Goal: Task Accomplishment & Management: Manage account settings

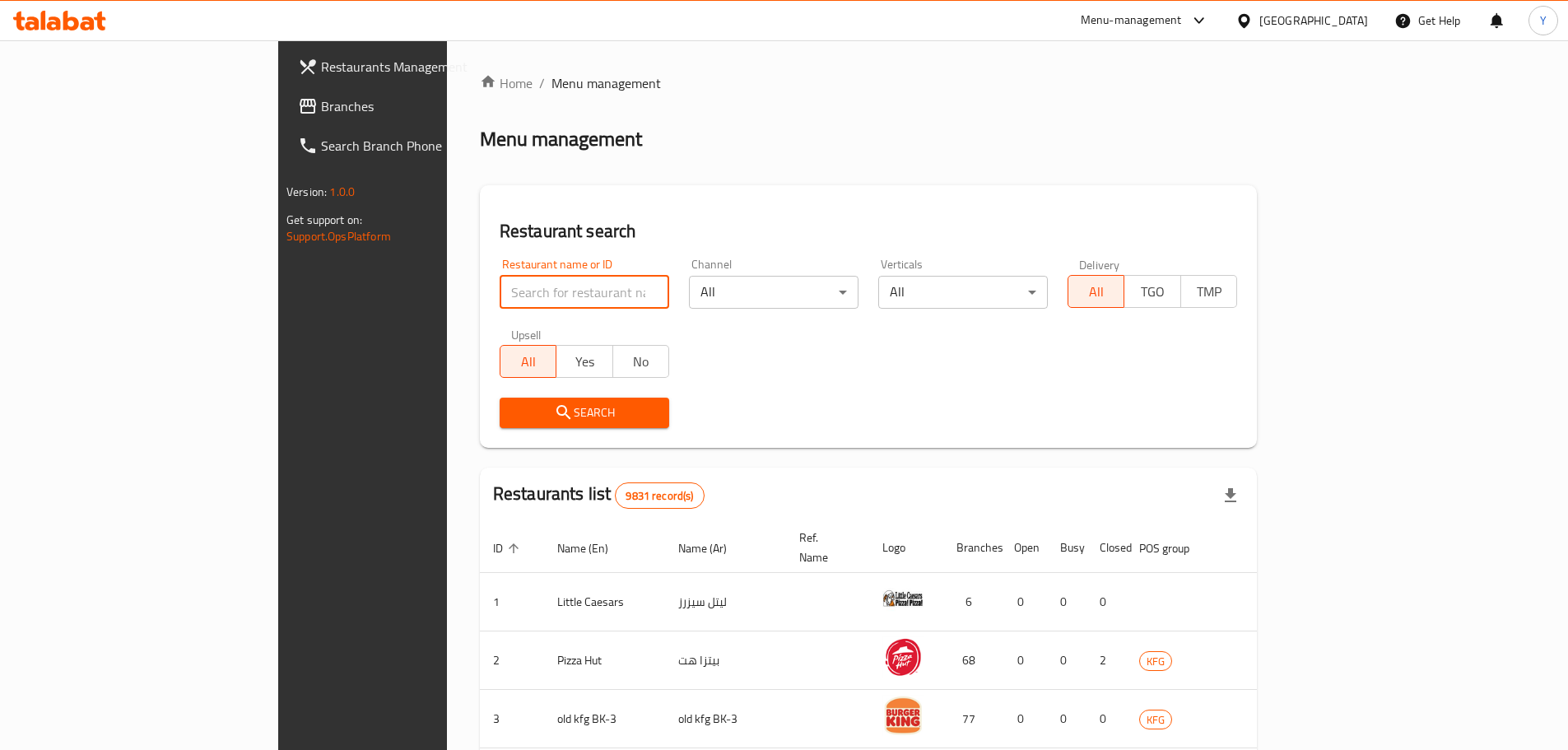
click at [500, 296] on input "search" at bounding box center [584, 292] width 170 height 33
type input "ةخخبثثي"
click button "Search" at bounding box center [584, 412] width 170 height 30
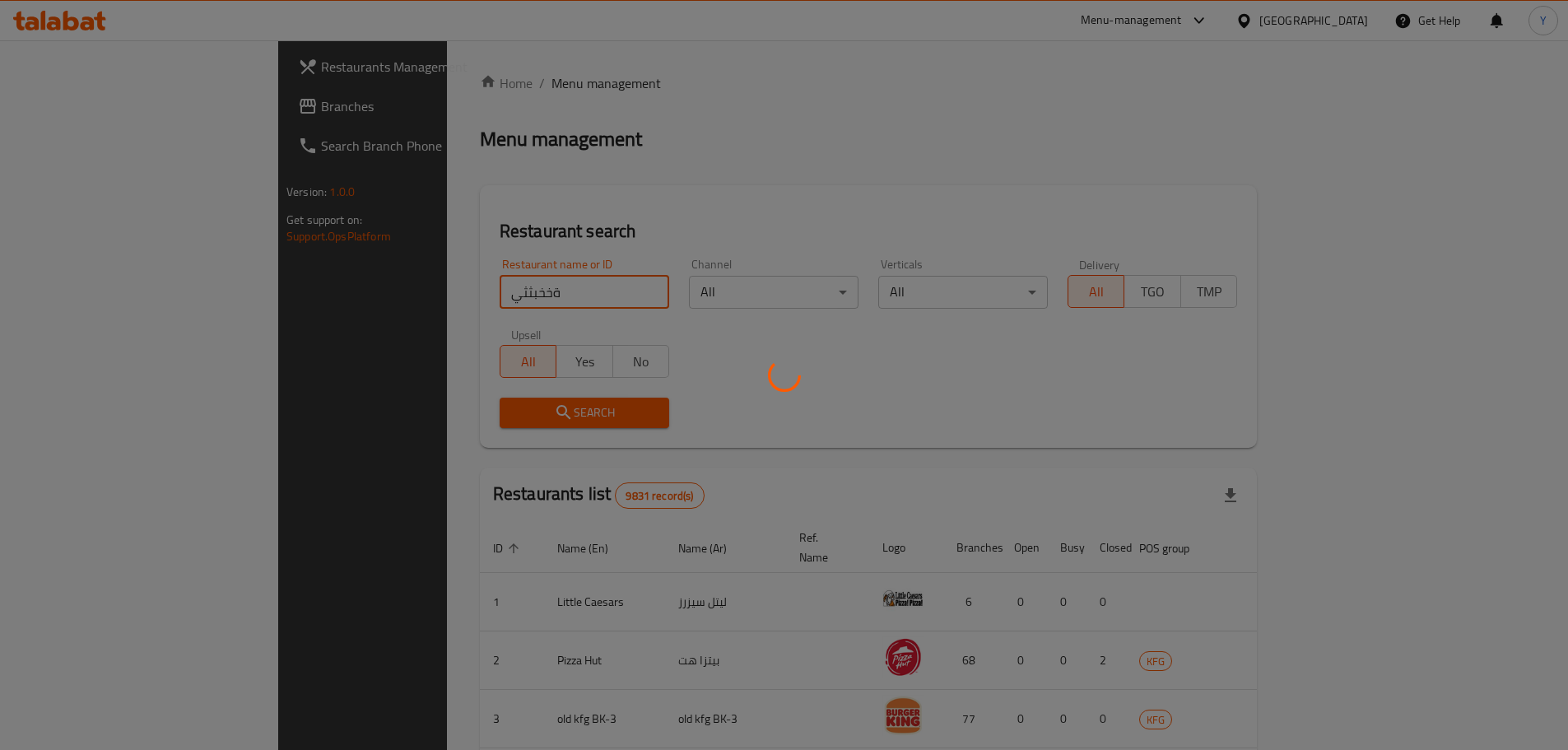
click at [415, 296] on div at bounding box center [784, 375] width 1568 height 750
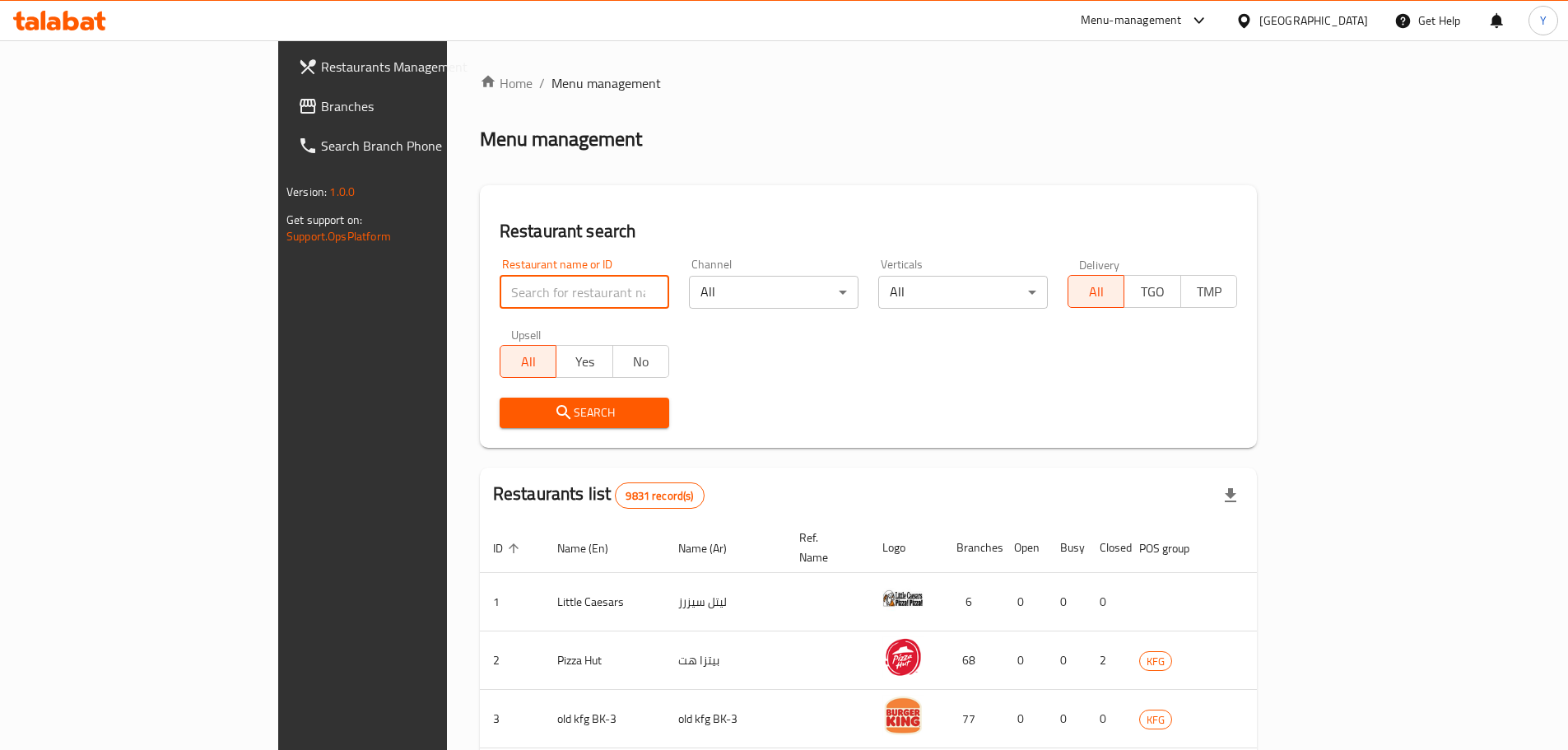
click at [500, 287] on input "search" at bounding box center [584, 292] width 170 height 33
type input "moofeed"
click button "Search" at bounding box center [584, 412] width 170 height 30
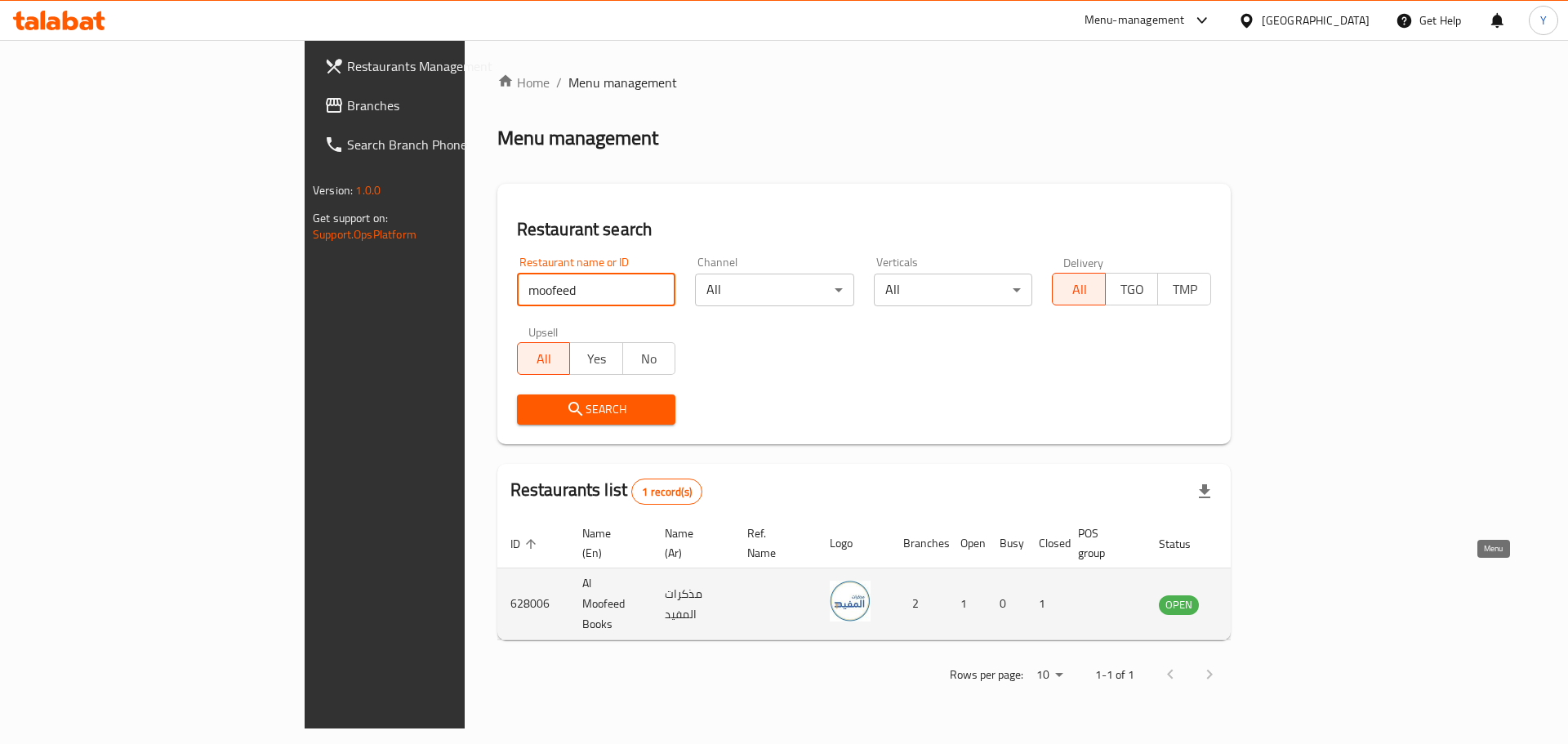
click at [1263, 598] on icon "enhanced table" at bounding box center [1254, 604] width 18 height 14
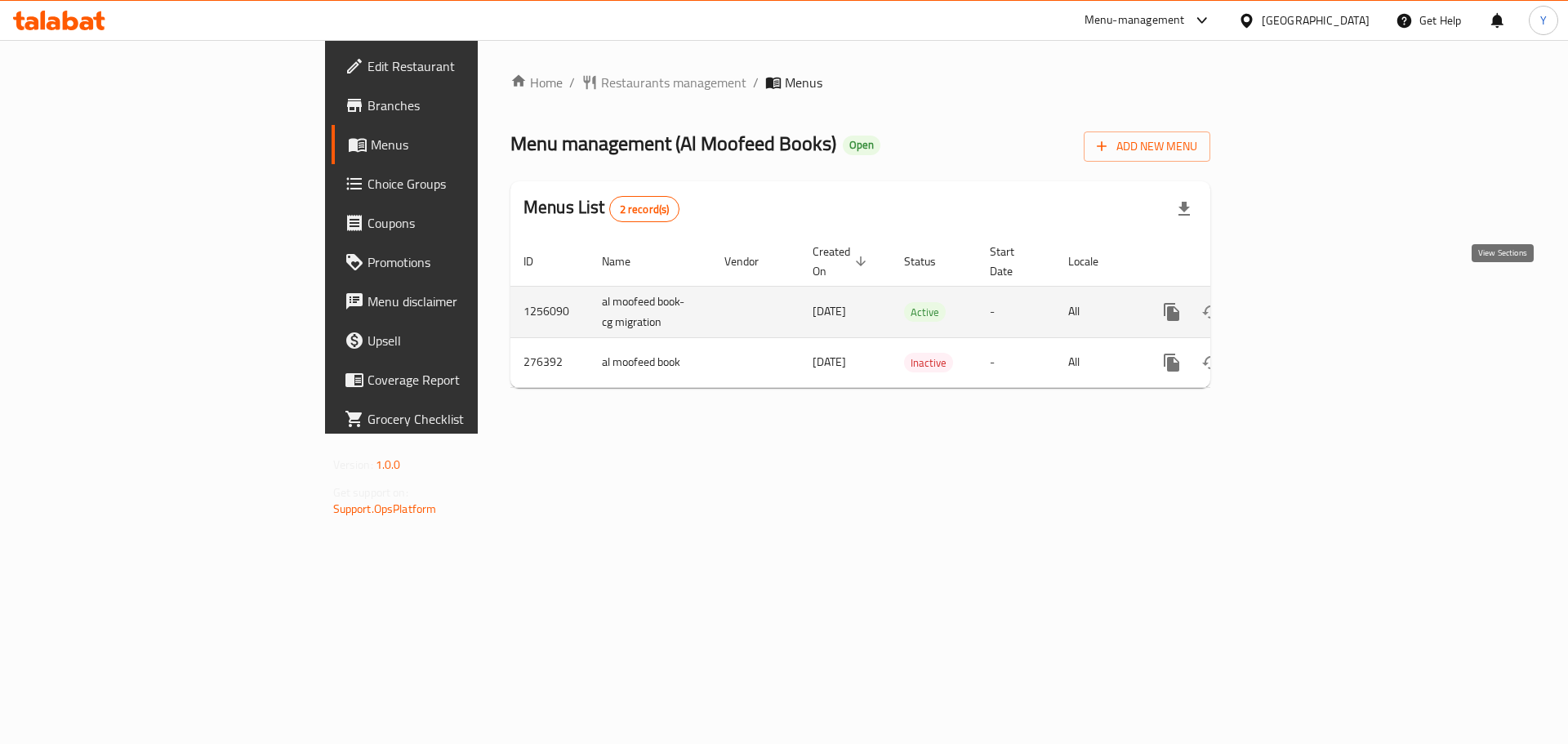
click at [1300, 302] on icon "enhanced table" at bounding box center [1290, 312] width 20 height 20
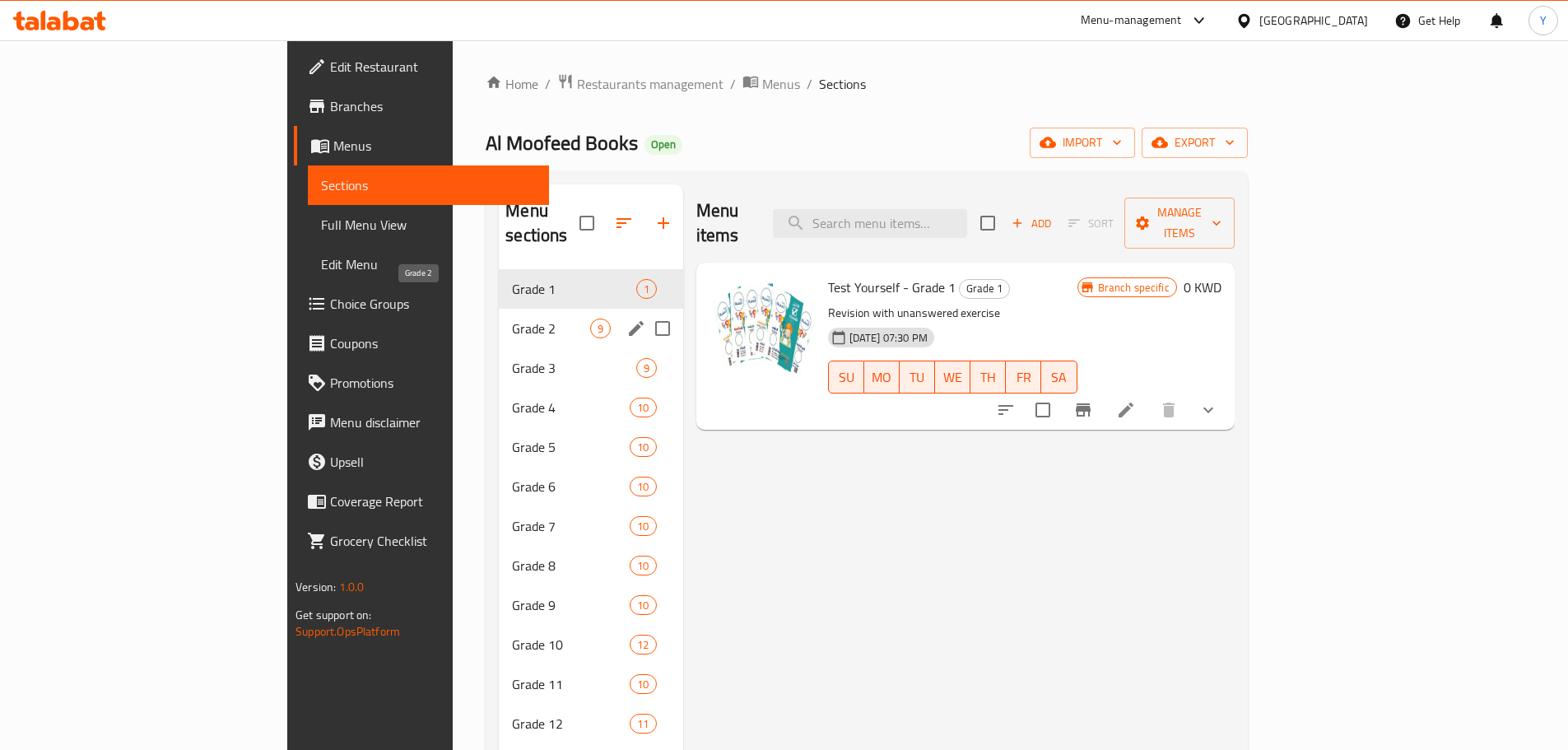
click at [512, 319] on span "Grade 2" at bounding box center [551, 329] width 78 height 20
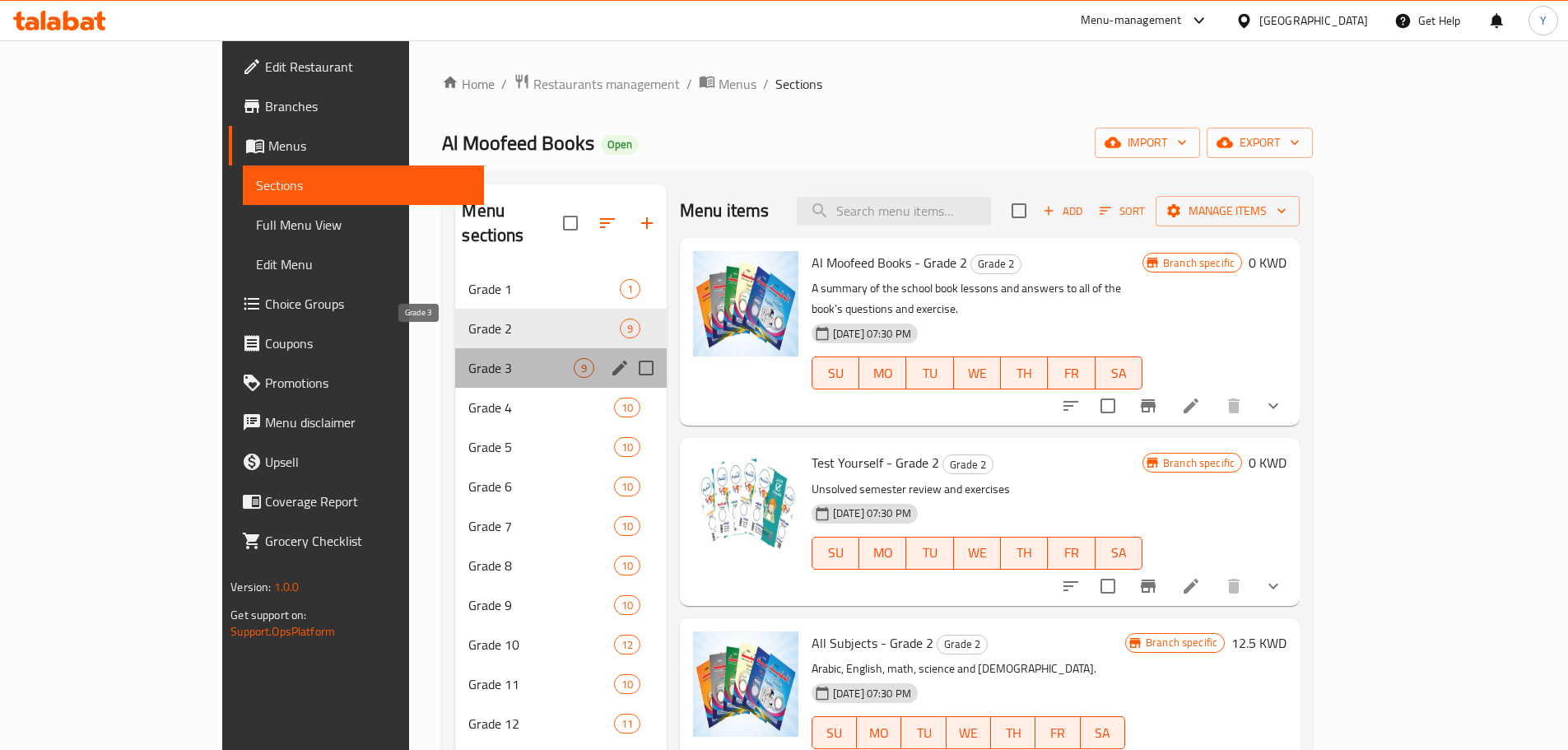
click at [468, 358] on span "Grade 3" at bounding box center [521, 368] width 104 height 20
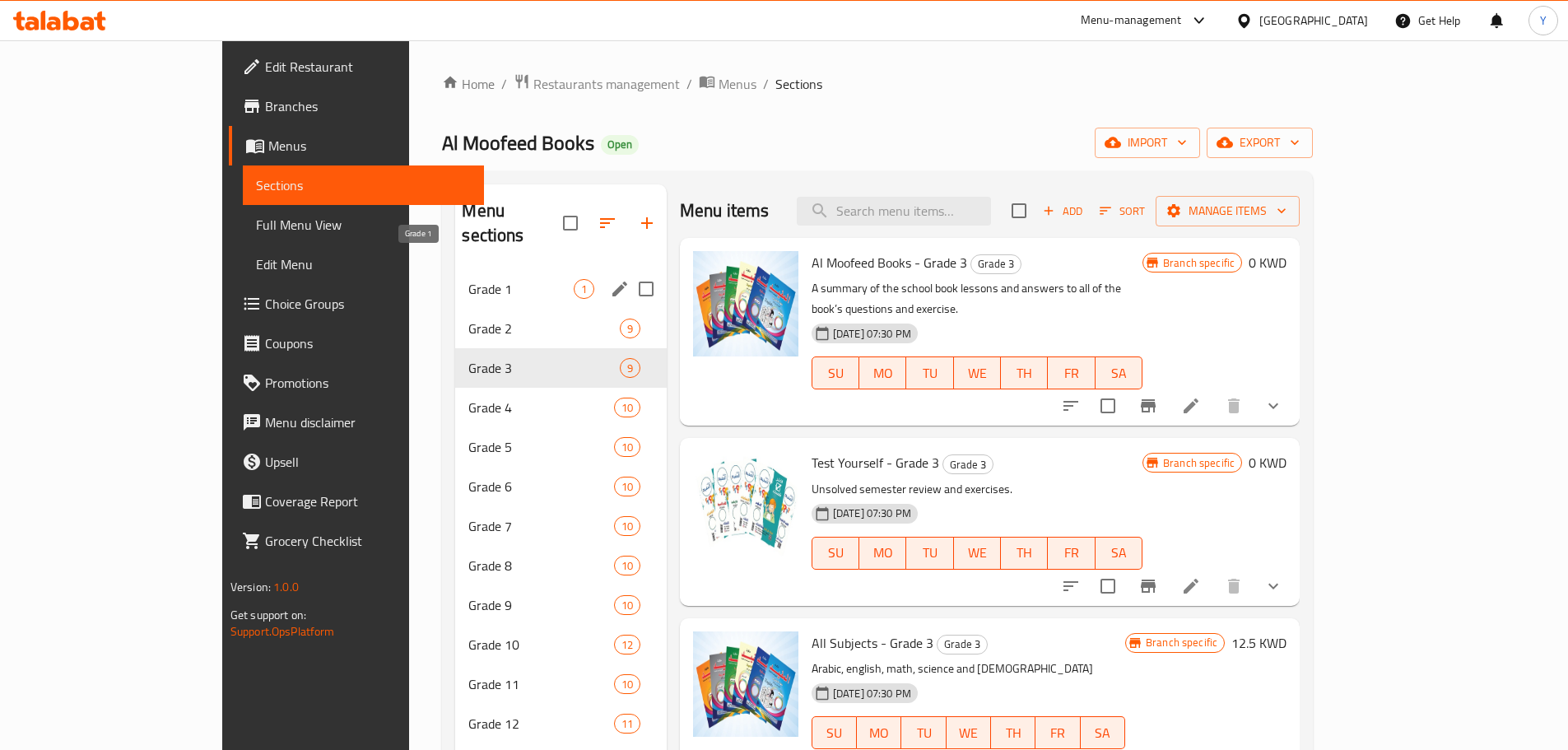
click at [468, 280] on span "Grade 1" at bounding box center [521, 290] width 104 height 20
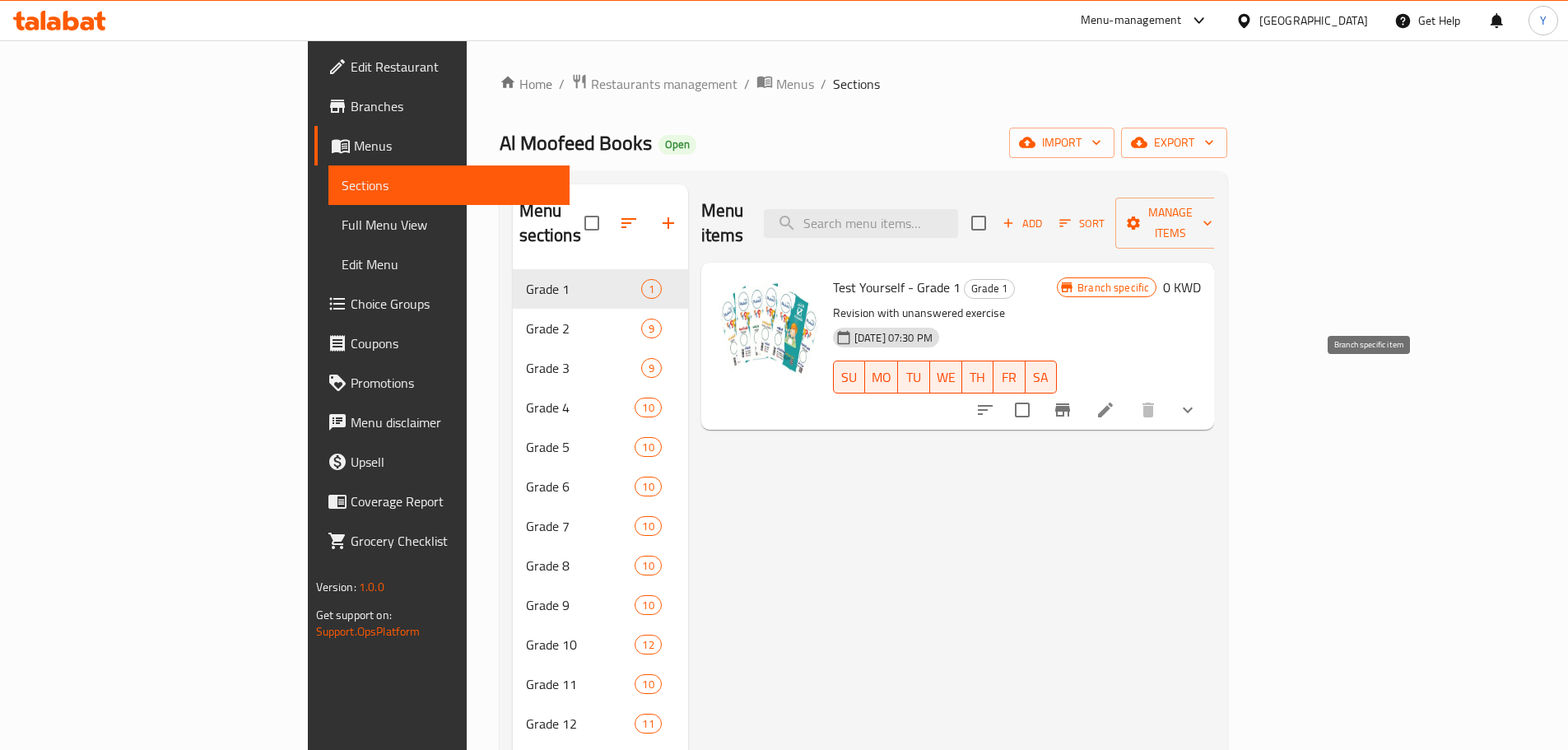
click at [1070, 404] on icon "Branch-specific-item" at bounding box center [1062, 410] width 15 height 13
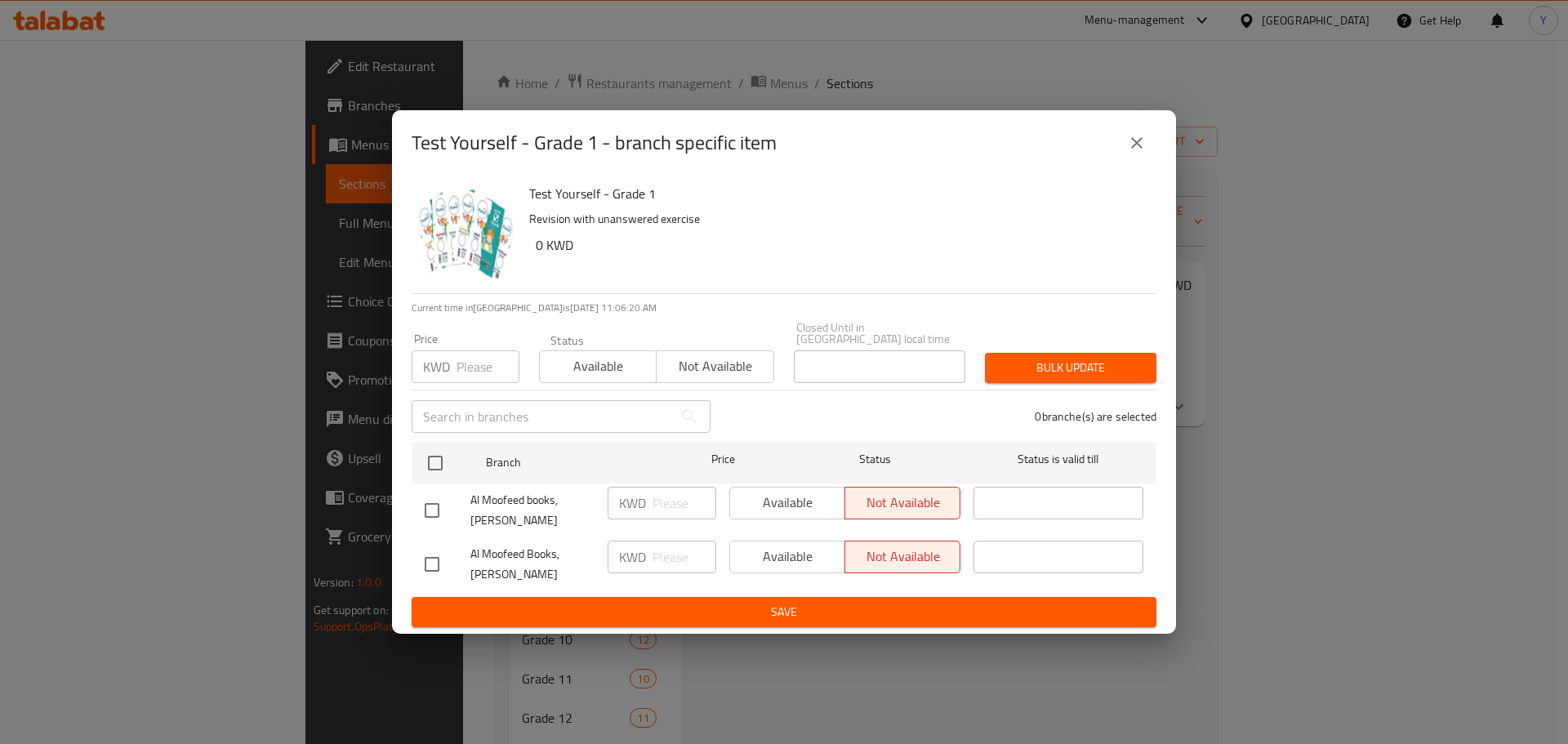
click at [1142, 152] on icon "close" at bounding box center [1137, 143] width 20 height 20
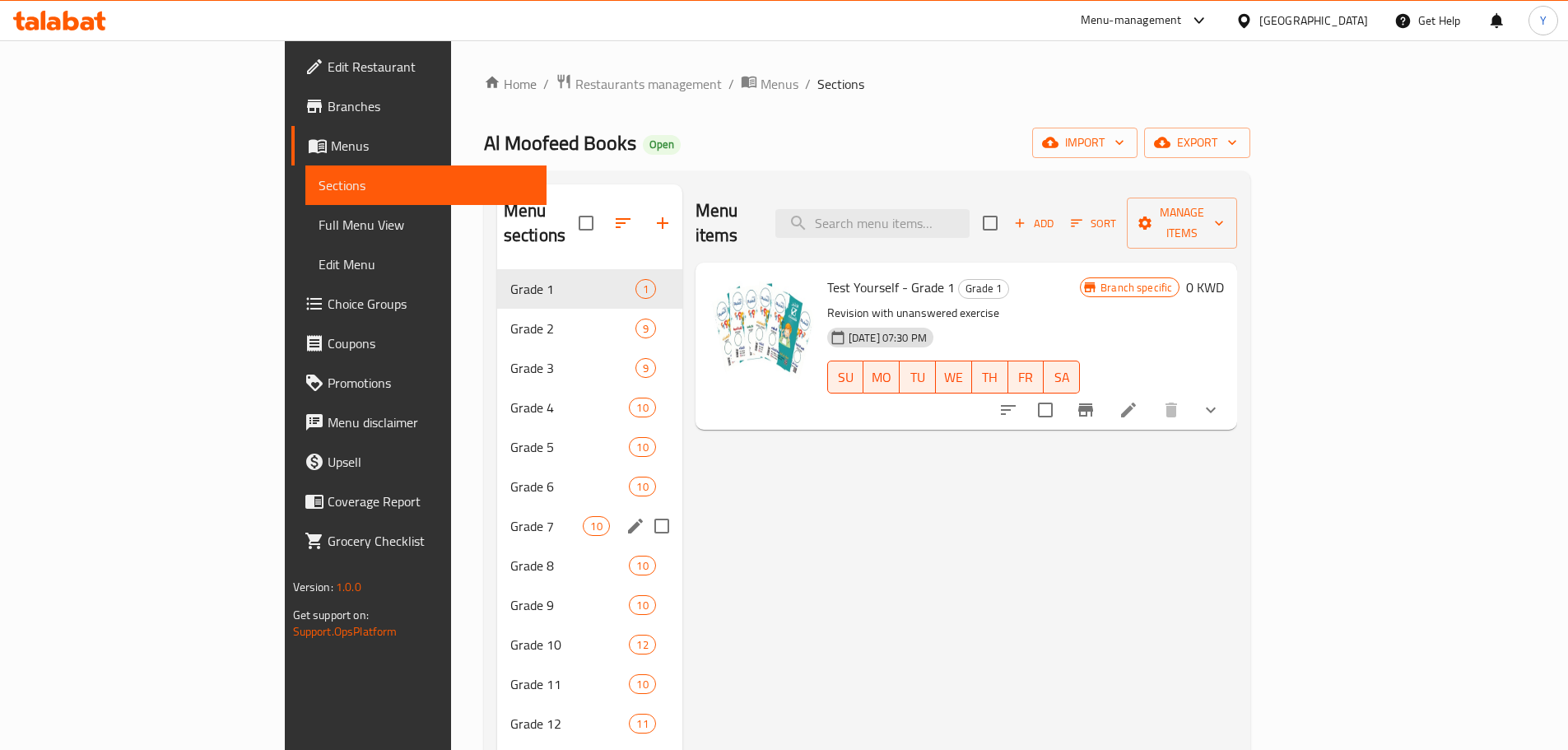
click at [497, 506] on div "Grade 7 10" at bounding box center [589, 525] width 185 height 39
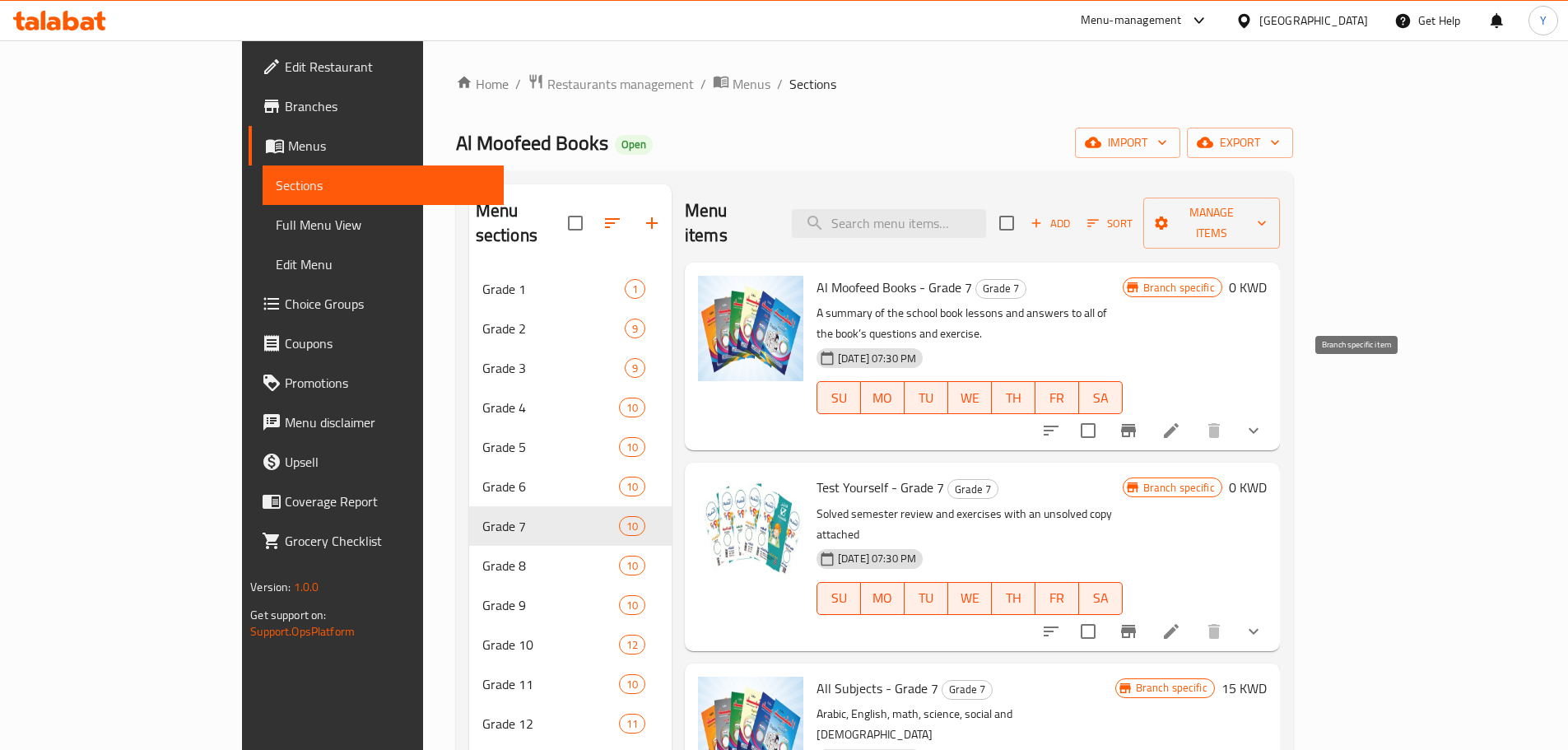
click at [1136, 424] on icon "Branch-specific-item" at bounding box center [1129, 430] width 15 height 13
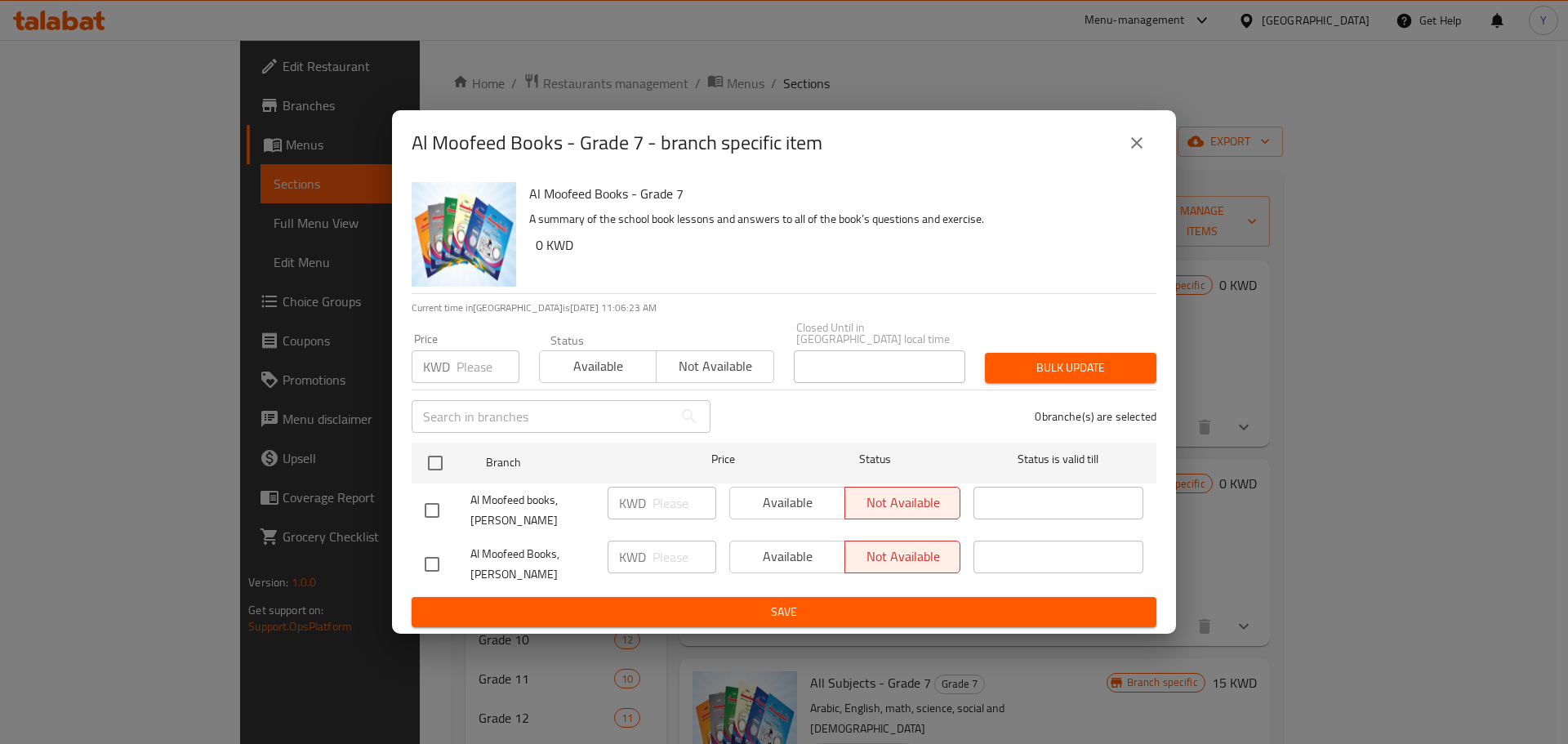
click at [1134, 162] on button "close" at bounding box center [1137, 142] width 39 height 39
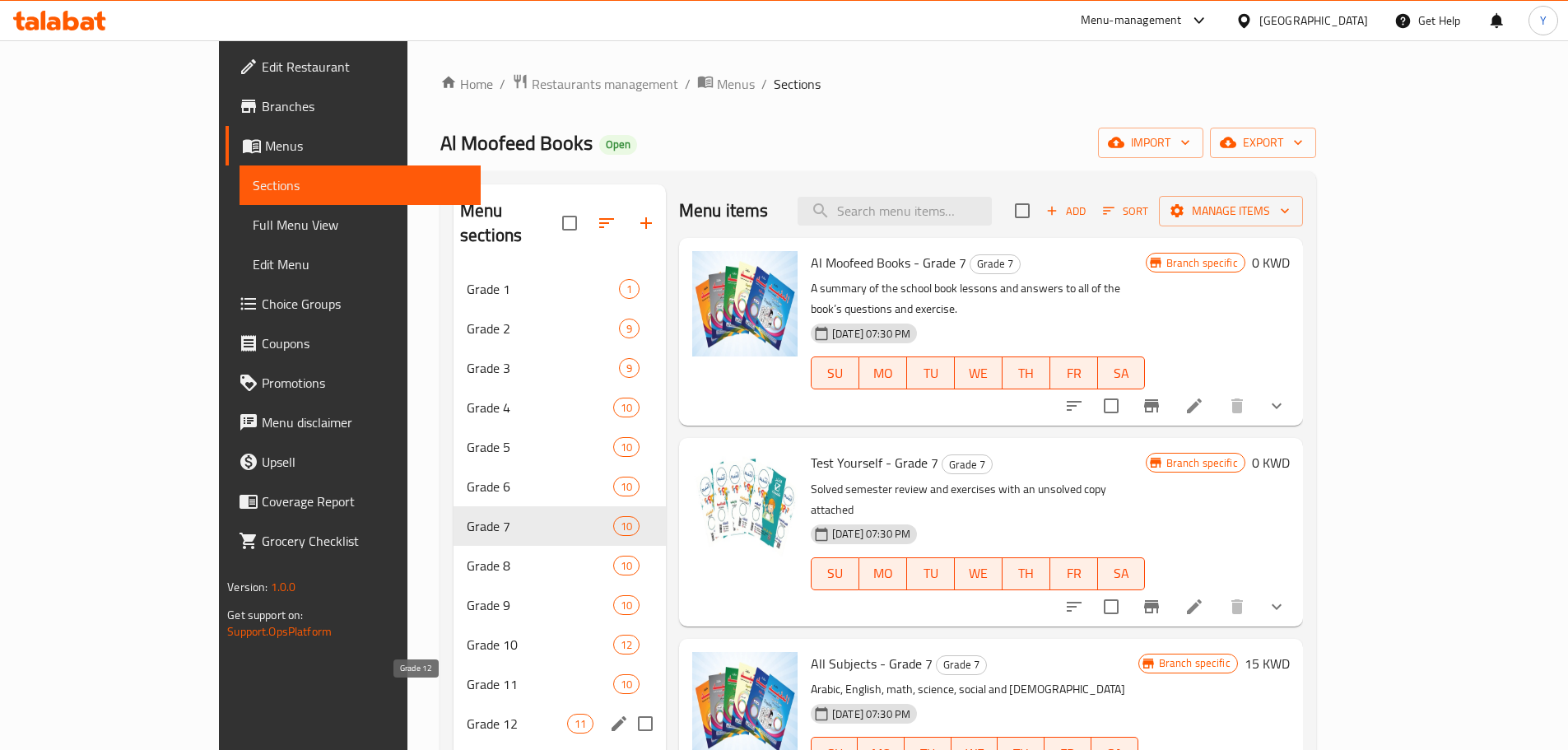
scroll to position [230, 0]
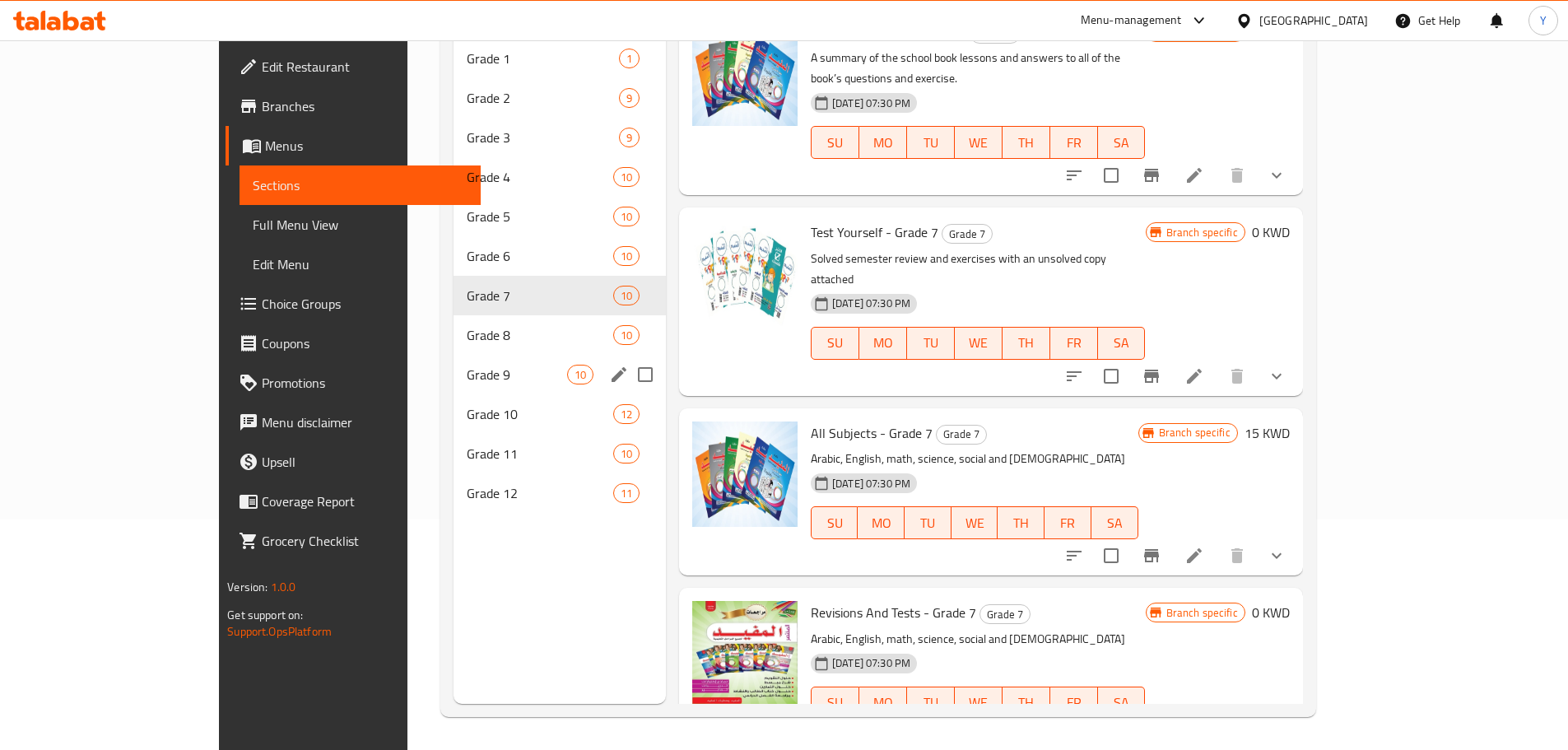
click at [454, 364] on div "Grade 9 10" at bounding box center [560, 374] width 213 height 39
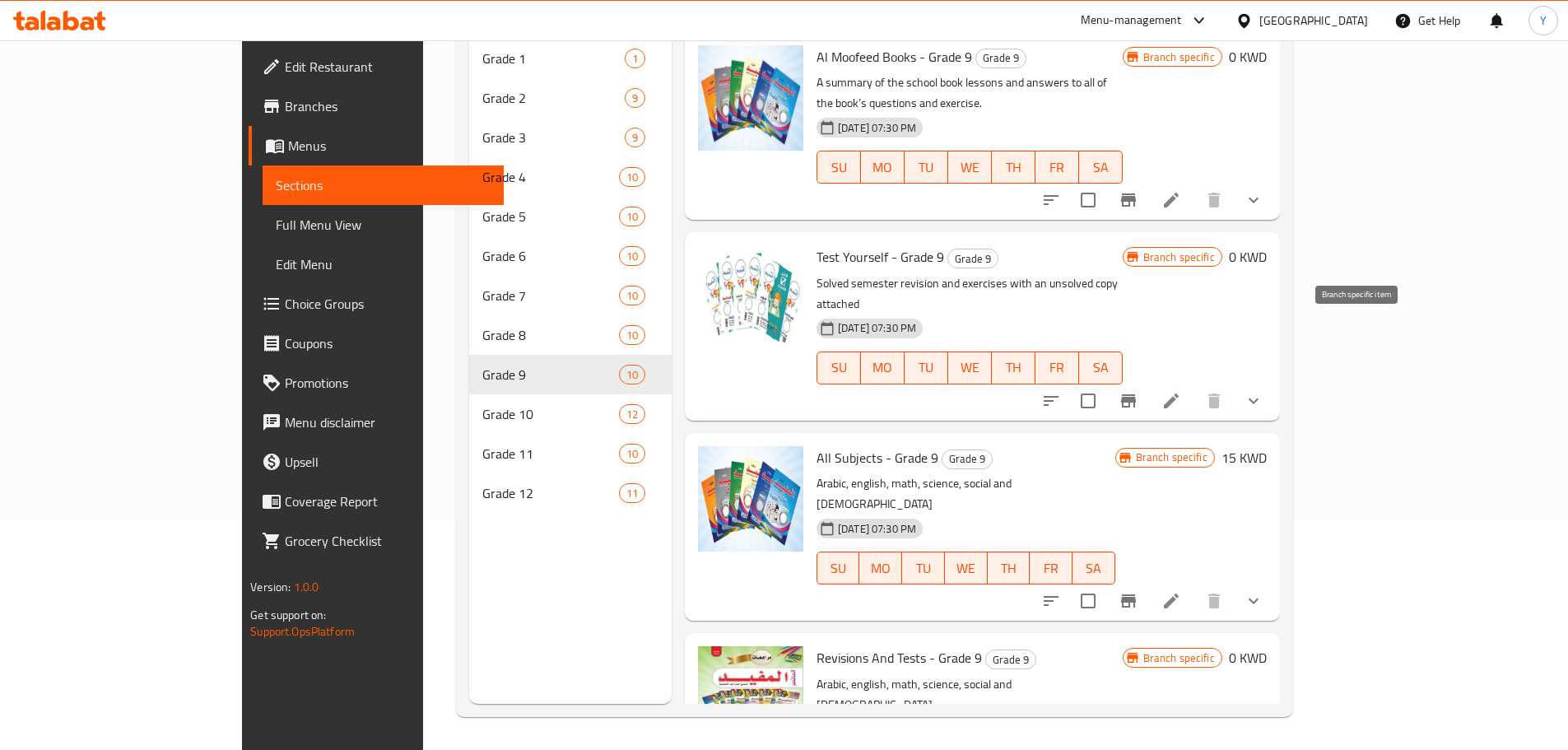
click at [1136, 395] on icon "Branch-specific-item" at bounding box center [1129, 401] width 15 height 13
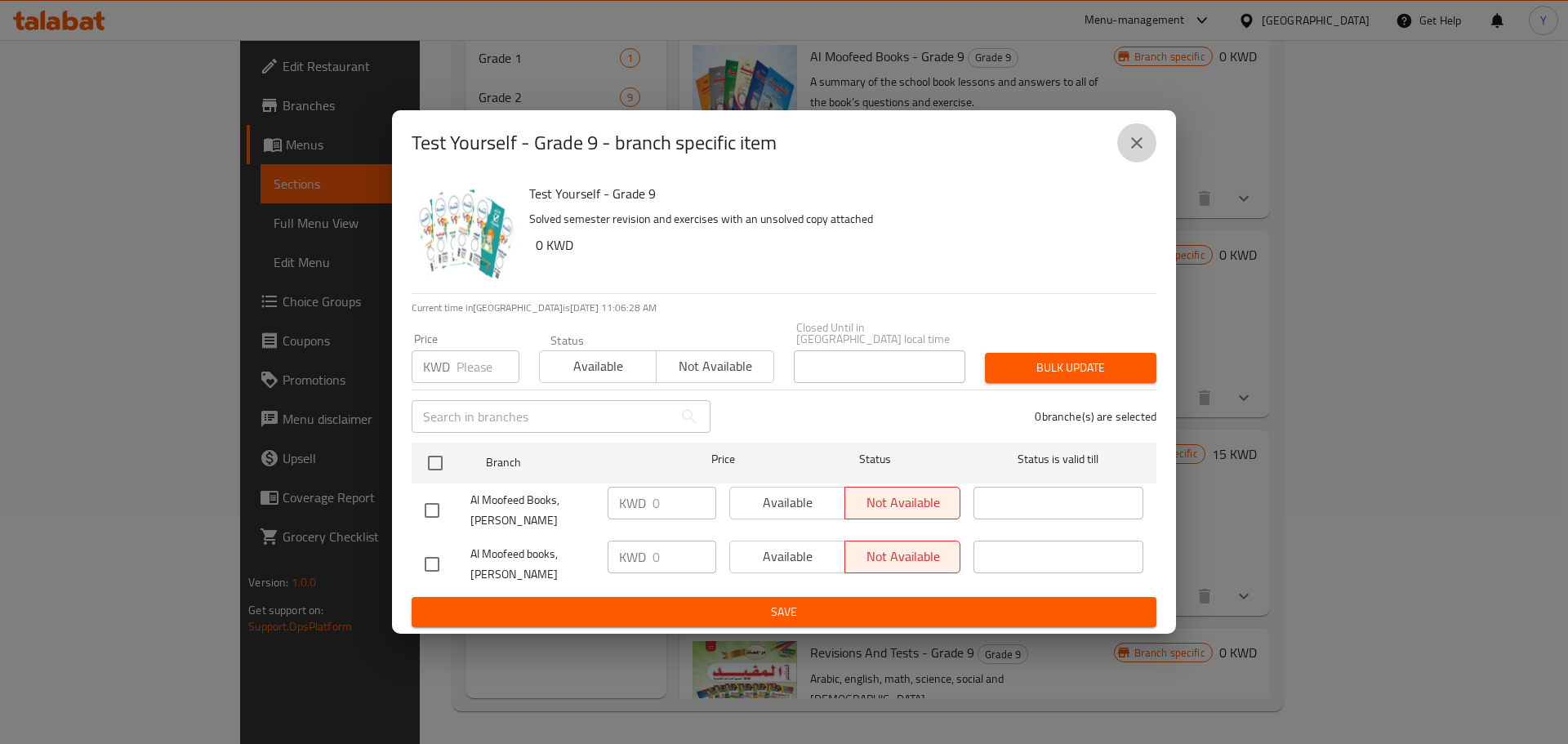
click at [1145, 153] on icon "close" at bounding box center [1137, 143] width 20 height 20
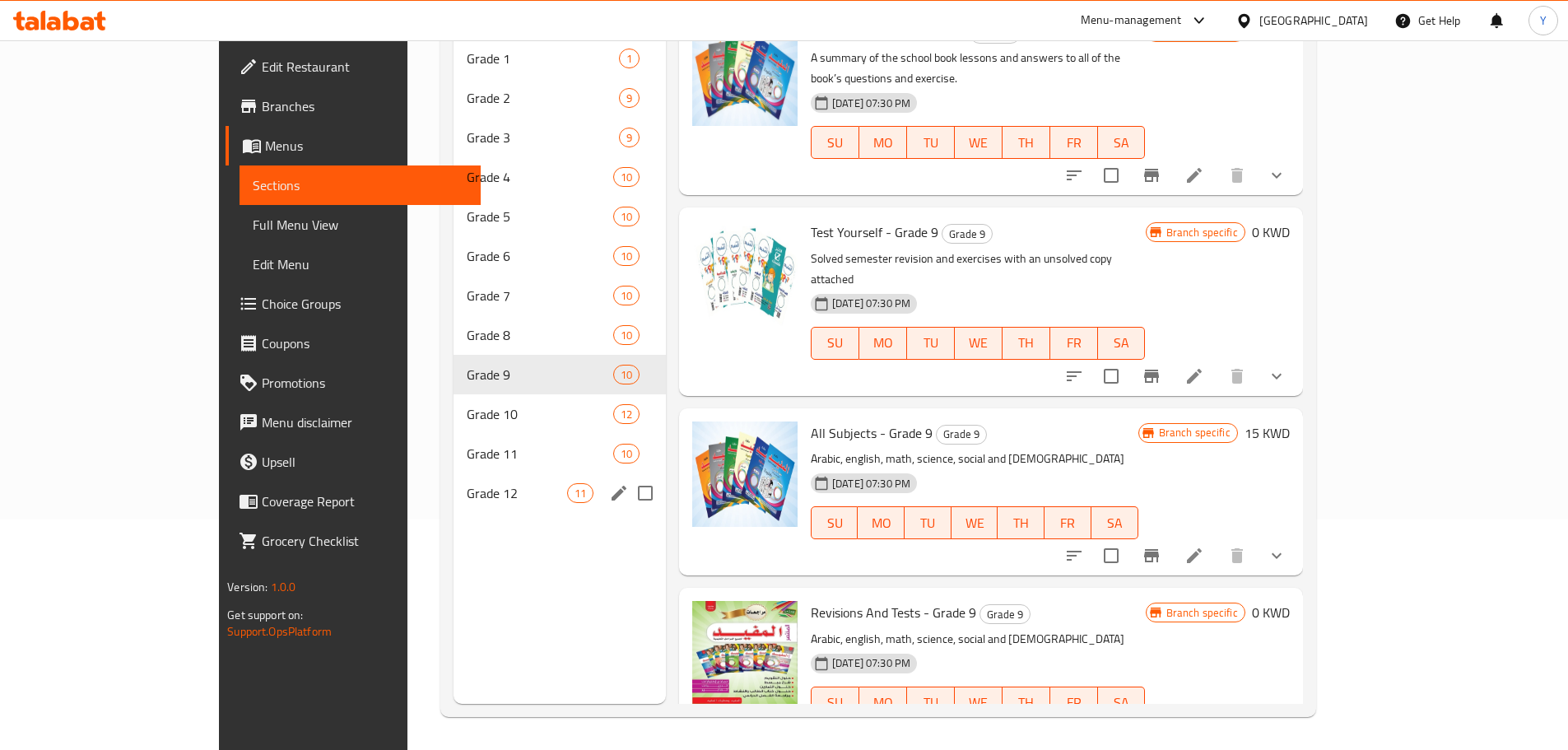
click at [454, 473] on div "Grade 12 11" at bounding box center [560, 492] width 213 height 39
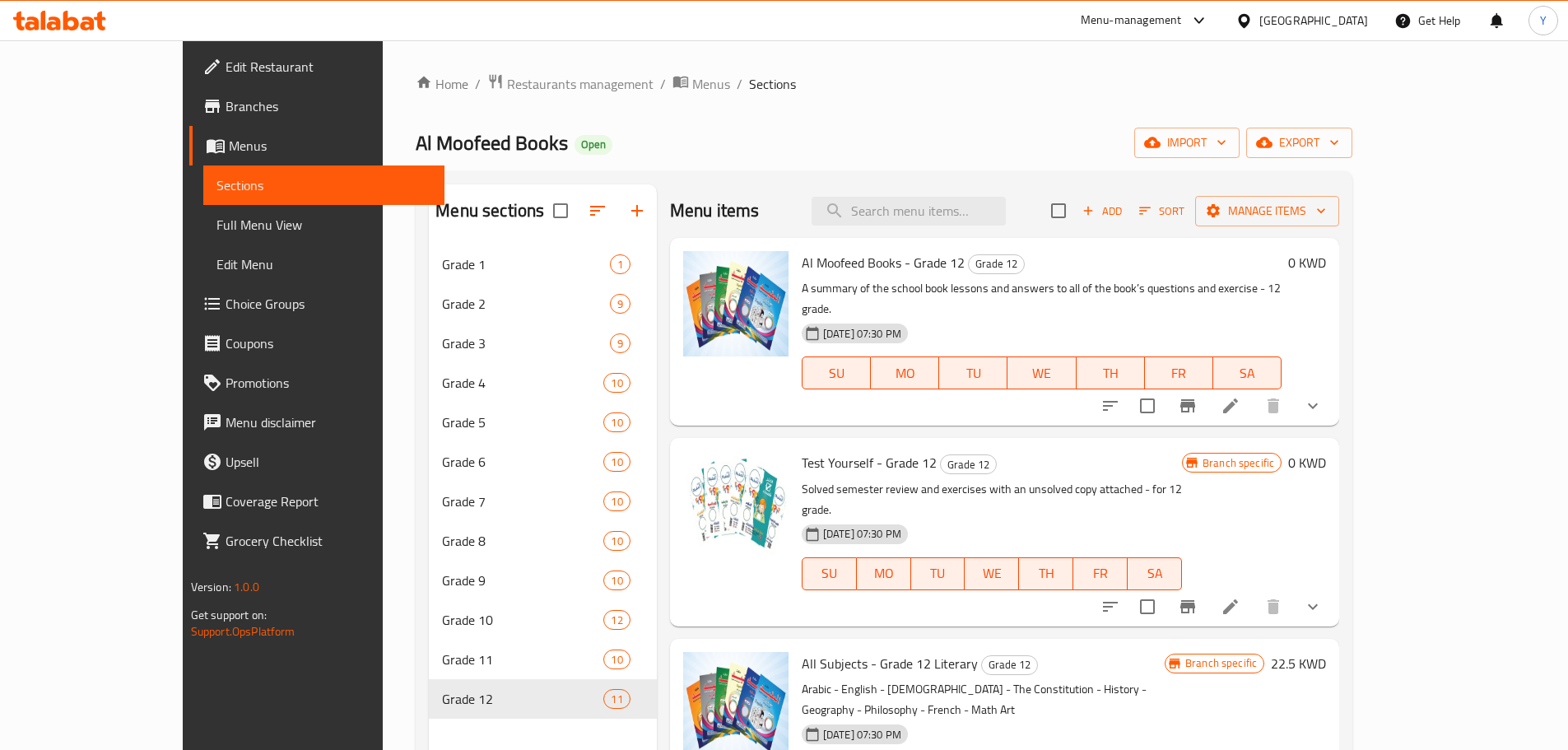
click at [1197, 396] on icon "Branch-specific-item" at bounding box center [1188, 407] width 20 height 20
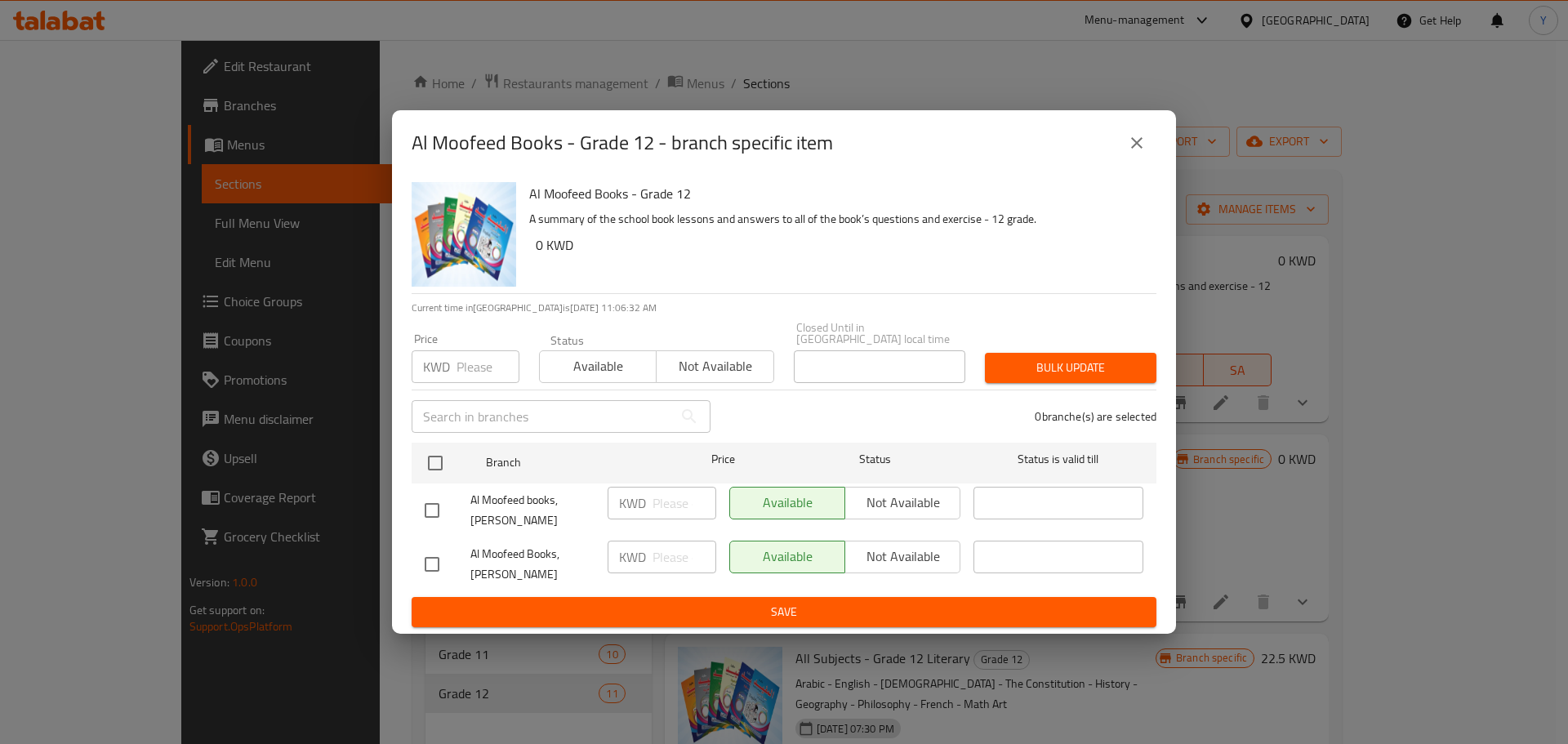
click at [1135, 153] on icon "close" at bounding box center [1137, 143] width 20 height 20
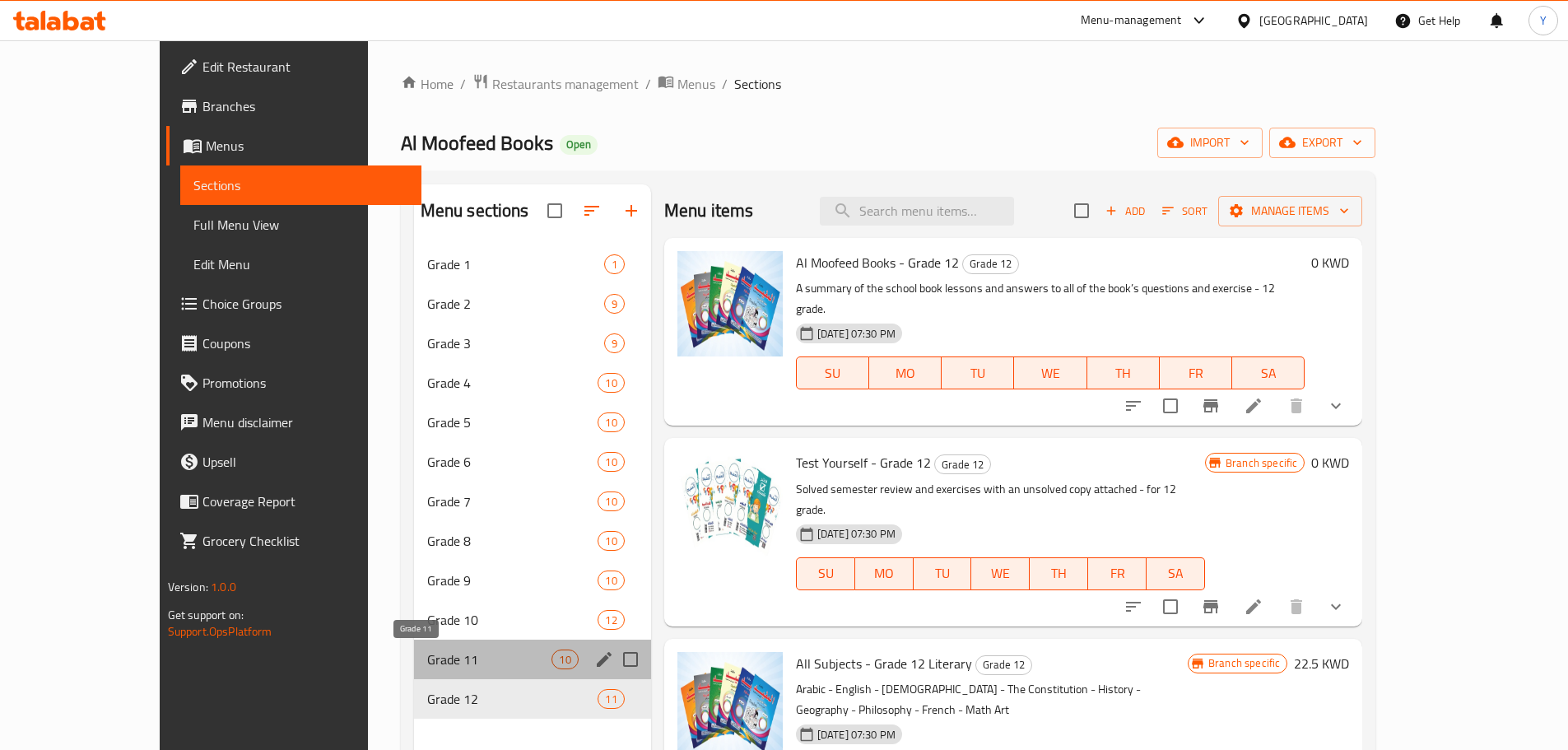
click at [427, 650] on span "Grade 11" at bounding box center [489, 660] width 125 height 20
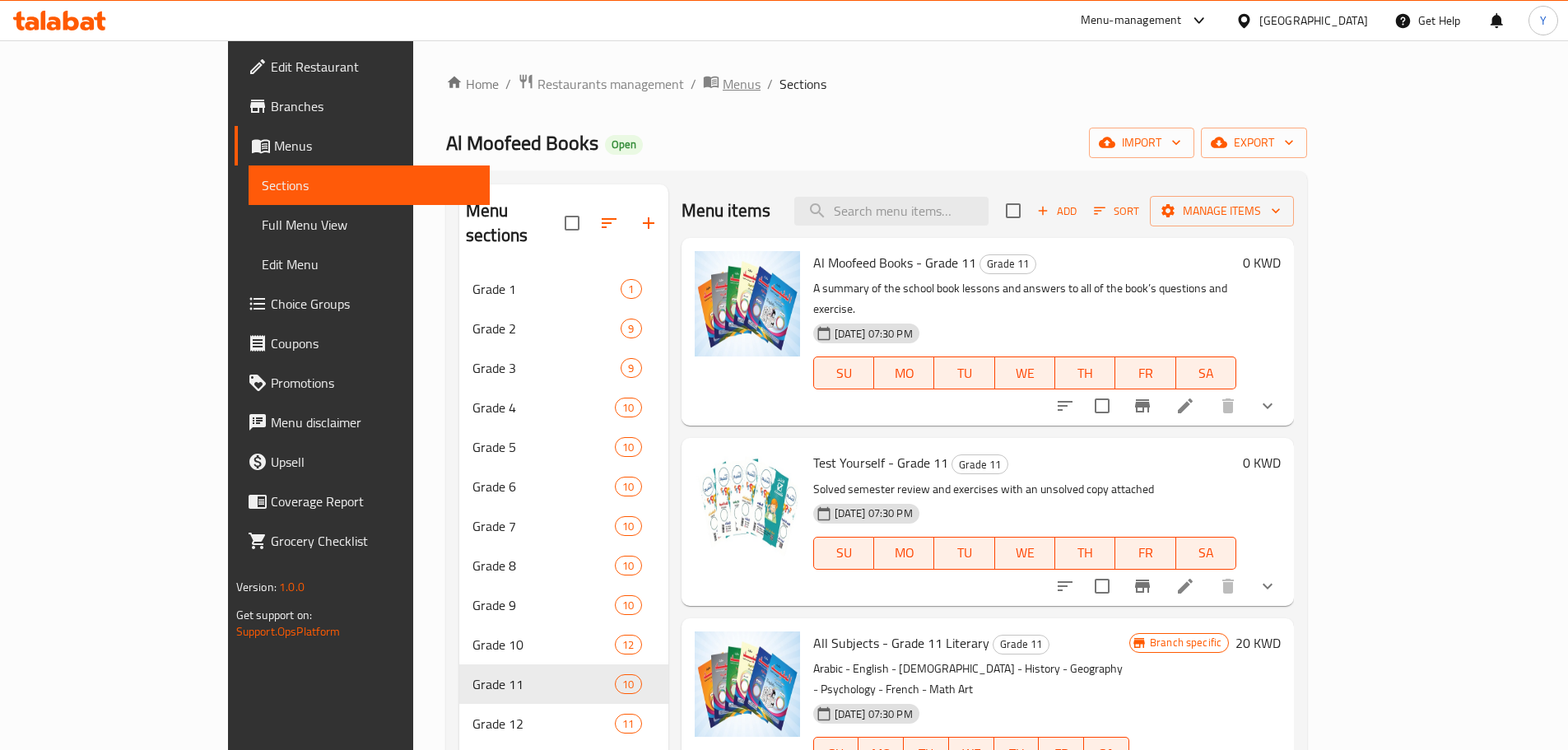
click at [722, 77] on span "Menus" at bounding box center [741, 84] width 37 height 20
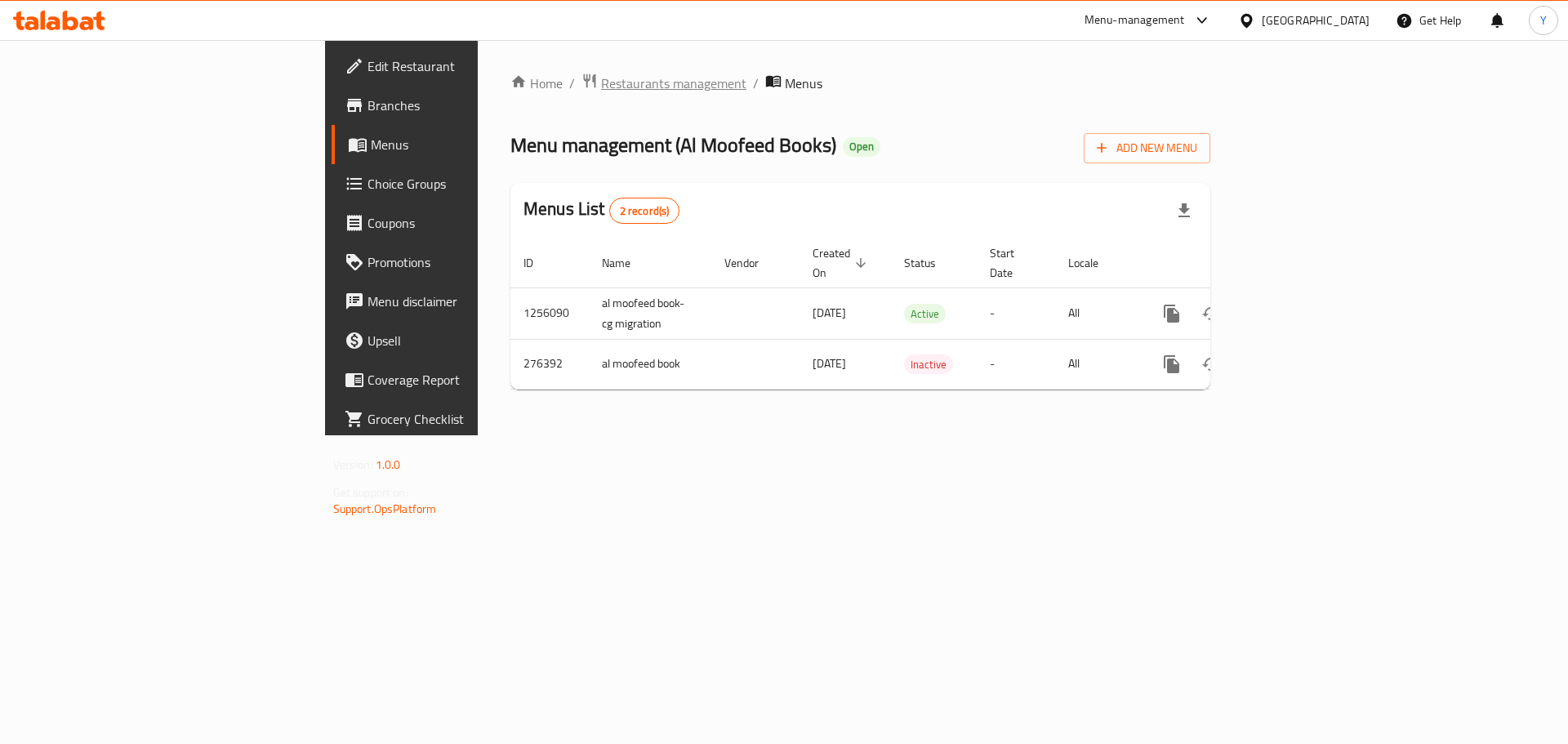
click at [601, 93] on span "Restaurants management" at bounding box center [673, 83] width 145 height 20
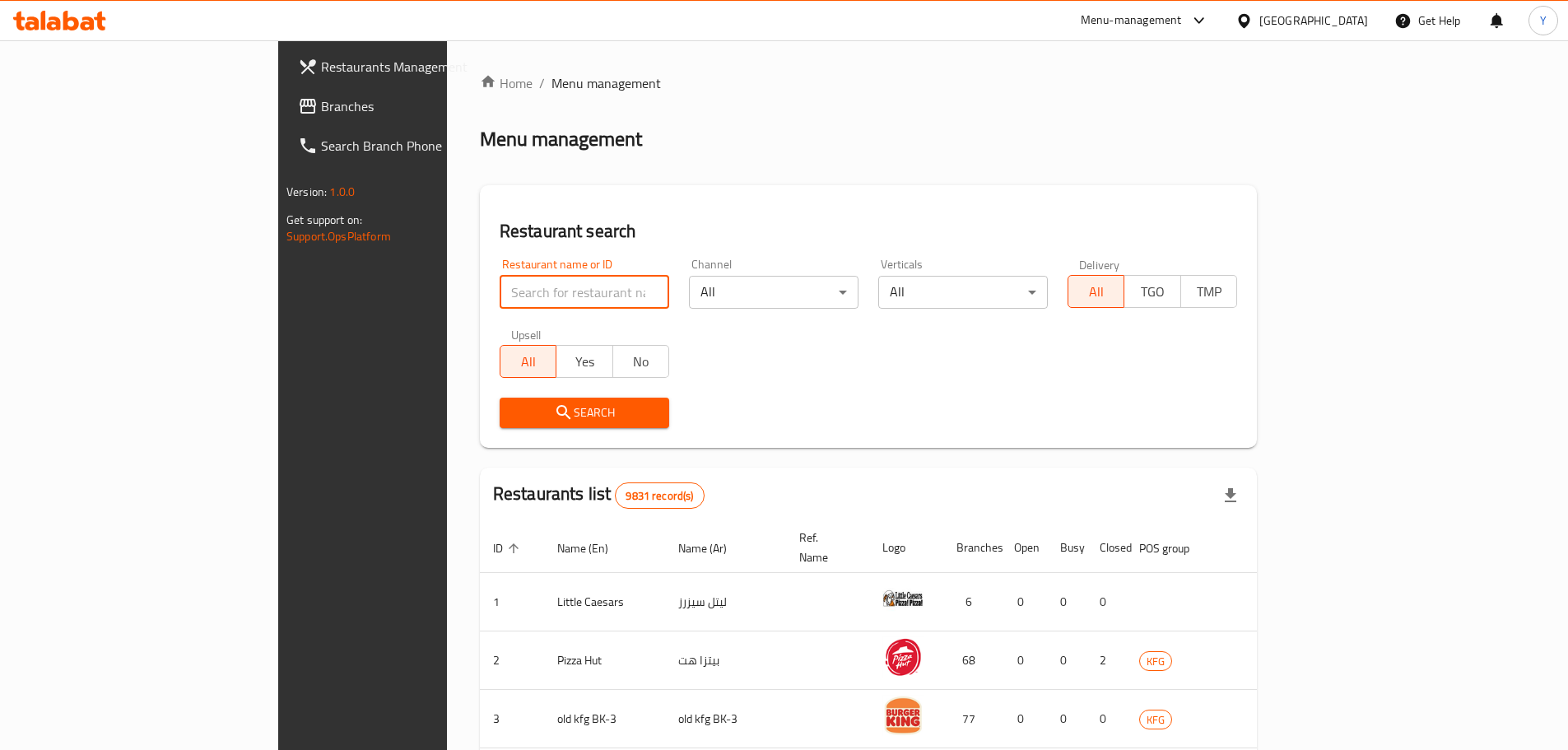
click at [500, 304] on input "search" at bounding box center [584, 292] width 170 height 33
type input "moofeed"
click button "Search" at bounding box center [584, 412] width 170 height 30
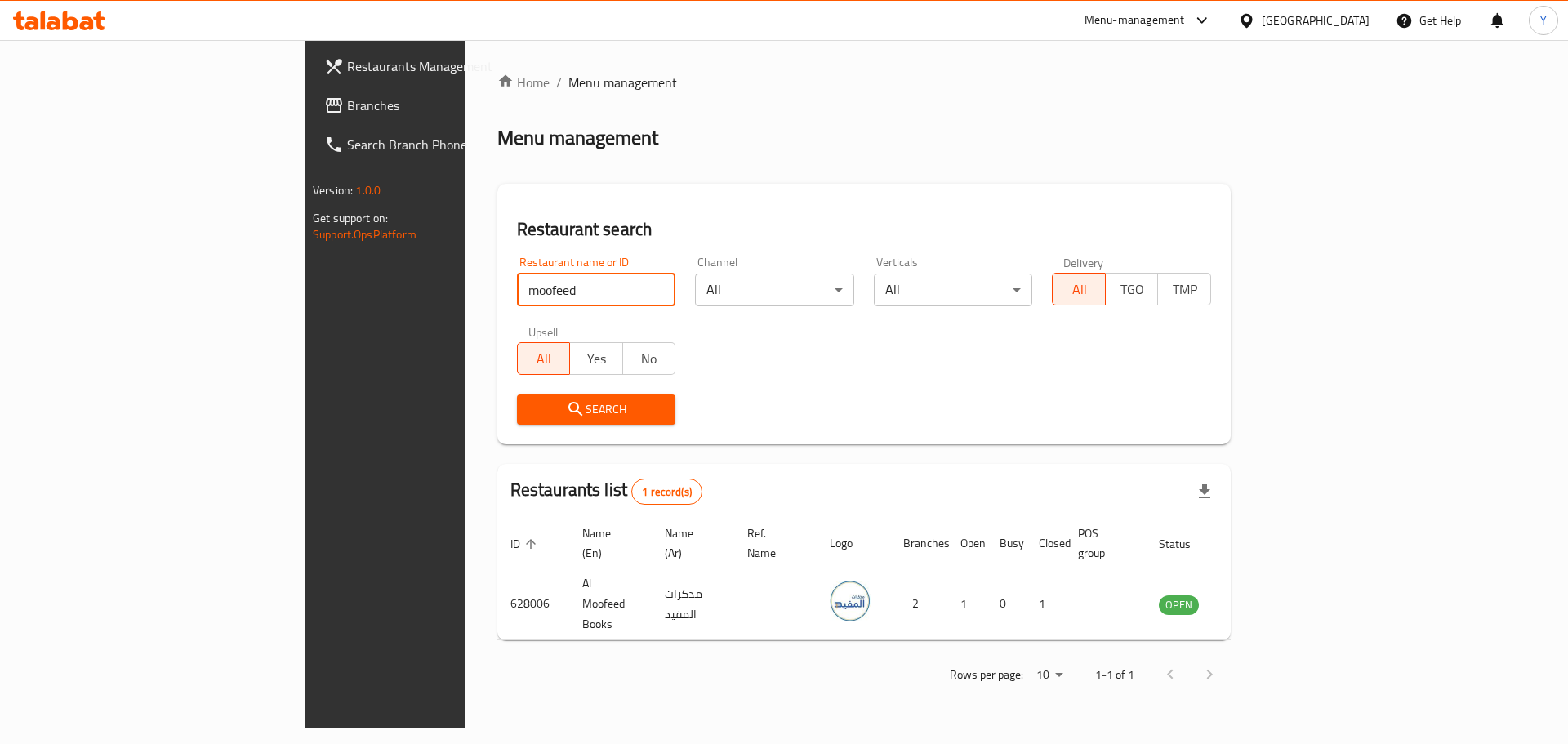
click button "Search" at bounding box center [597, 409] width 160 height 30
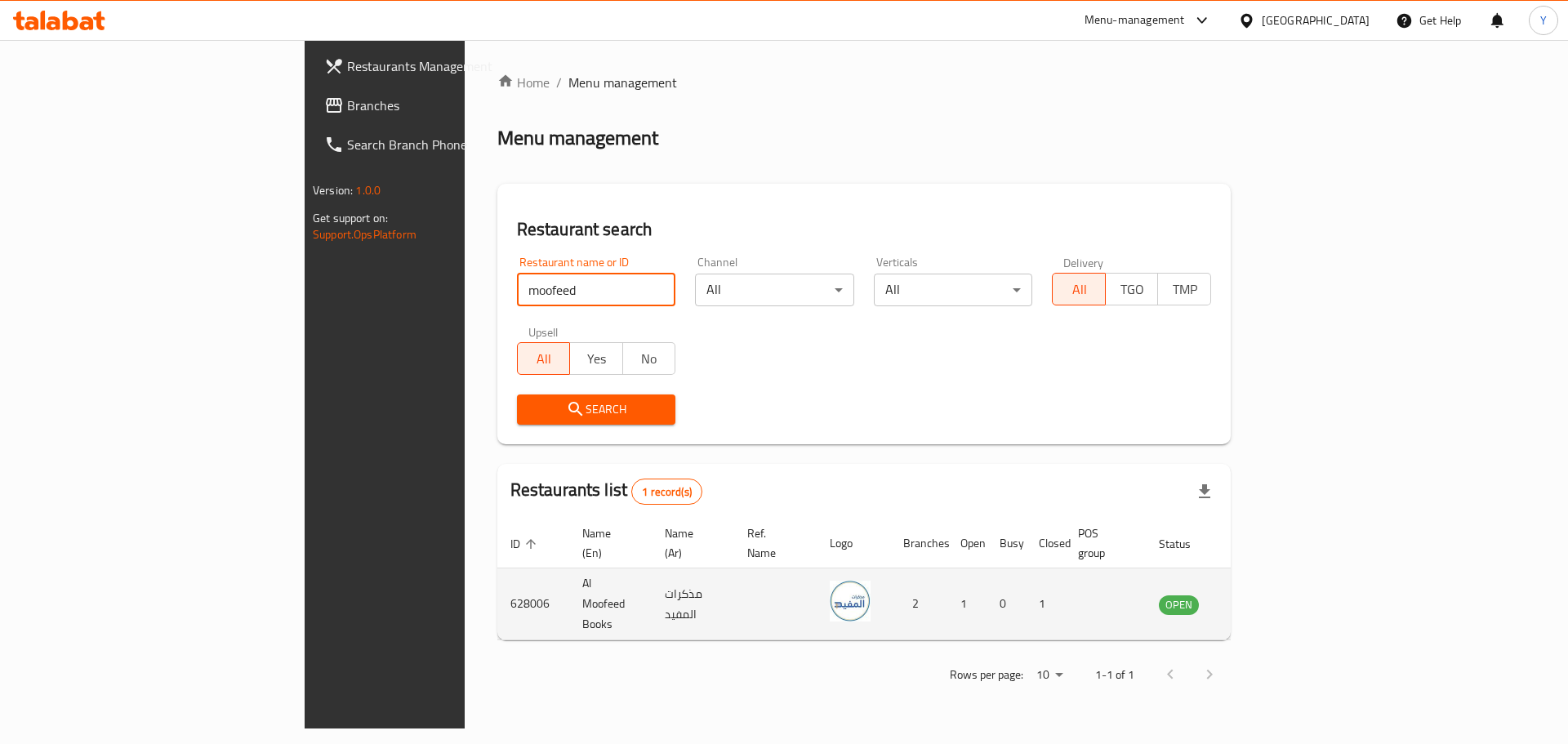
click at [498, 574] on td "628006" at bounding box center [533, 604] width 72 height 72
copy td "628006"
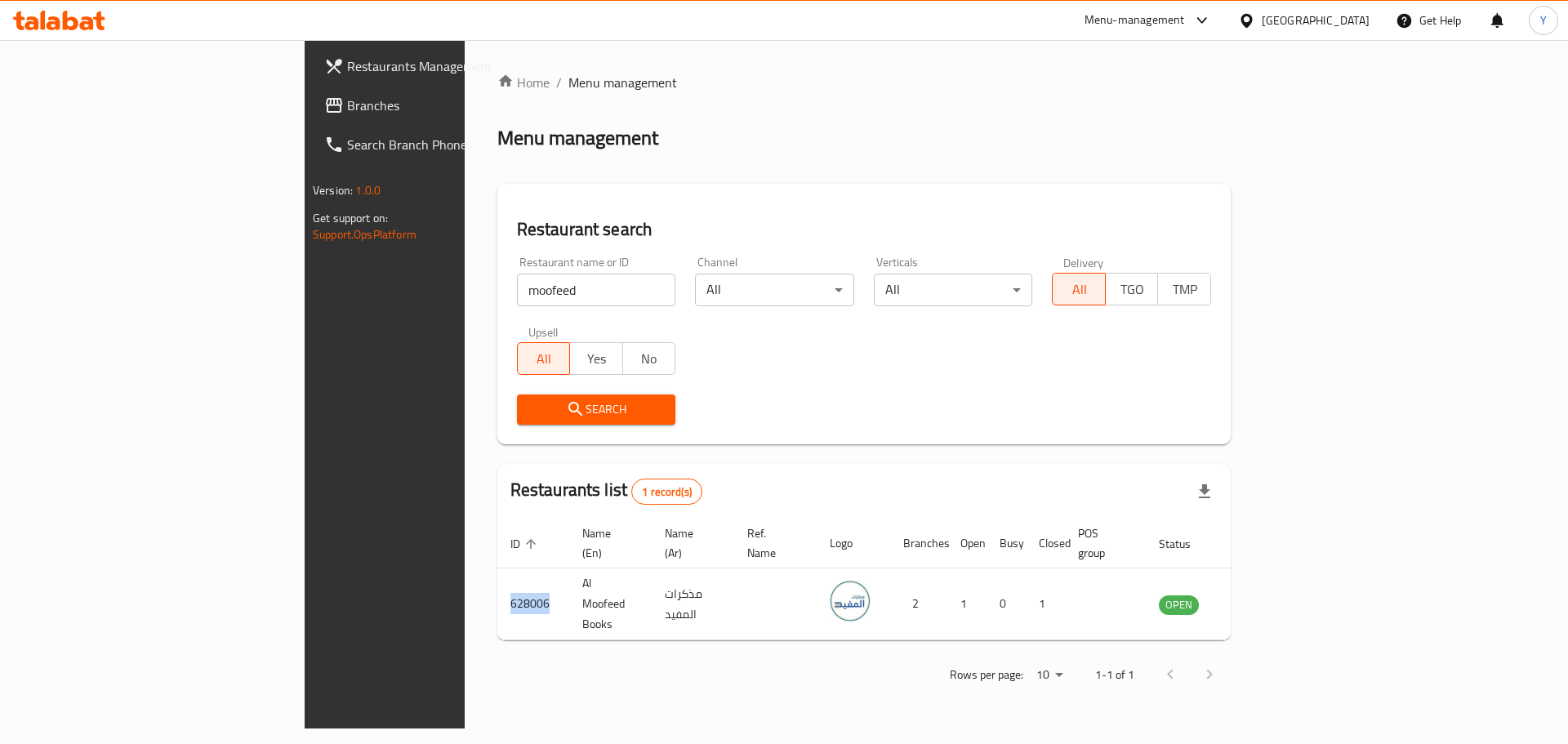
click at [1263, 598] on icon "enhanced table" at bounding box center [1254, 604] width 18 height 14
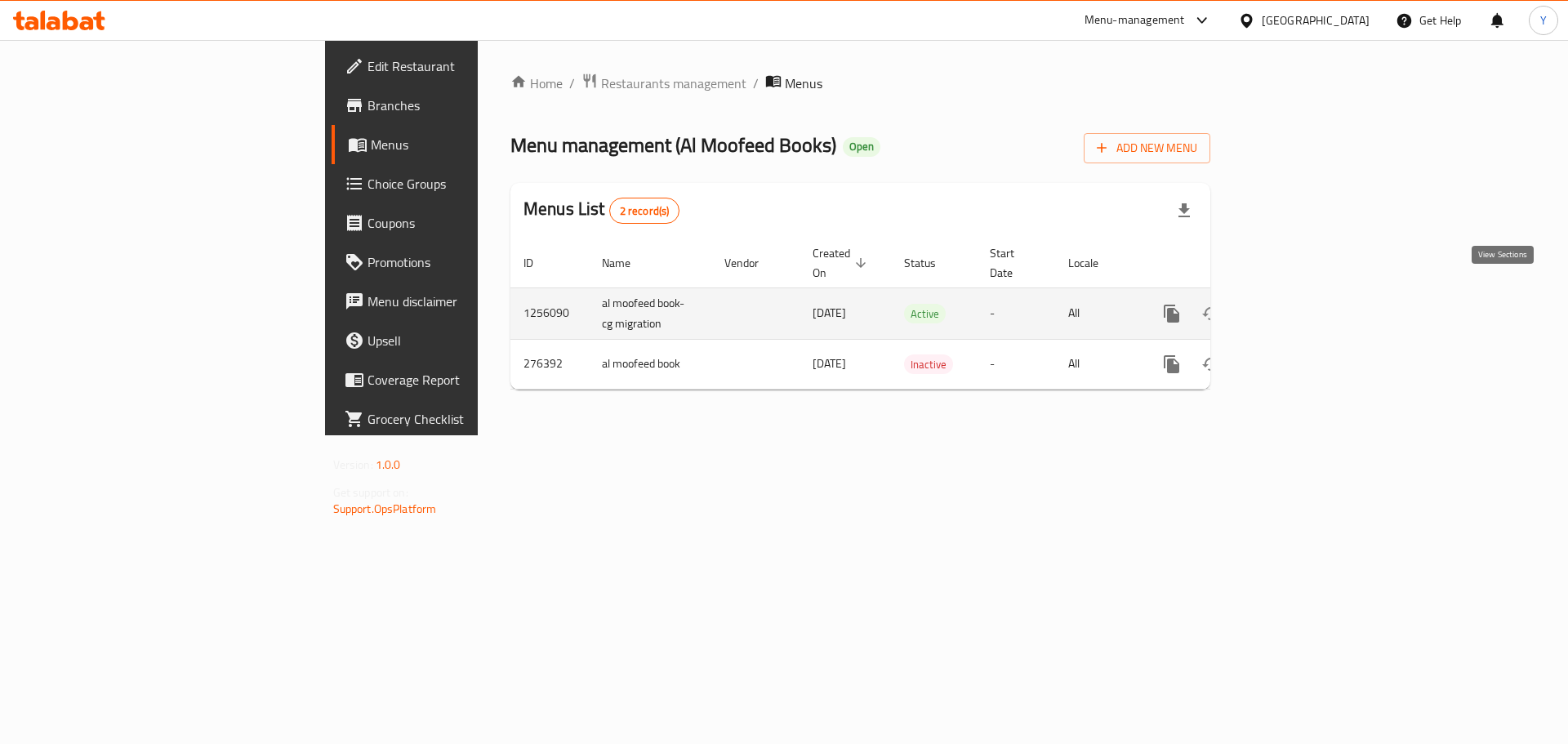
click at [1310, 294] on link "enhanced table" at bounding box center [1289, 313] width 39 height 39
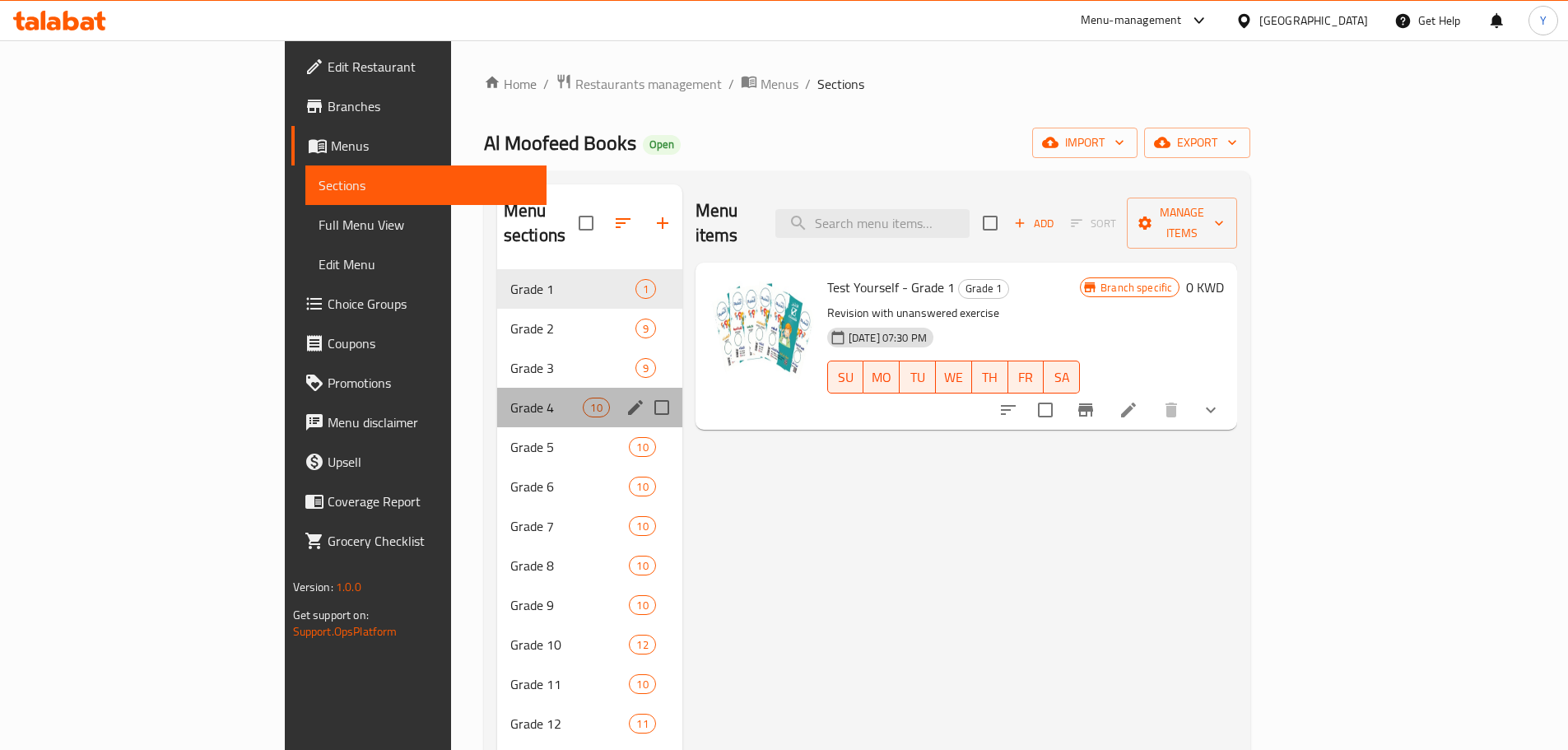
click at [497, 387] on div "Grade 4 10" at bounding box center [589, 407] width 185 height 39
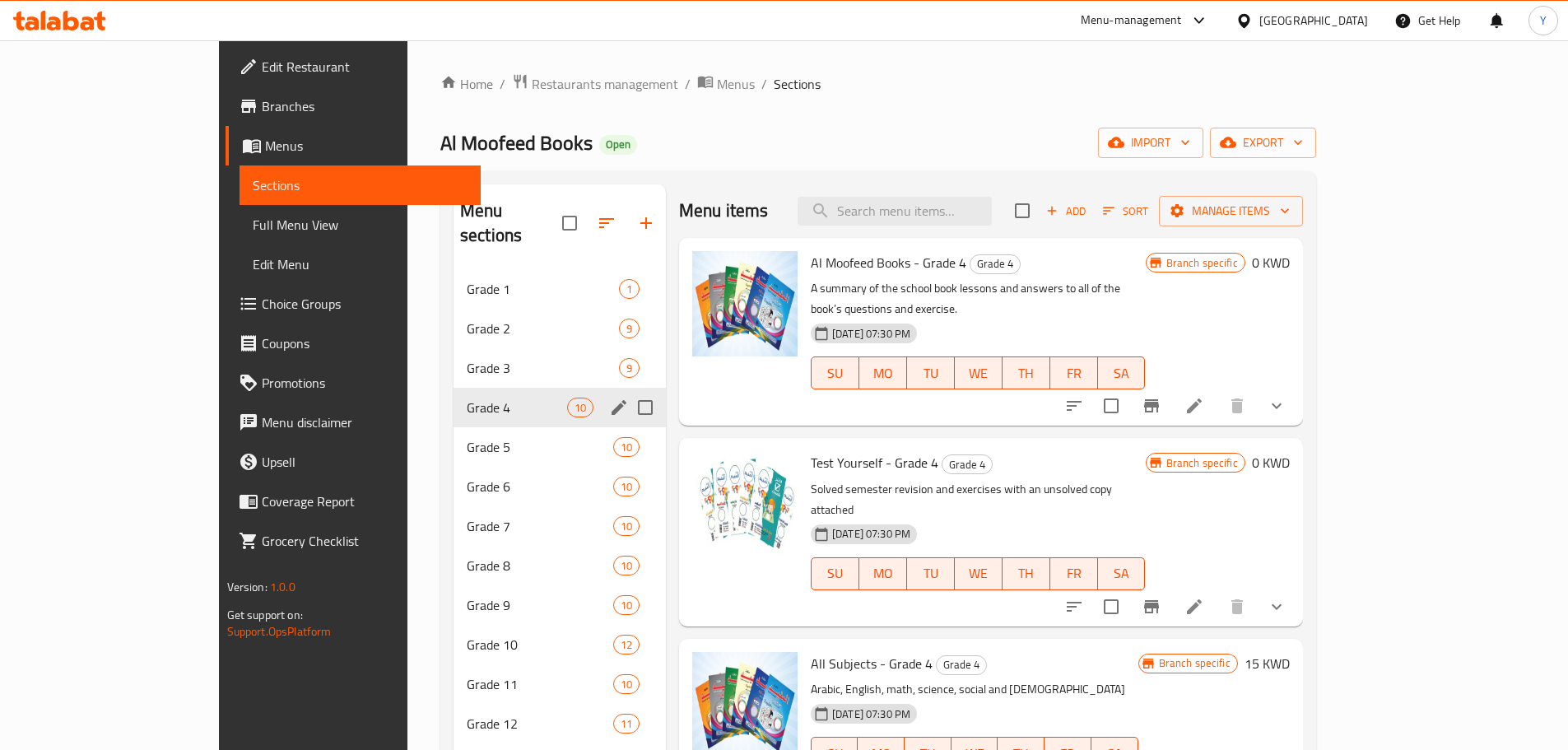
scroll to position [230, 0]
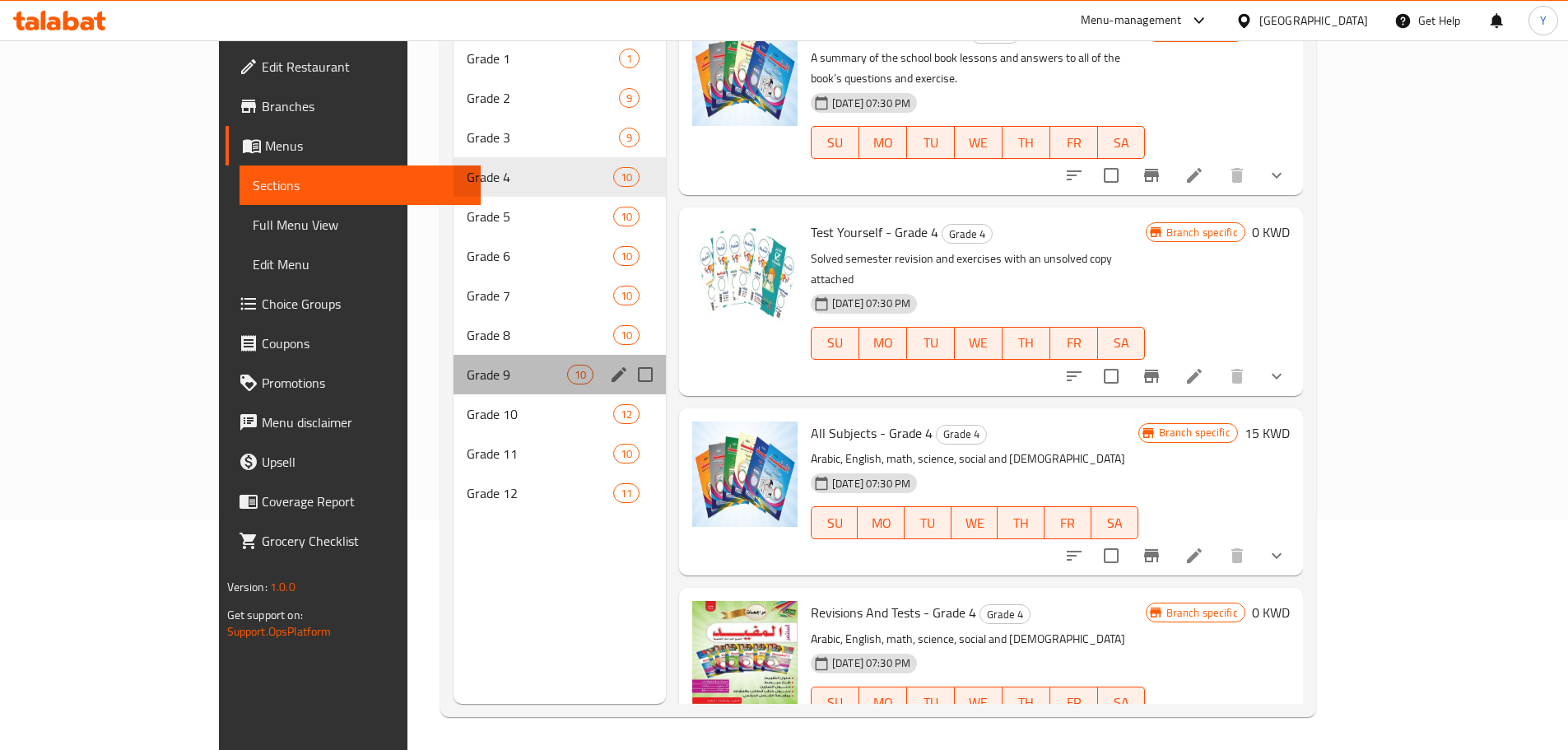
click at [454, 364] on div "Grade 9 10" at bounding box center [560, 374] width 213 height 39
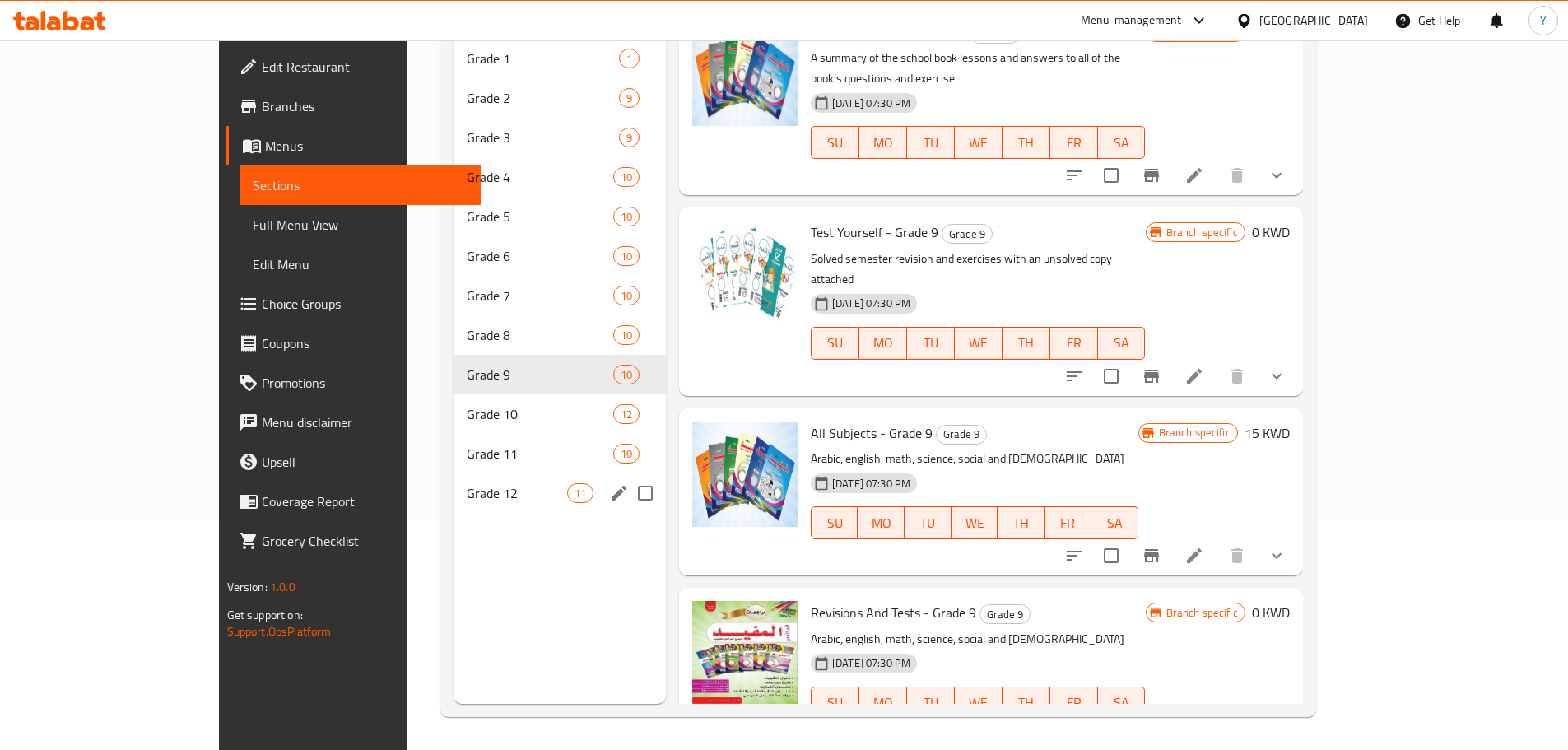
click at [467, 483] on span "Grade 12" at bounding box center [517, 493] width 100 height 20
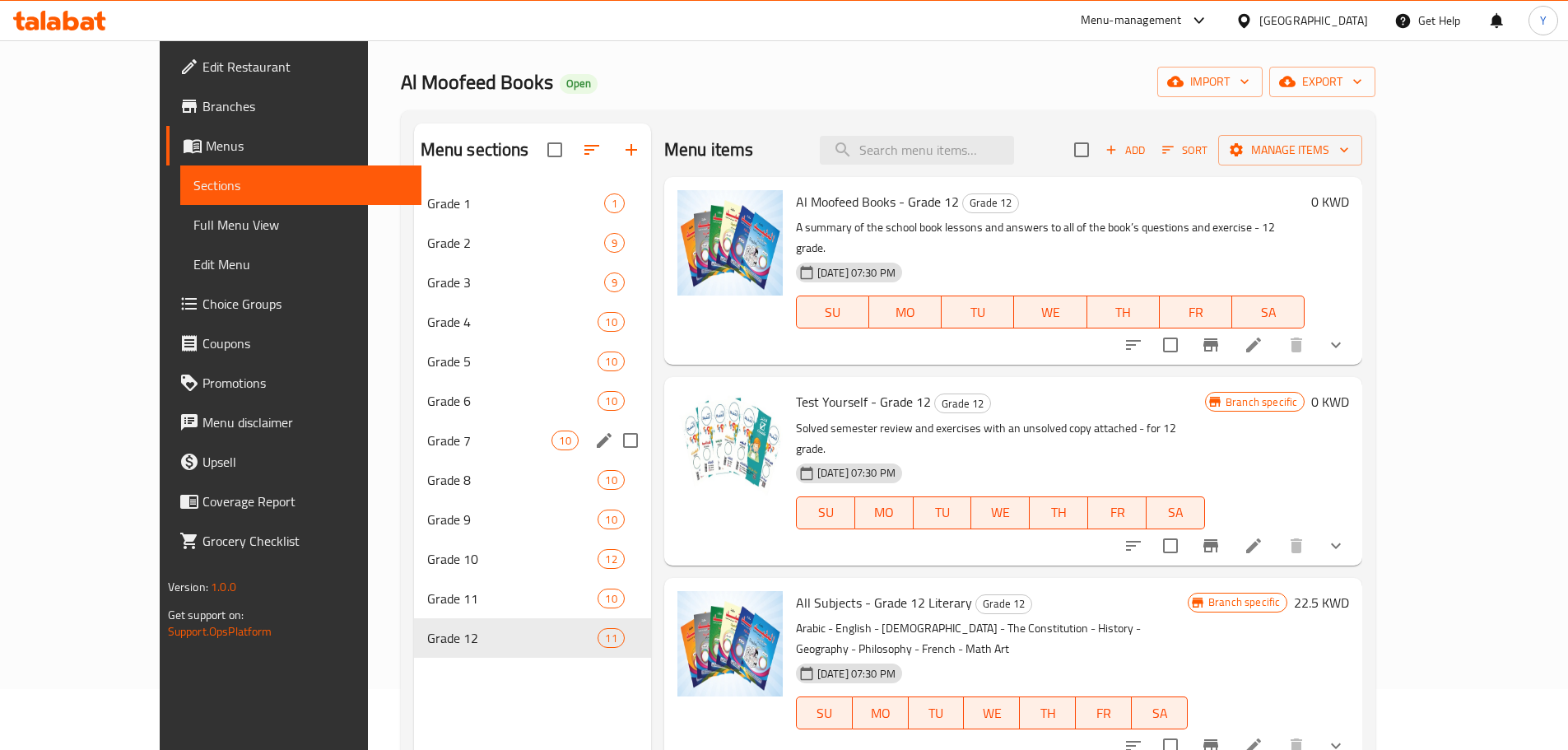
scroll to position [59, 0]
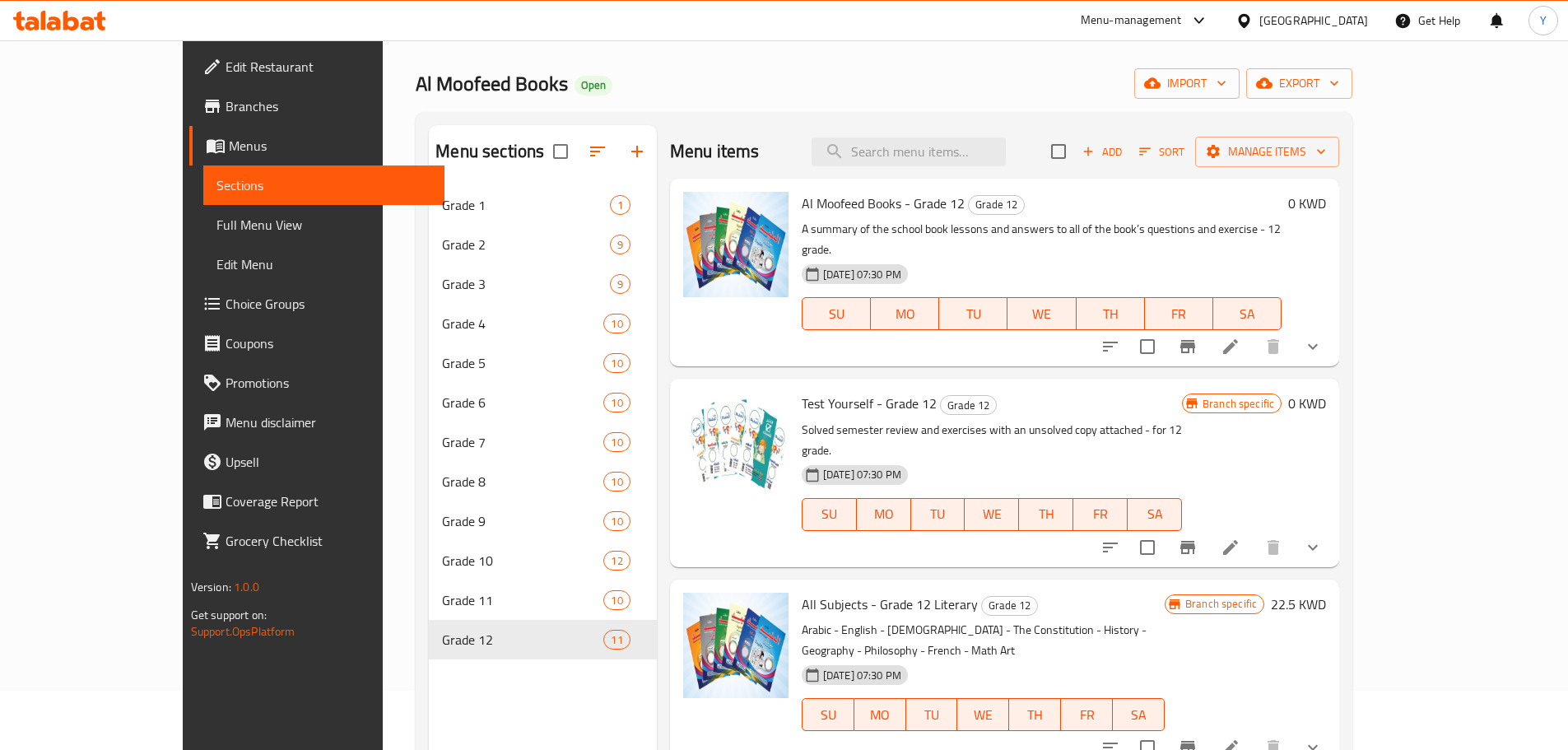
click at [744, 103] on div "Home / Restaurants management / Menus / Sections Al Moofeed Books Open import e…" at bounding box center [884, 450] width 937 height 874
click at [884, 196] on span "Al Moofeed Books - Grade 12" at bounding box center [883, 203] width 163 height 25
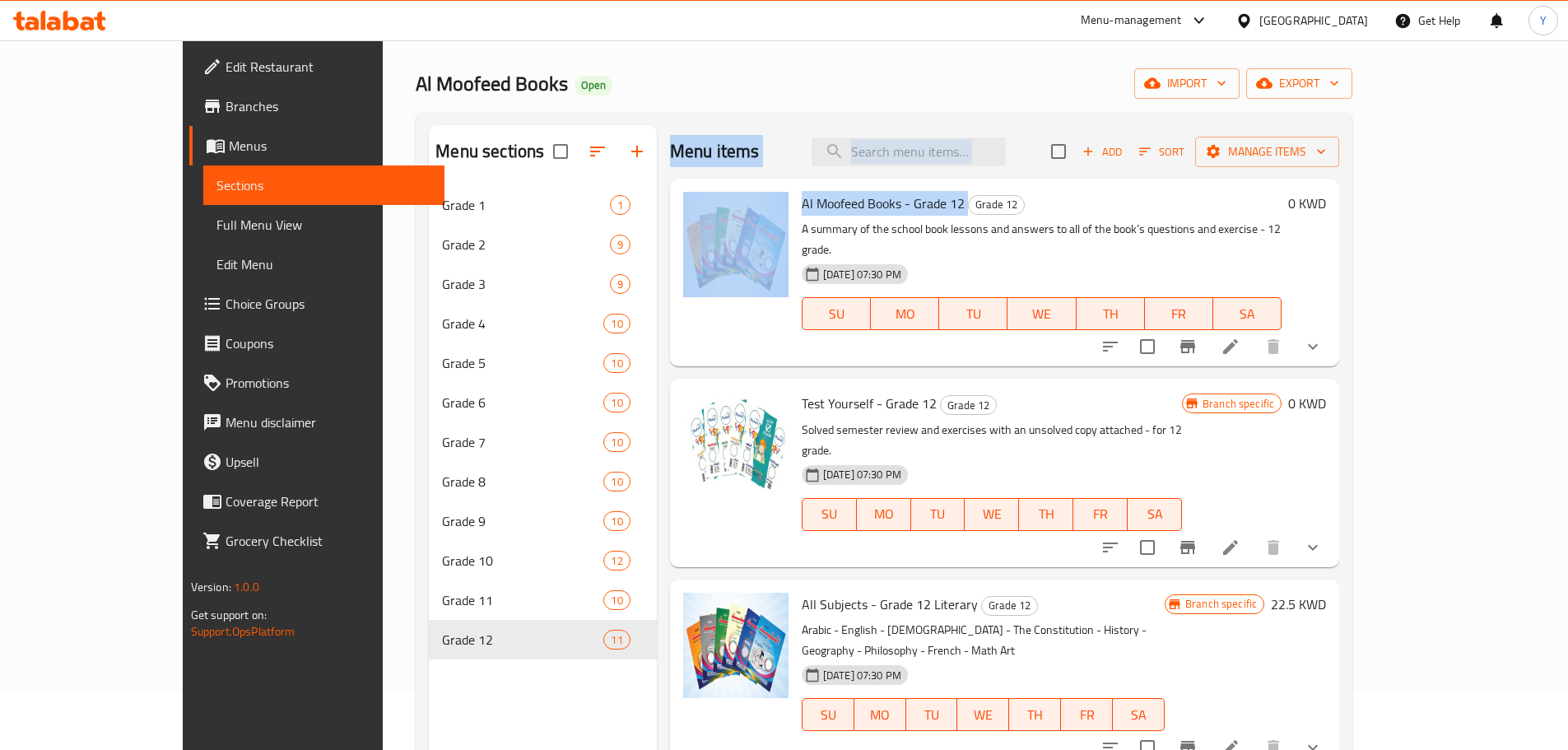
drag, startPoint x: 884, startPoint y: 196, endPoint x: 790, endPoint y: 108, distance: 128.8
click at [790, 108] on div "Home / Restaurants management / Menus / Sections Al Moofeed Books Open import e…" at bounding box center [884, 450] width 937 height 874
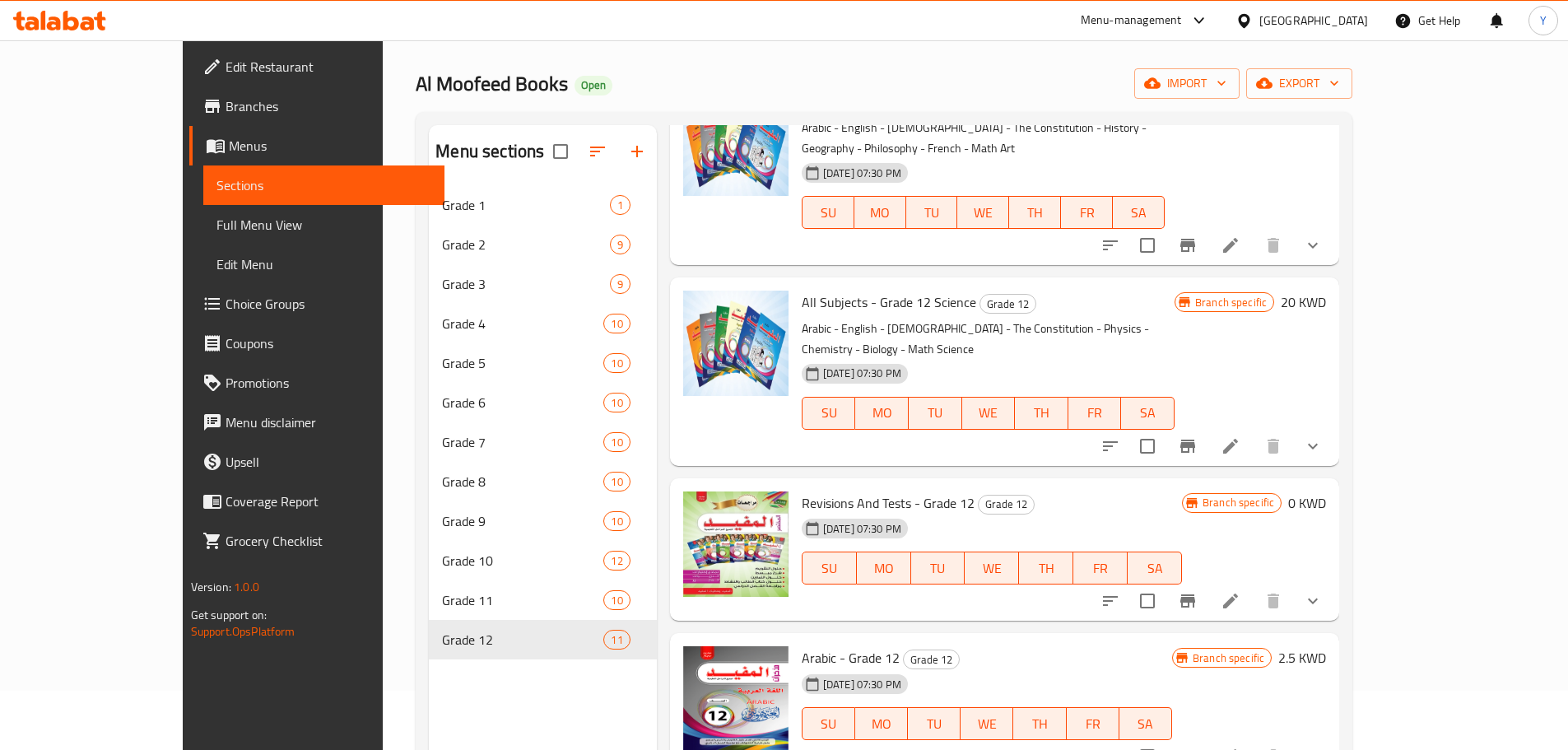
scroll to position [503, 0]
click at [880, 318] on p "Arabic - English - [DEMOGRAPHIC_DATA] - The Constitution - Physics - Chemistry …" at bounding box center [988, 338] width 373 height 41
click at [1016, 356] on div "[DATE] 07:30 PM SU MO TU WE TH FR SA" at bounding box center [988, 400] width 386 height 89
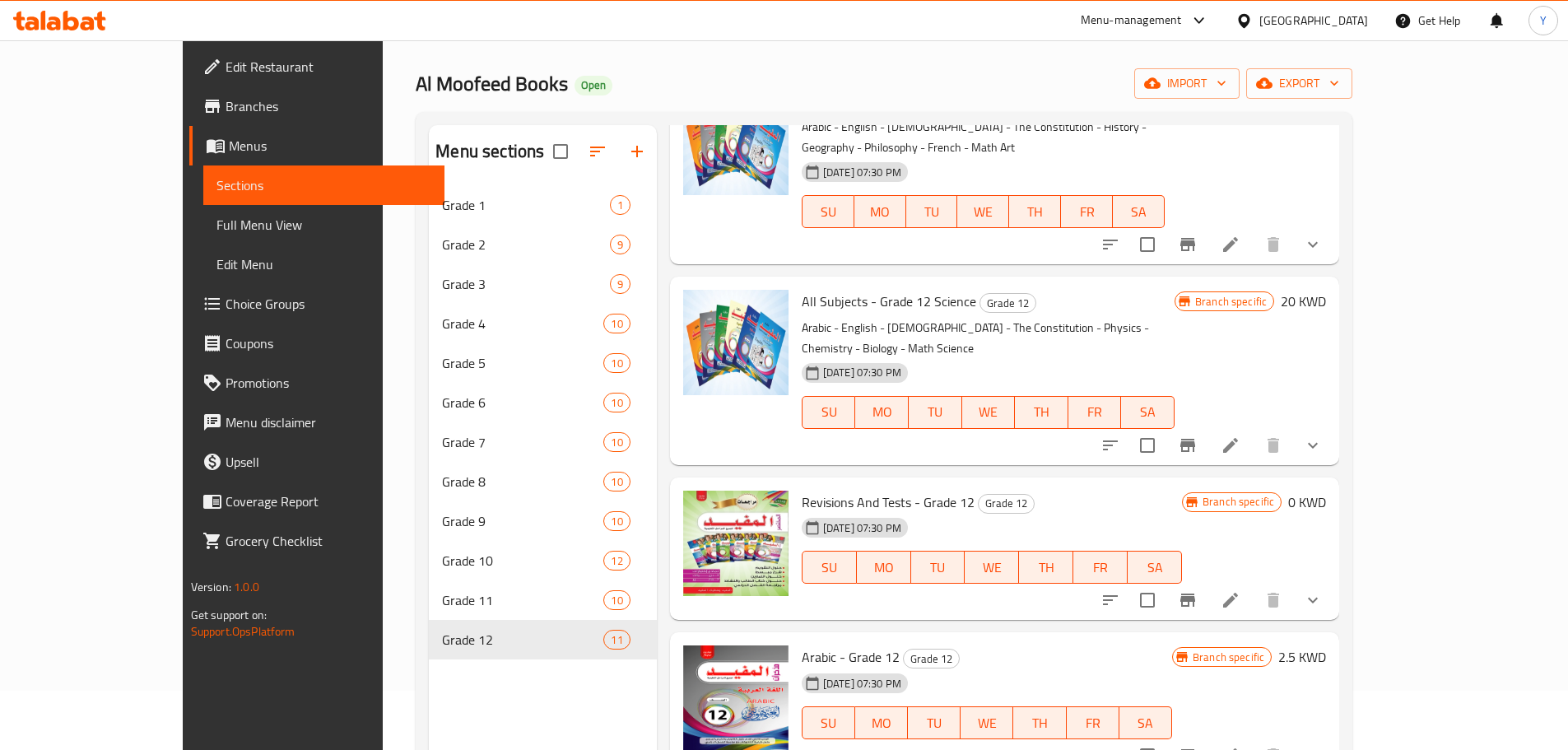
scroll to position [0, 0]
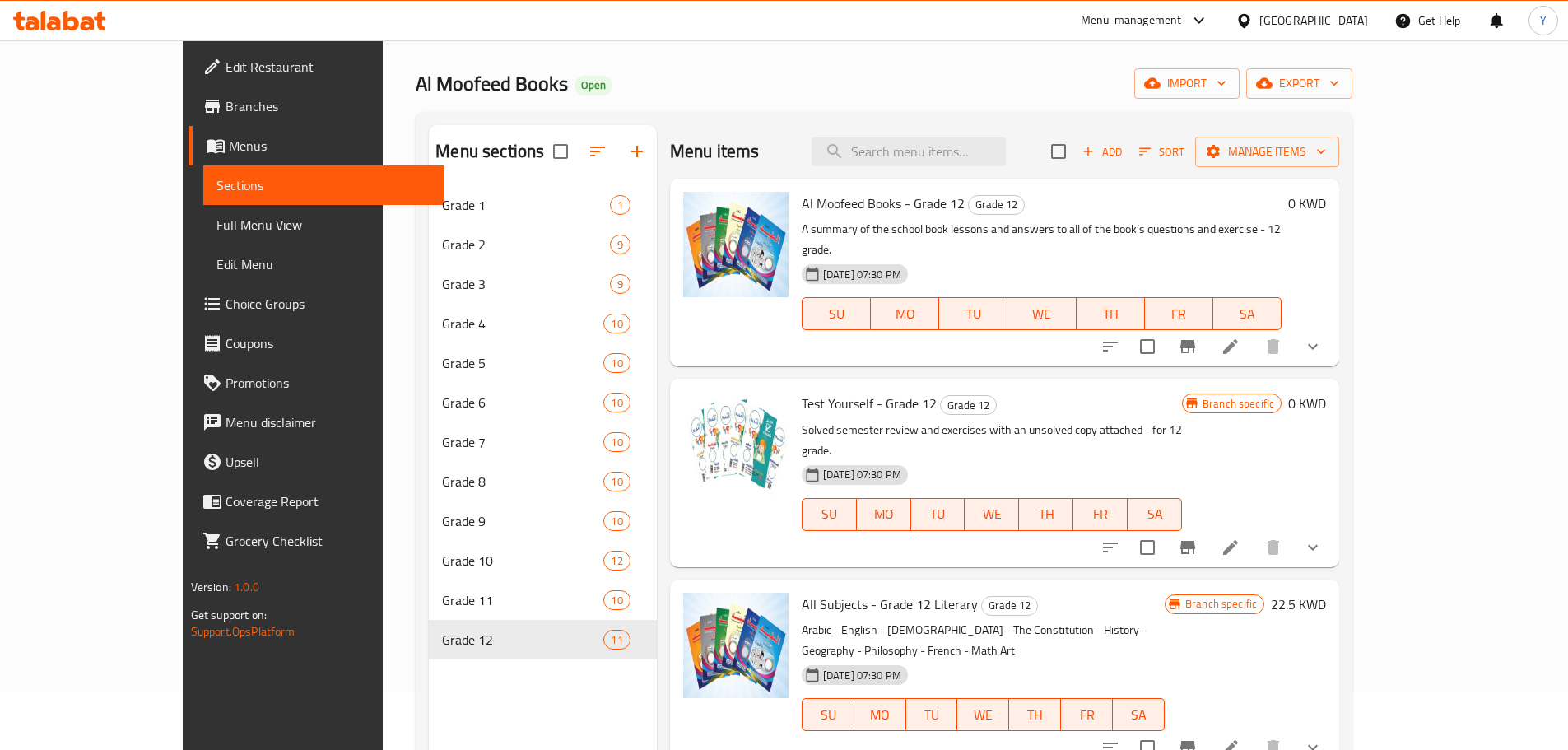
click at [863, 225] on p "A summary of the school book lessons and answers to all of the book’s questions…" at bounding box center [1041, 239] width 479 height 41
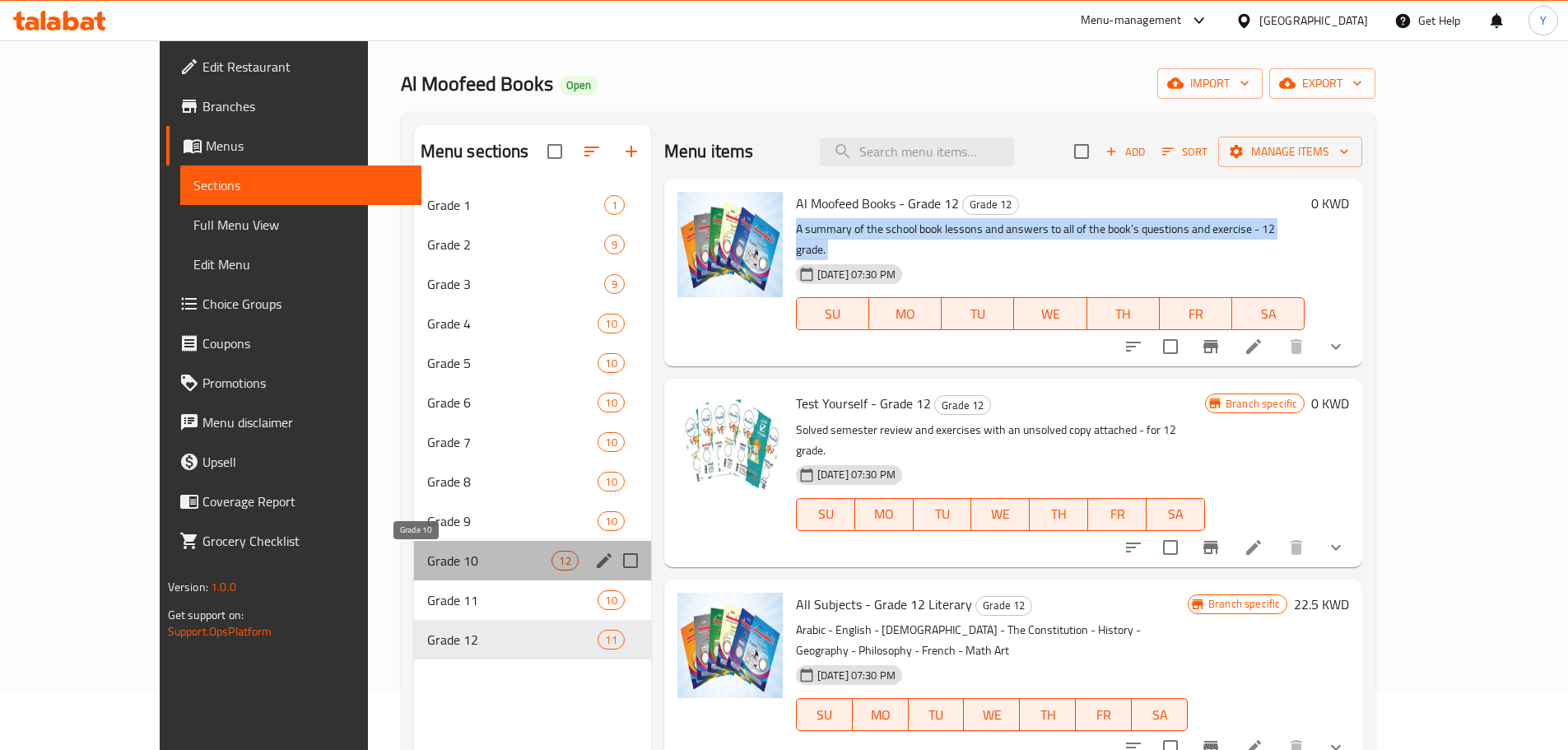
click at [436, 558] on span "Grade 10" at bounding box center [489, 561] width 125 height 20
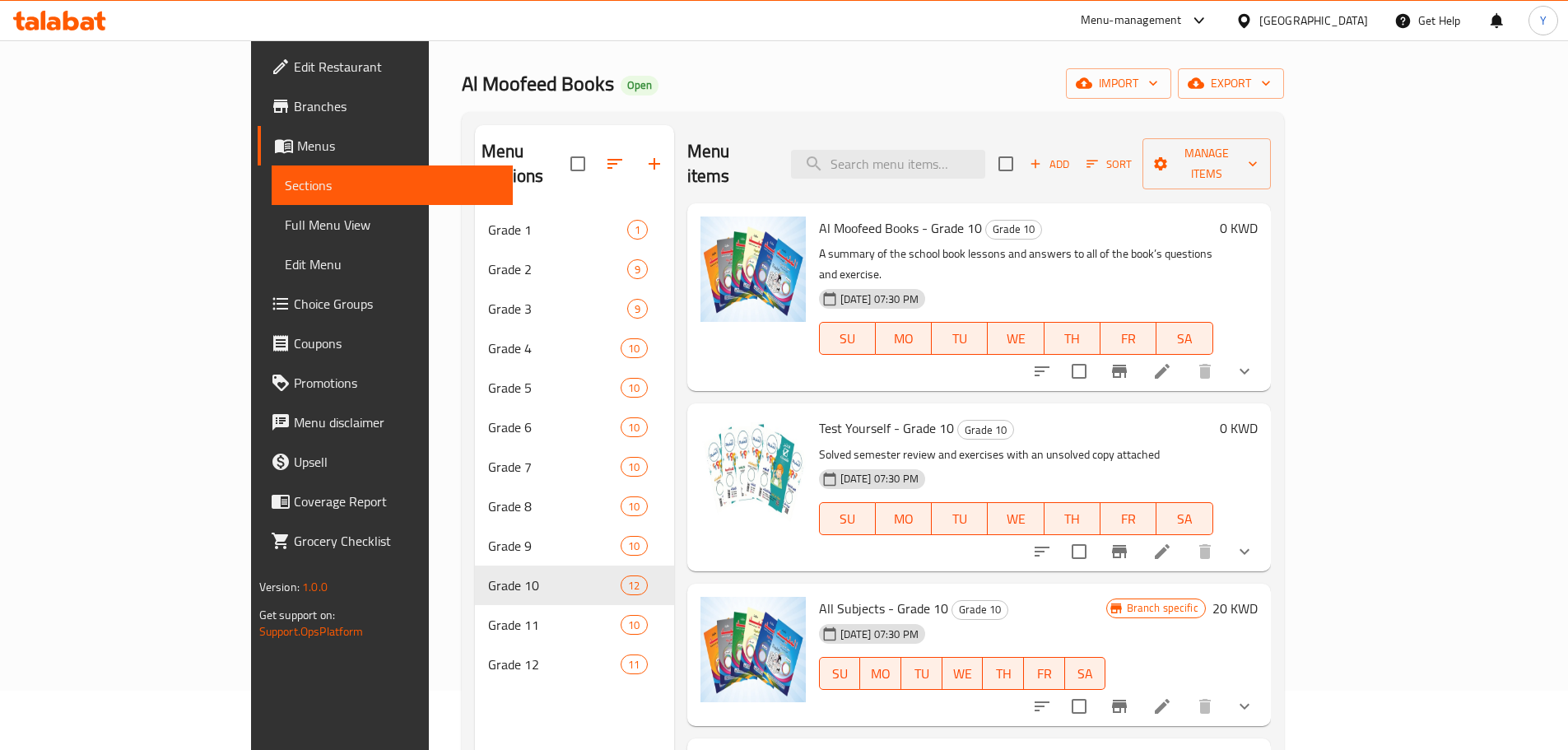
click at [979, 597] on h6 "All Subjects - Grade 10 Grade 10" at bounding box center [963, 607] width 288 height 23
click at [931, 100] on div "Home / Restaurants management / Menus / Sections Al Moofeed Books Open import e…" at bounding box center [873, 450] width 822 height 874
click at [1255, 362] on icon "show more" at bounding box center [1245, 372] width 20 height 20
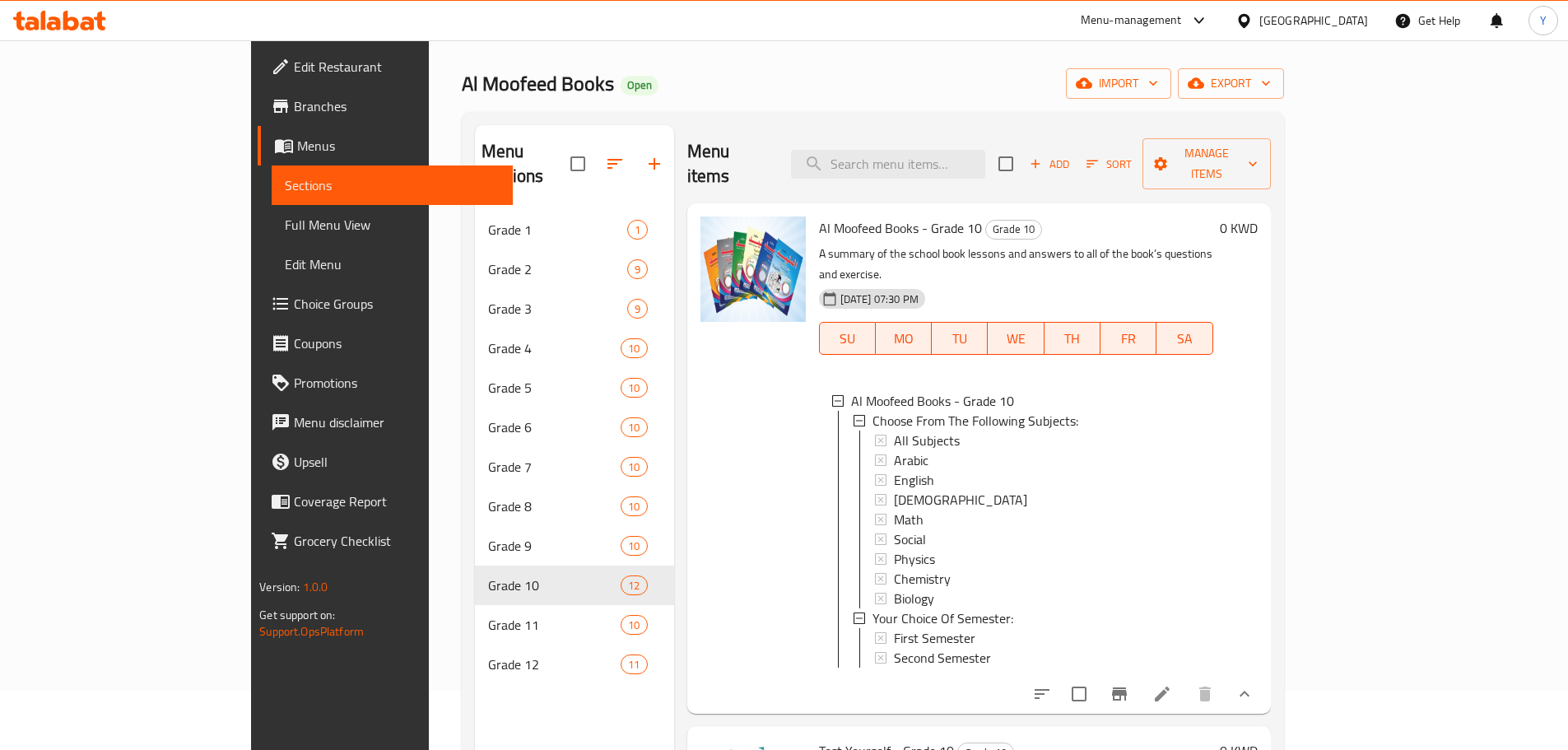
click at [988, 105] on div "Home / Restaurants management / Menus / Sections Al Moofeed Books Open import e…" at bounding box center [873, 450] width 822 height 874
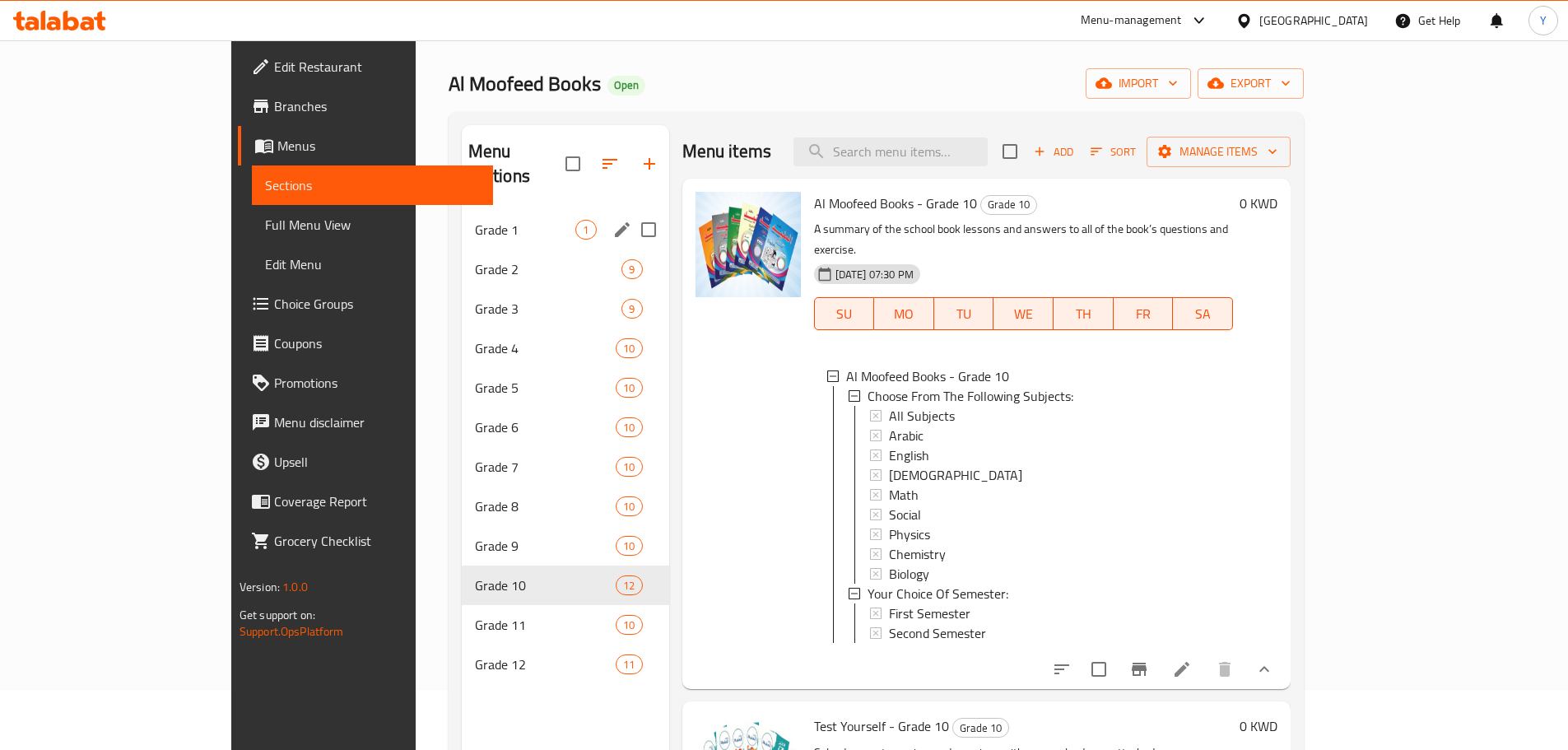
click at [462, 210] on div "Grade 1 1" at bounding box center [565, 229] width 207 height 39
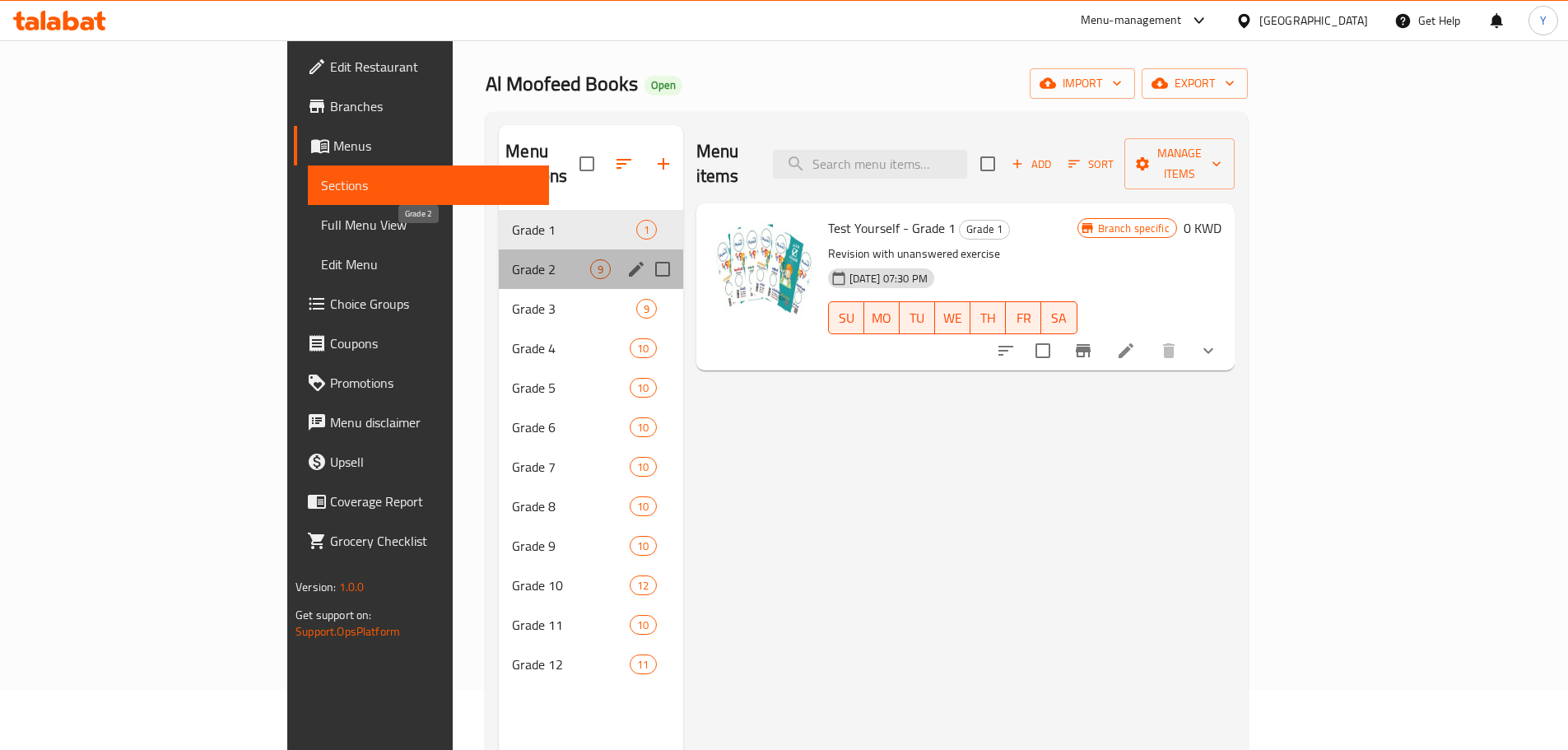
click at [512, 259] on span "Grade 2" at bounding box center [551, 269] width 78 height 20
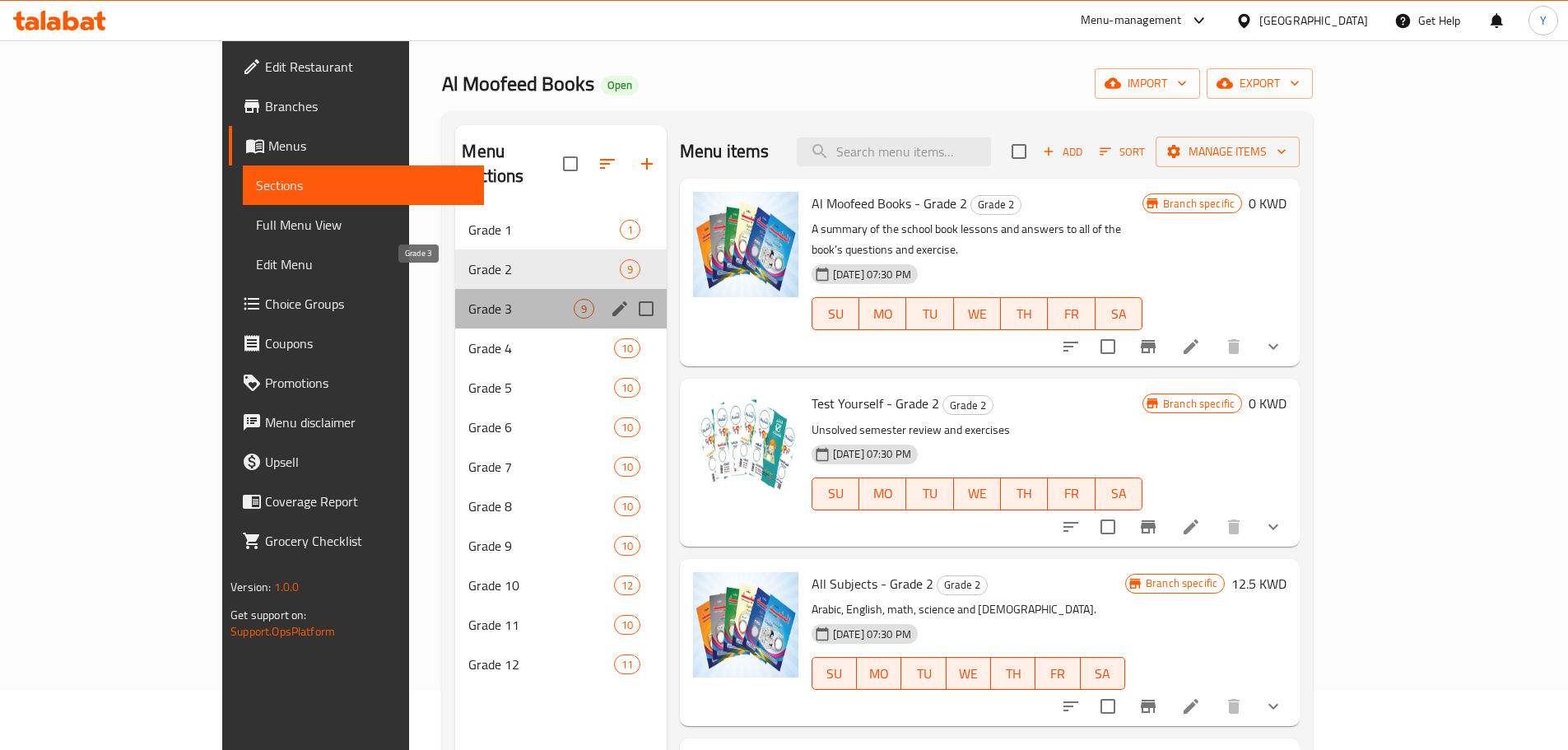
click at [468, 299] on span "Grade 3" at bounding box center [521, 309] width 104 height 20
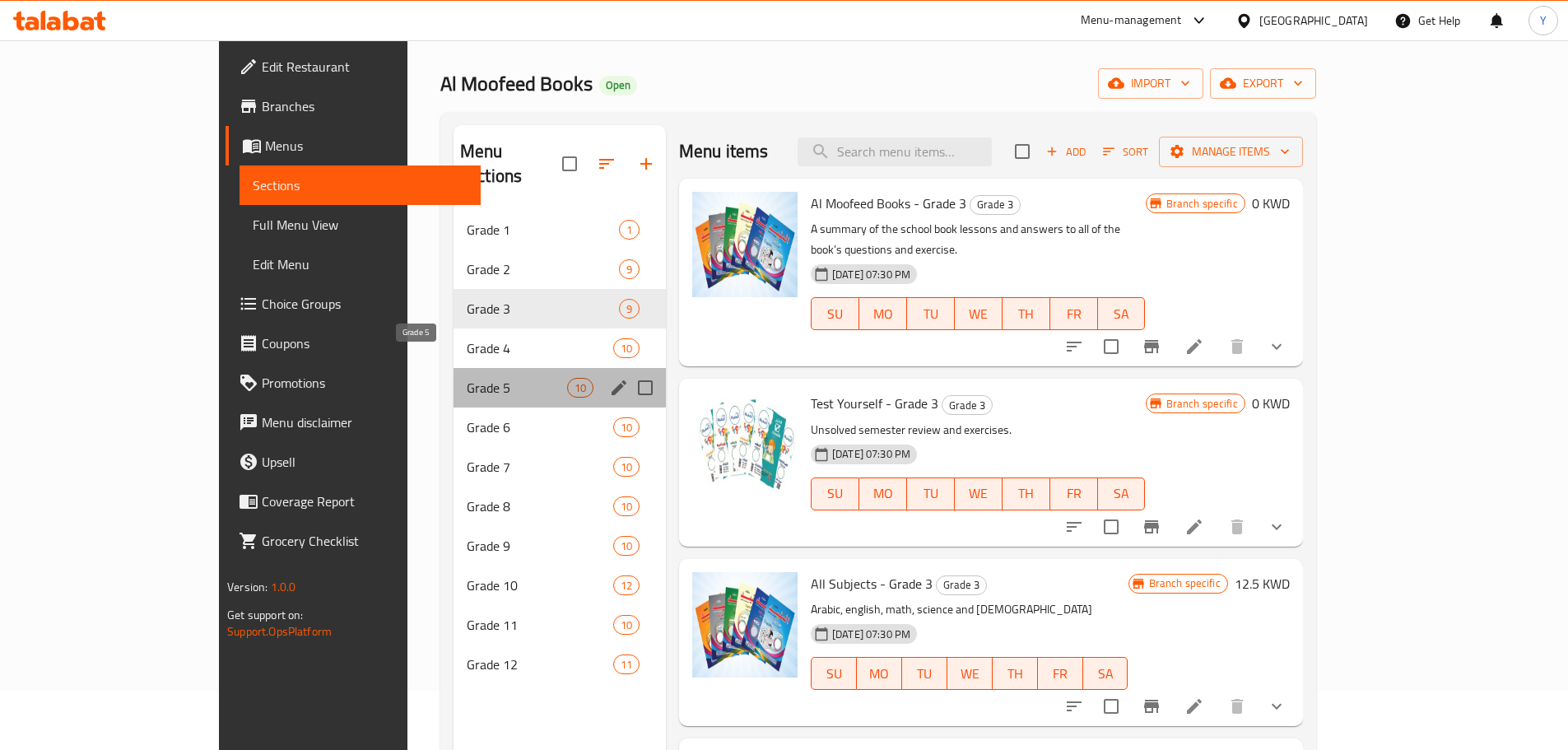
click at [467, 378] on span "Grade 5" at bounding box center [517, 388] width 100 height 20
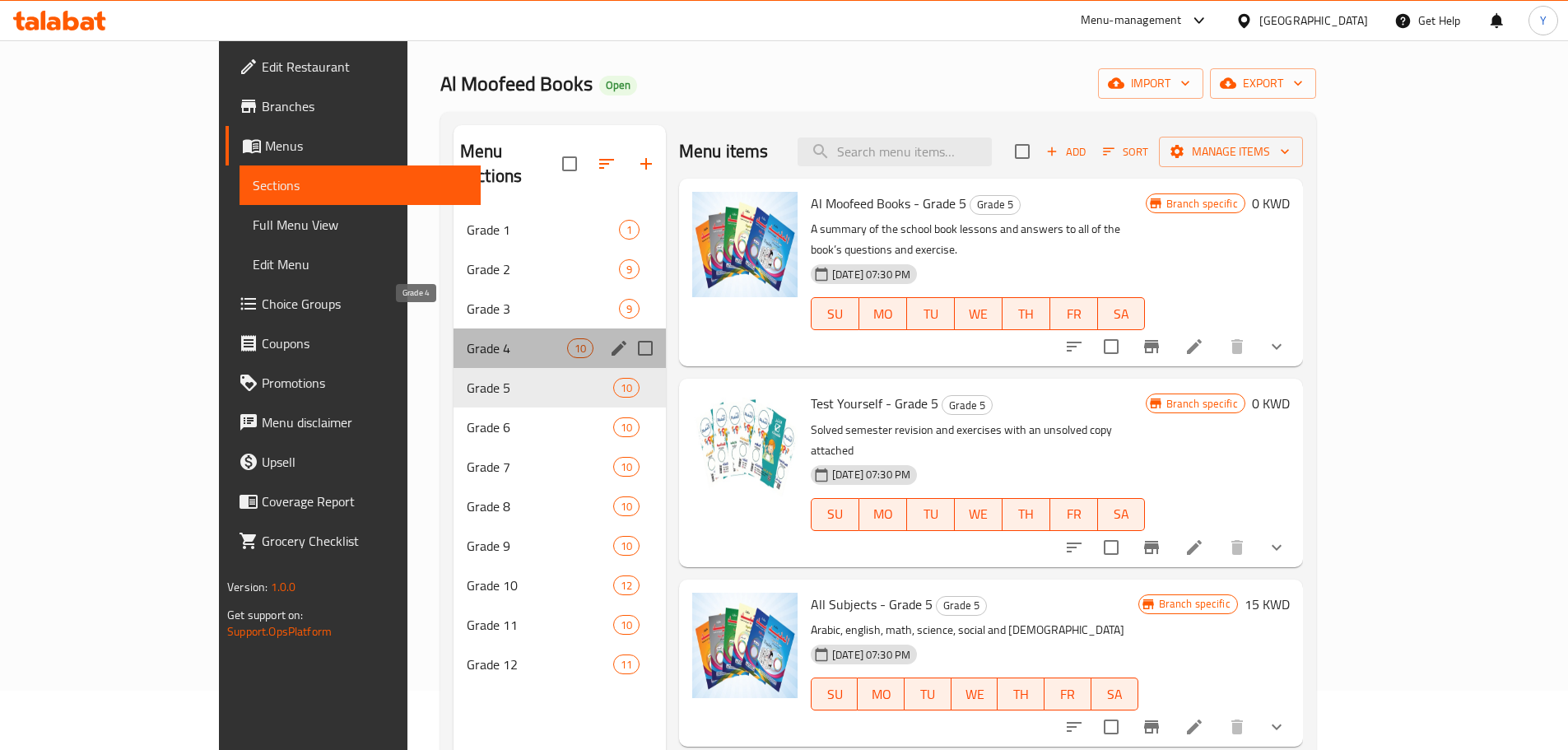
click at [467, 338] on span "Grade 4" at bounding box center [517, 348] width 100 height 20
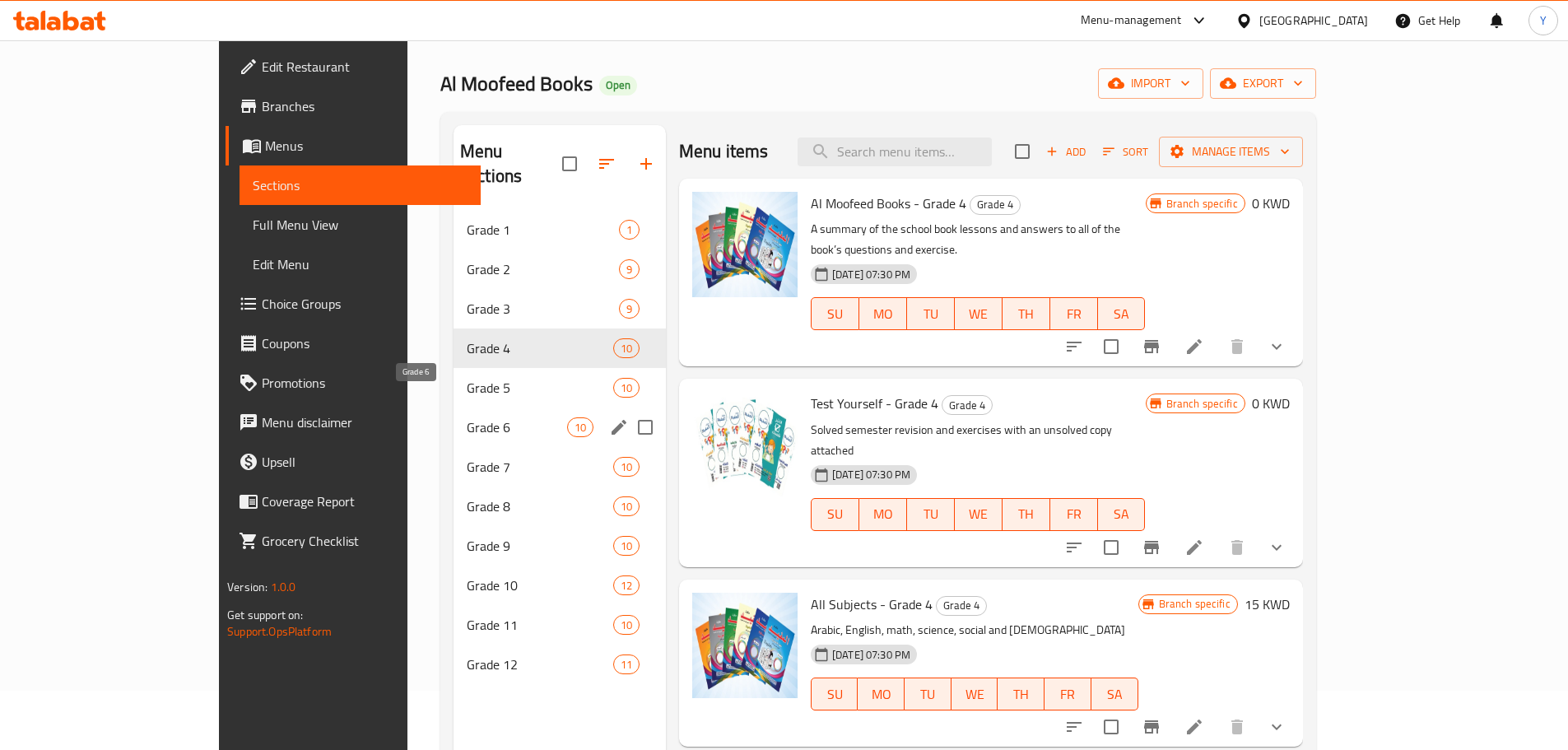
click at [467, 417] on span "Grade 6" at bounding box center [517, 428] width 100 height 20
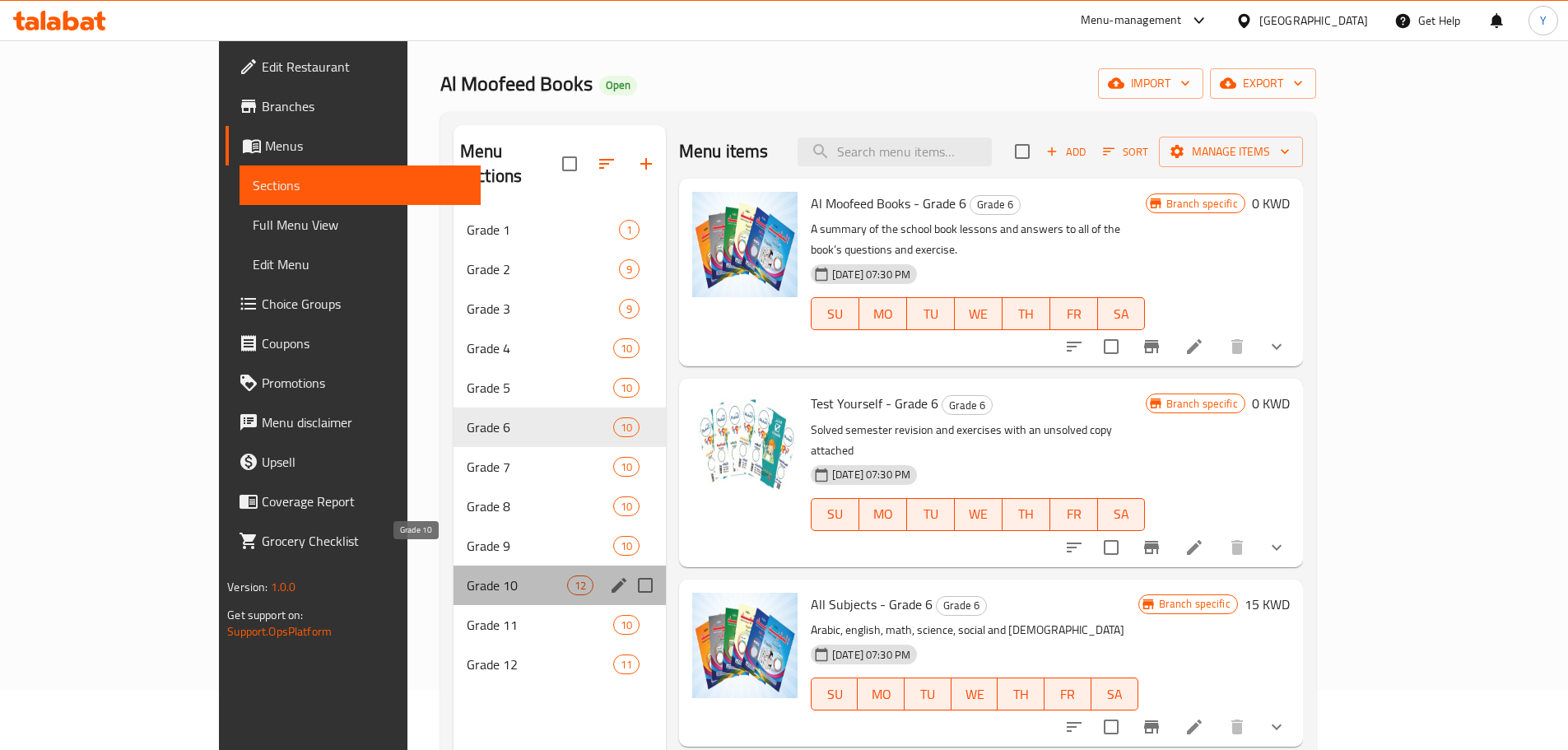
click at [467, 576] on span "Grade 10" at bounding box center [517, 586] width 100 height 20
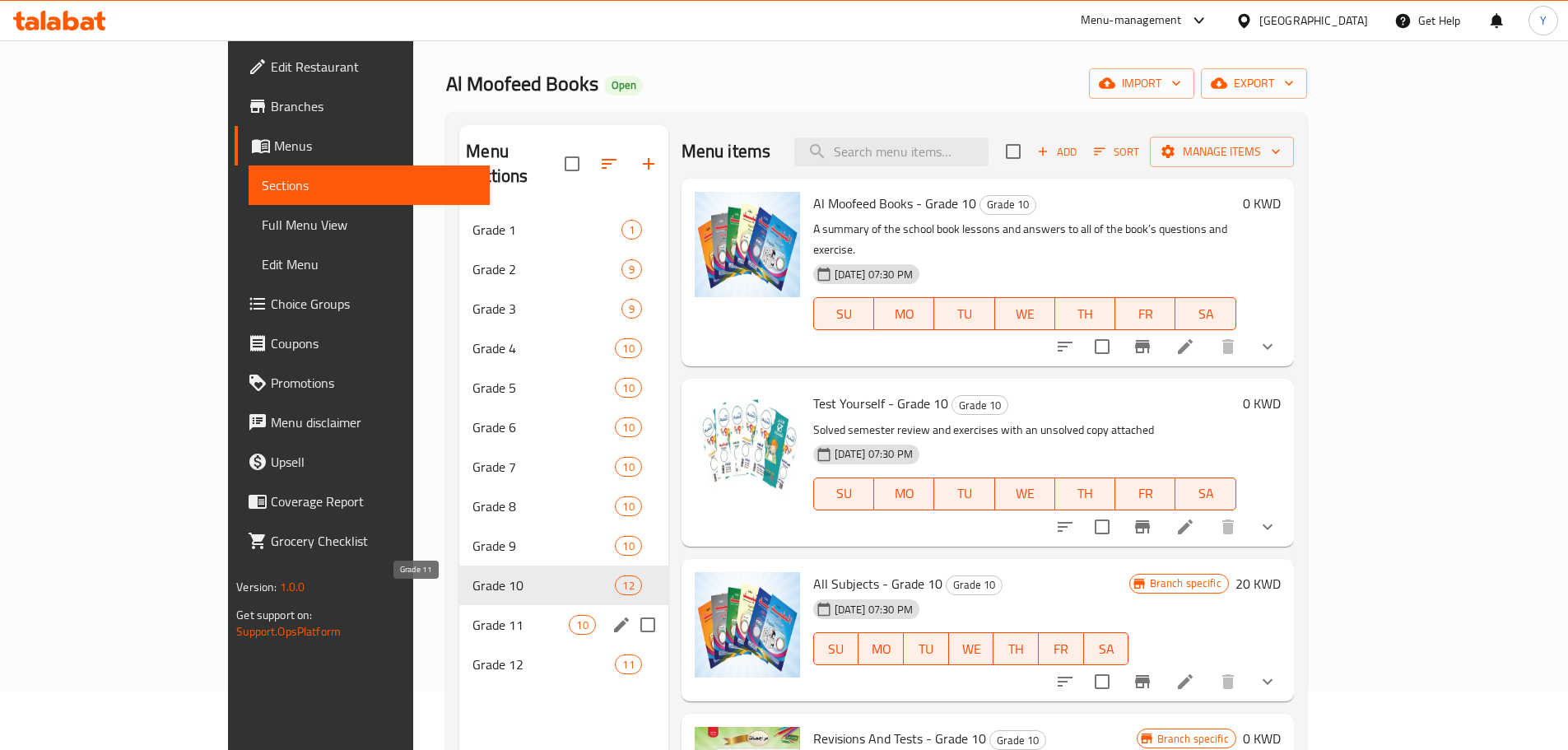
click at [472, 615] on span "Grade 11" at bounding box center [520, 625] width 96 height 20
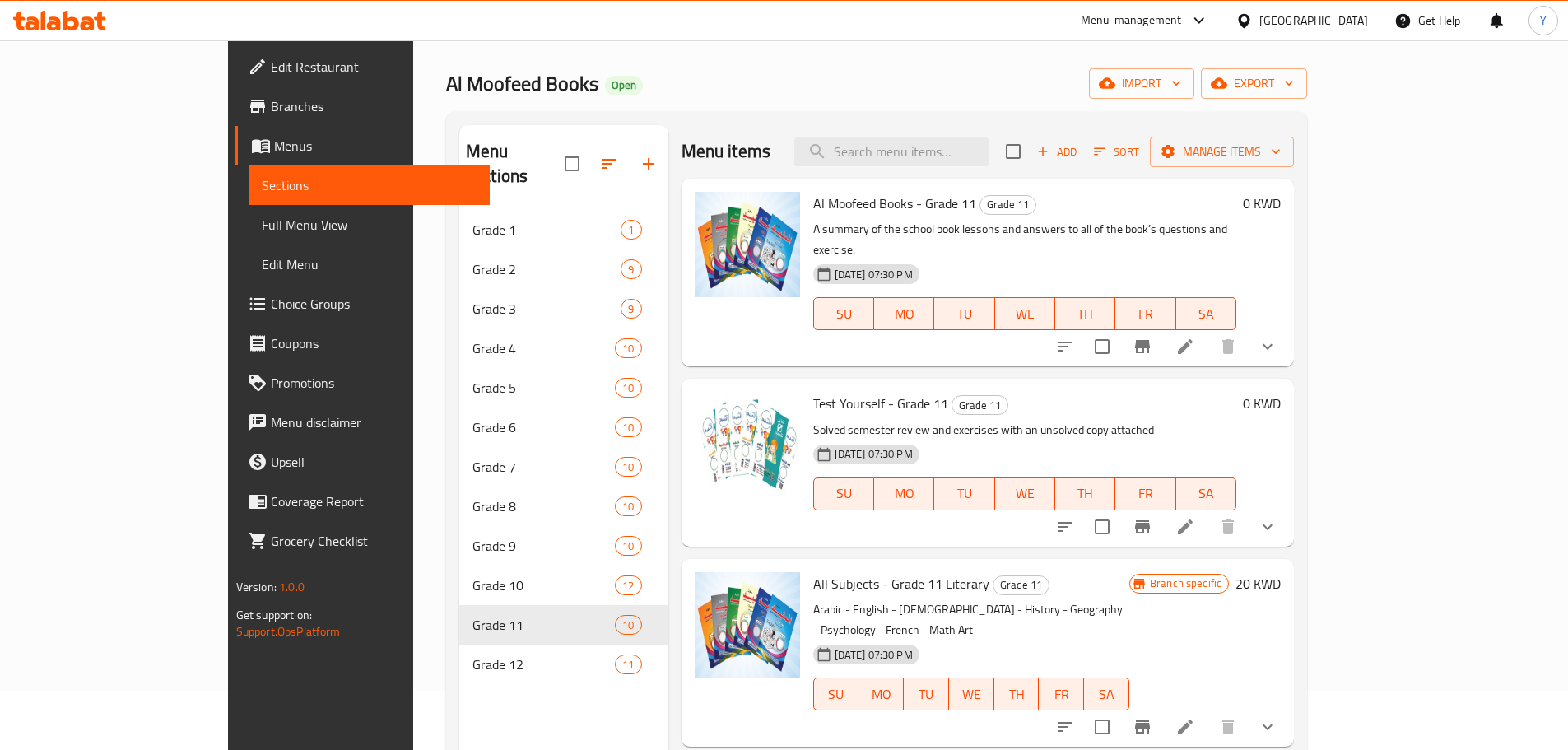
click at [968, 76] on div "Al Moofeed Books Open import export" at bounding box center [876, 83] width 861 height 30
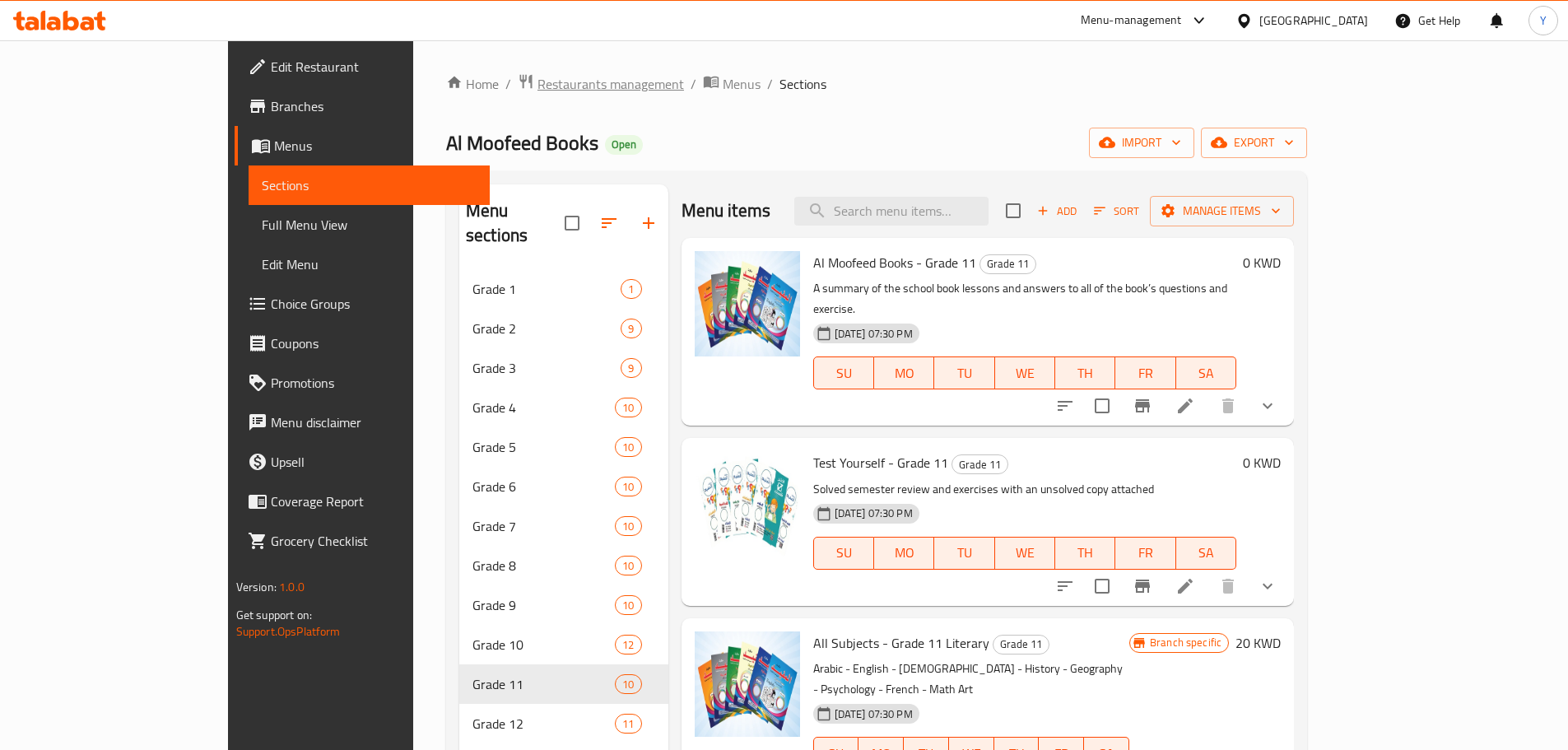
click at [538, 81] on span "Restaurants management" at bounding box center [611, 84] width 146 height 20
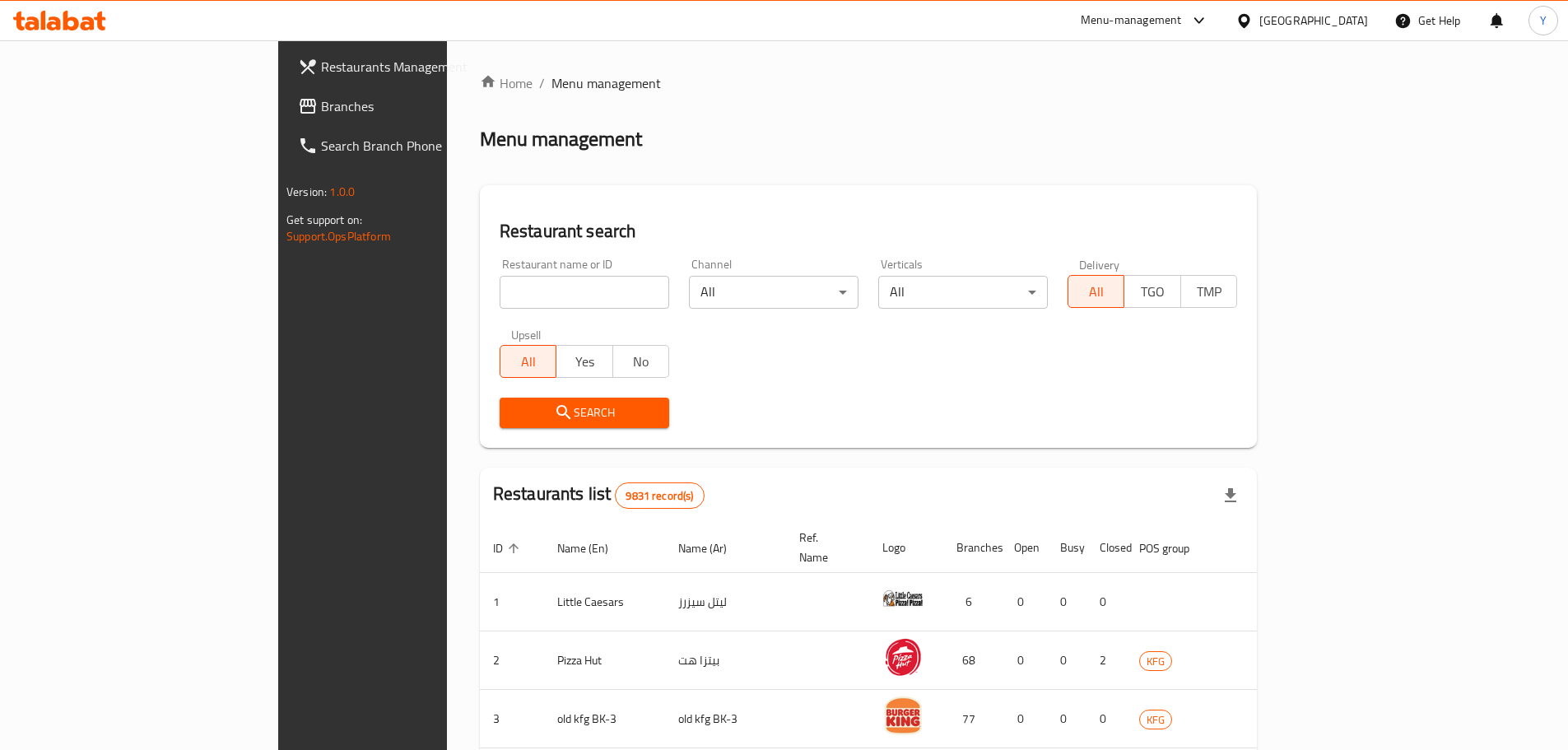
click at [500, 284] on input "search" at bounding box center [584, 292] width 170 height 33
click button "Search" at bounding box center [584, 412] width 170 height 30
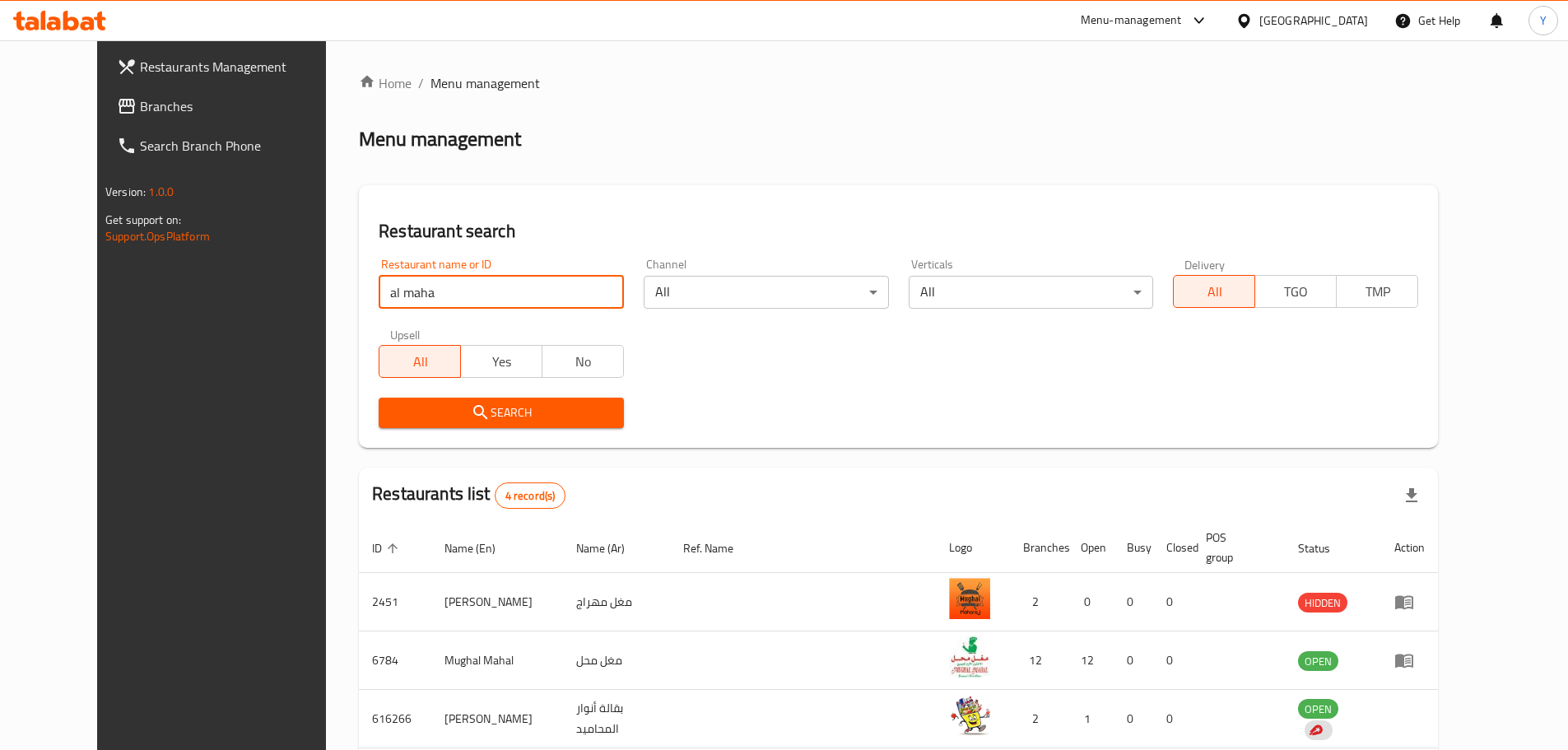
scroll to position [146, 0]
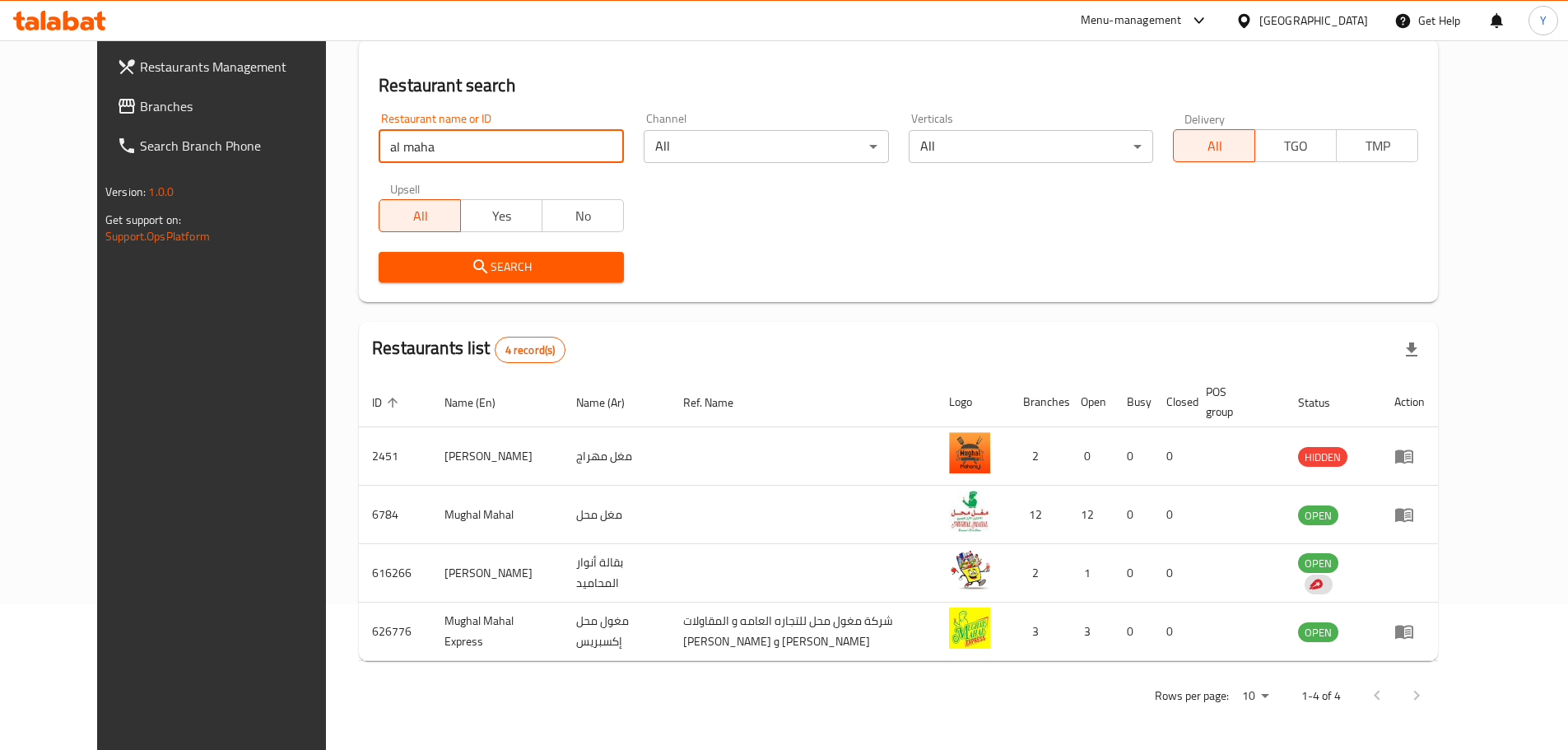
click at [426, 152] on input "al maha" at bounding box center [501, 146] width 246 height 33
type input "almaha"
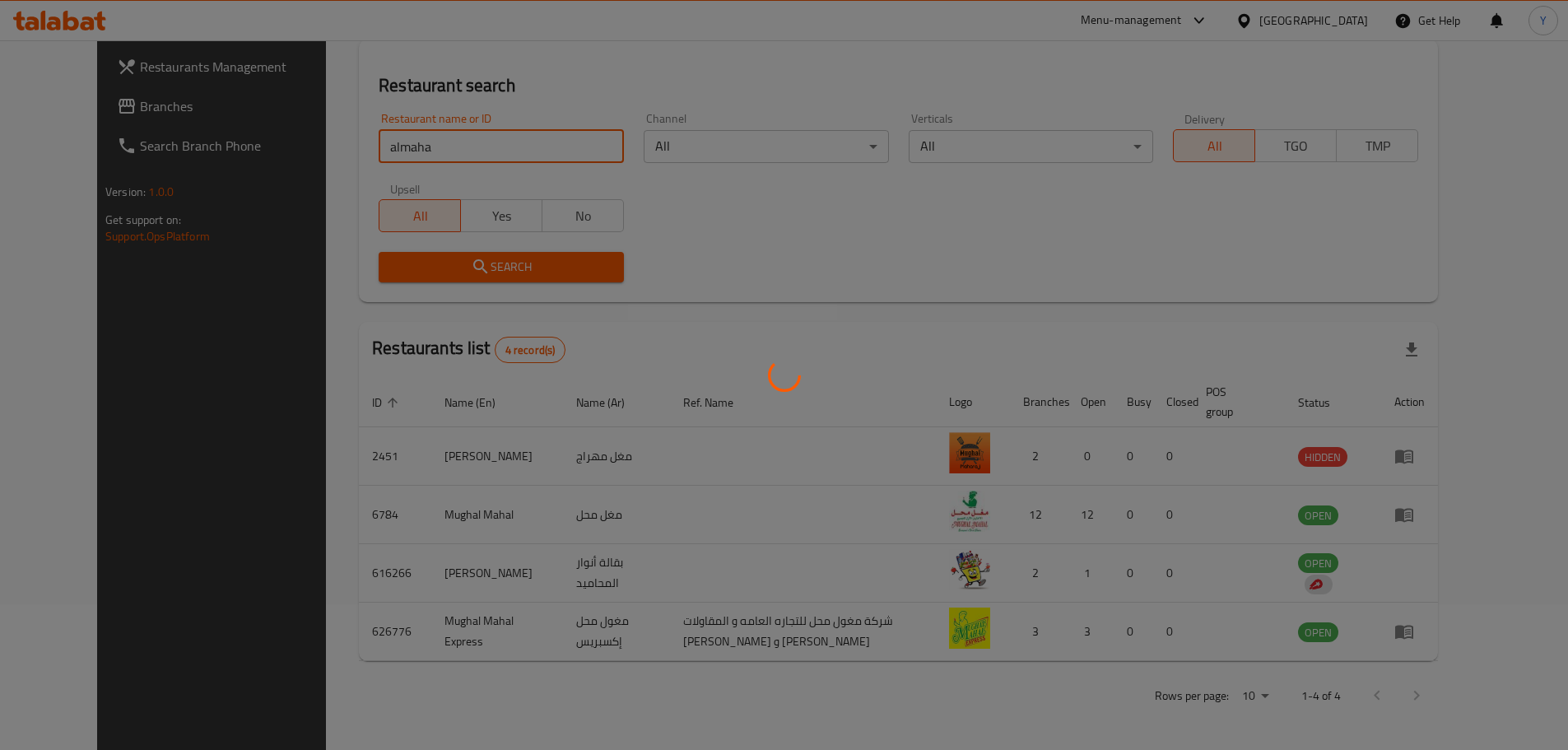
scroll to position [0, 0]
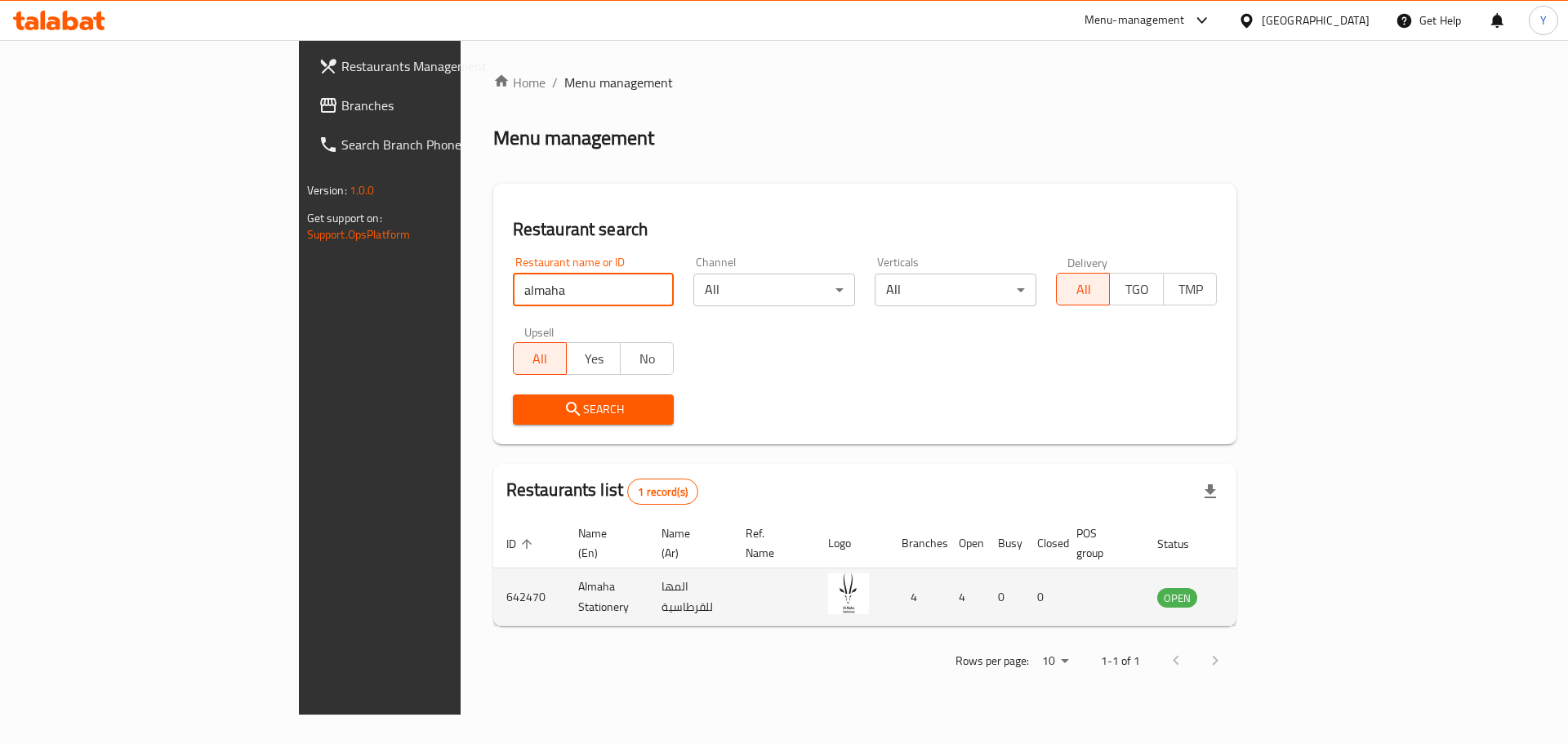
click at [1263, 587] on icon "enhanced table" at bounding box center [1253, 597] width 20 height 20
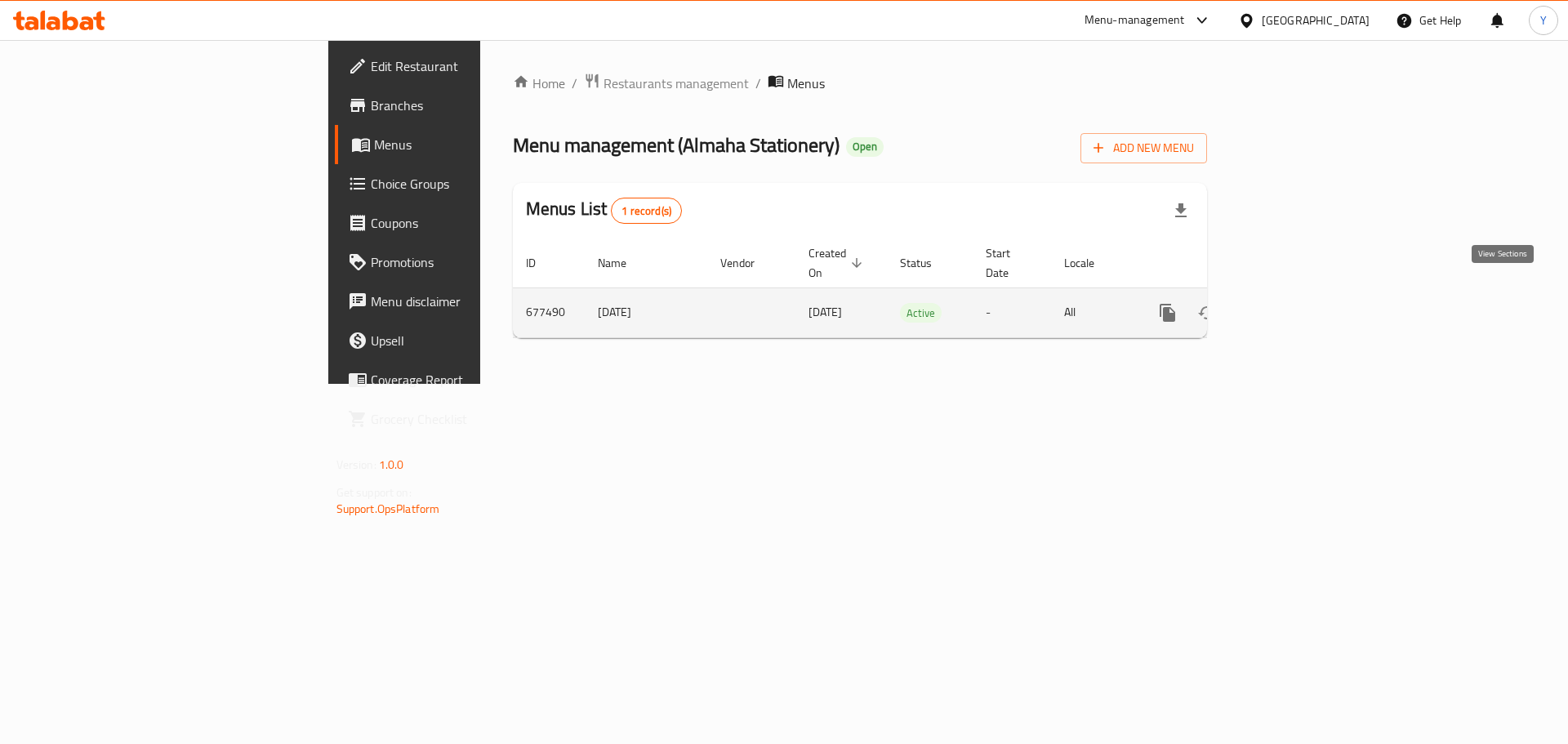
click at [1293, 305] on icon "enhanced table" at bounding box center [1285, 313] width 15 height 14
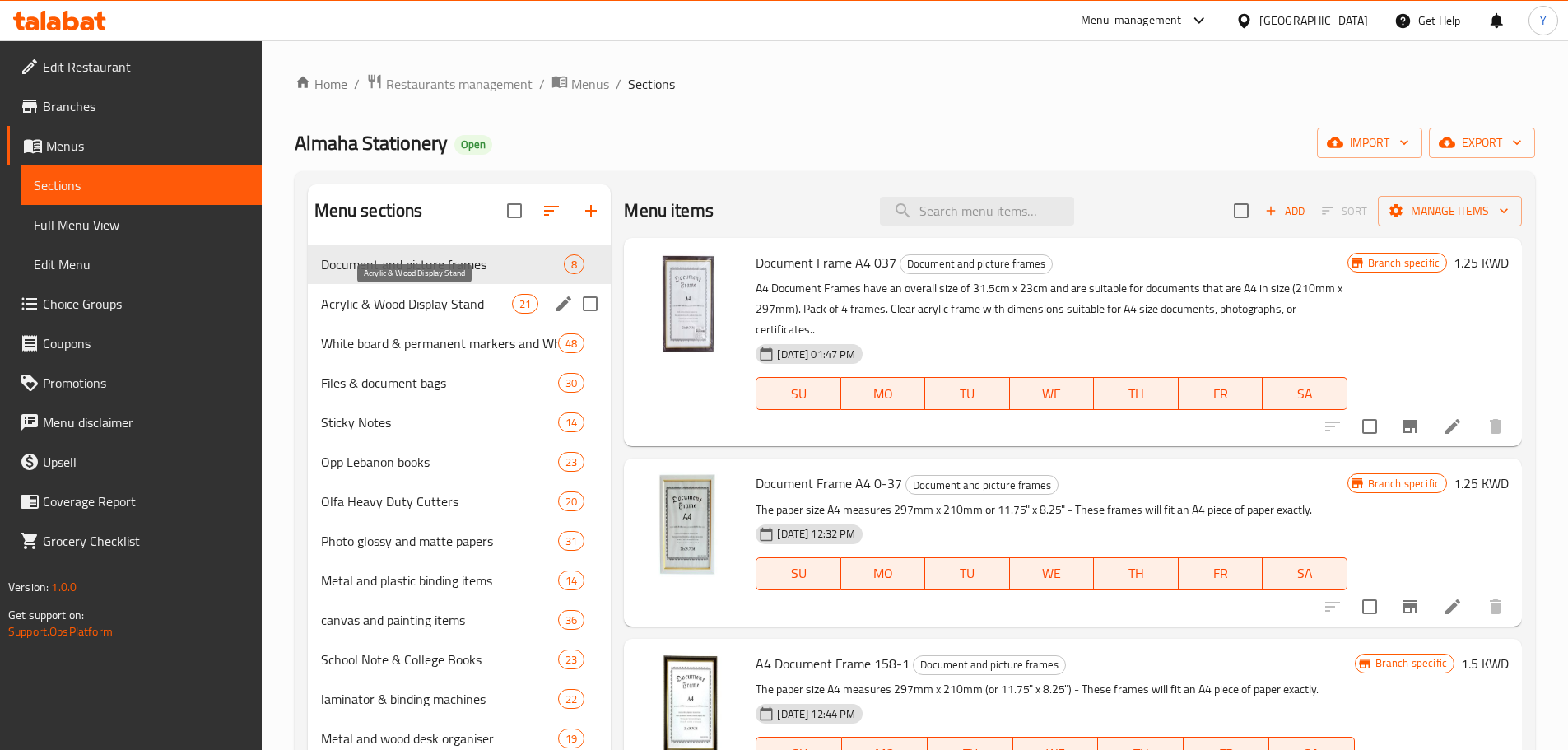
click at [374, 299] on span "Acrylic & Wood Display Stand" at bounding box center [416, 304] width 192 height 20
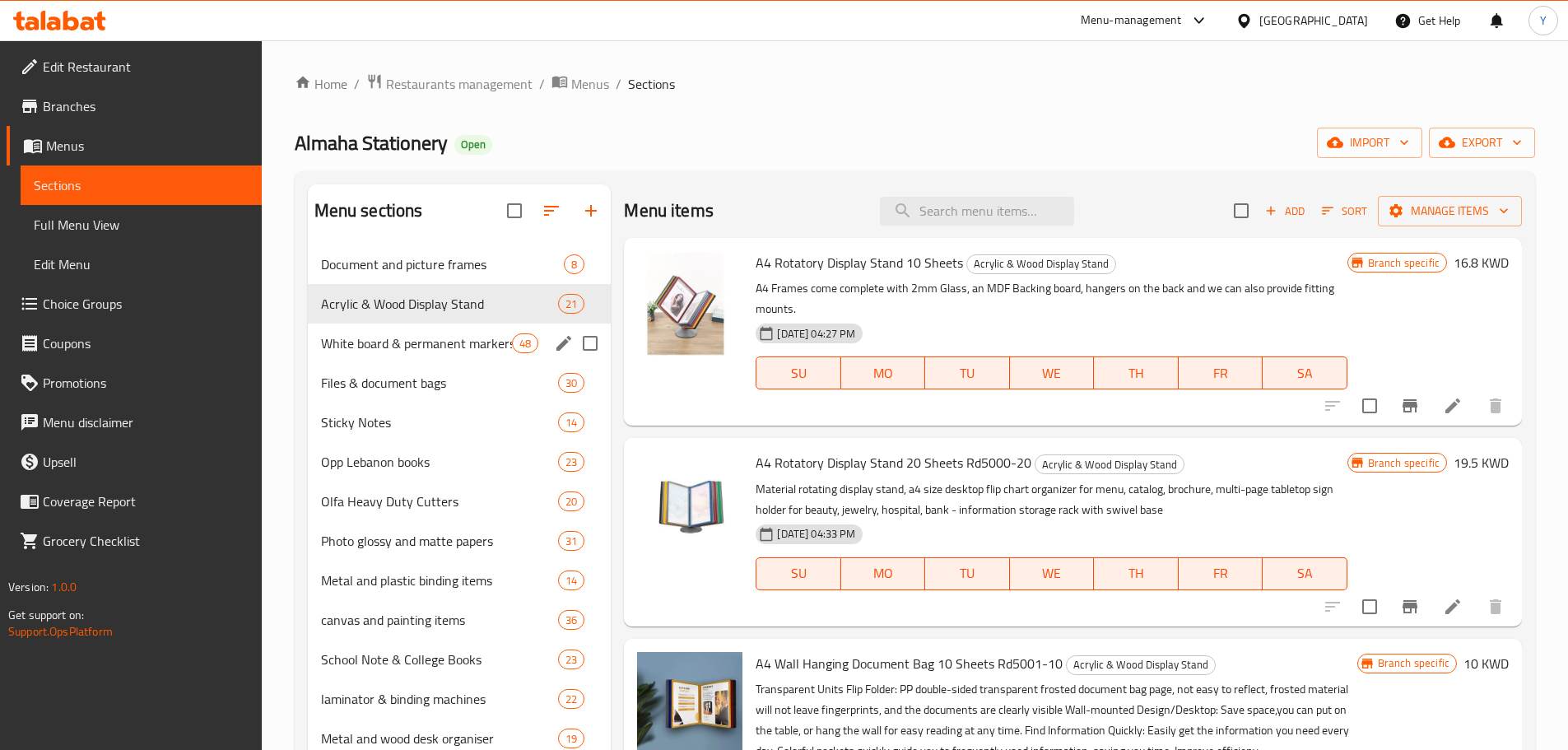
click at [495, 352] on span "White board & permanent markers and White board" at bounding box center [416, 343] width 192 height 20
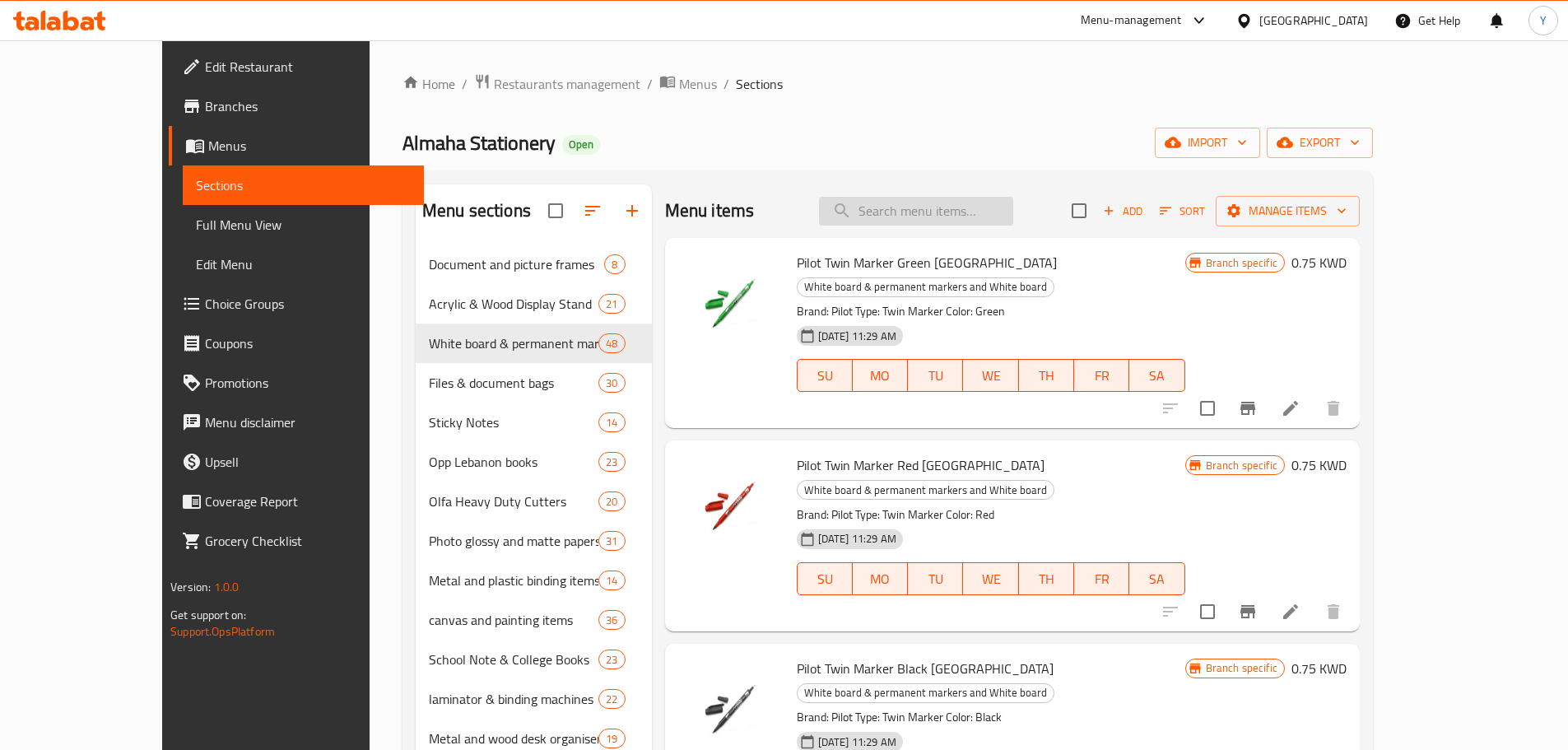
paste input "DOUBLE A PHOTOCOPY PAPER A4 100 SHEETS PACKET"
click at [965, 207] on input "DOUBLE A PHOTOCOPY PAPER A4 100 SHEETS PACKET" at bounding box center [916, 211] width 195 height 29
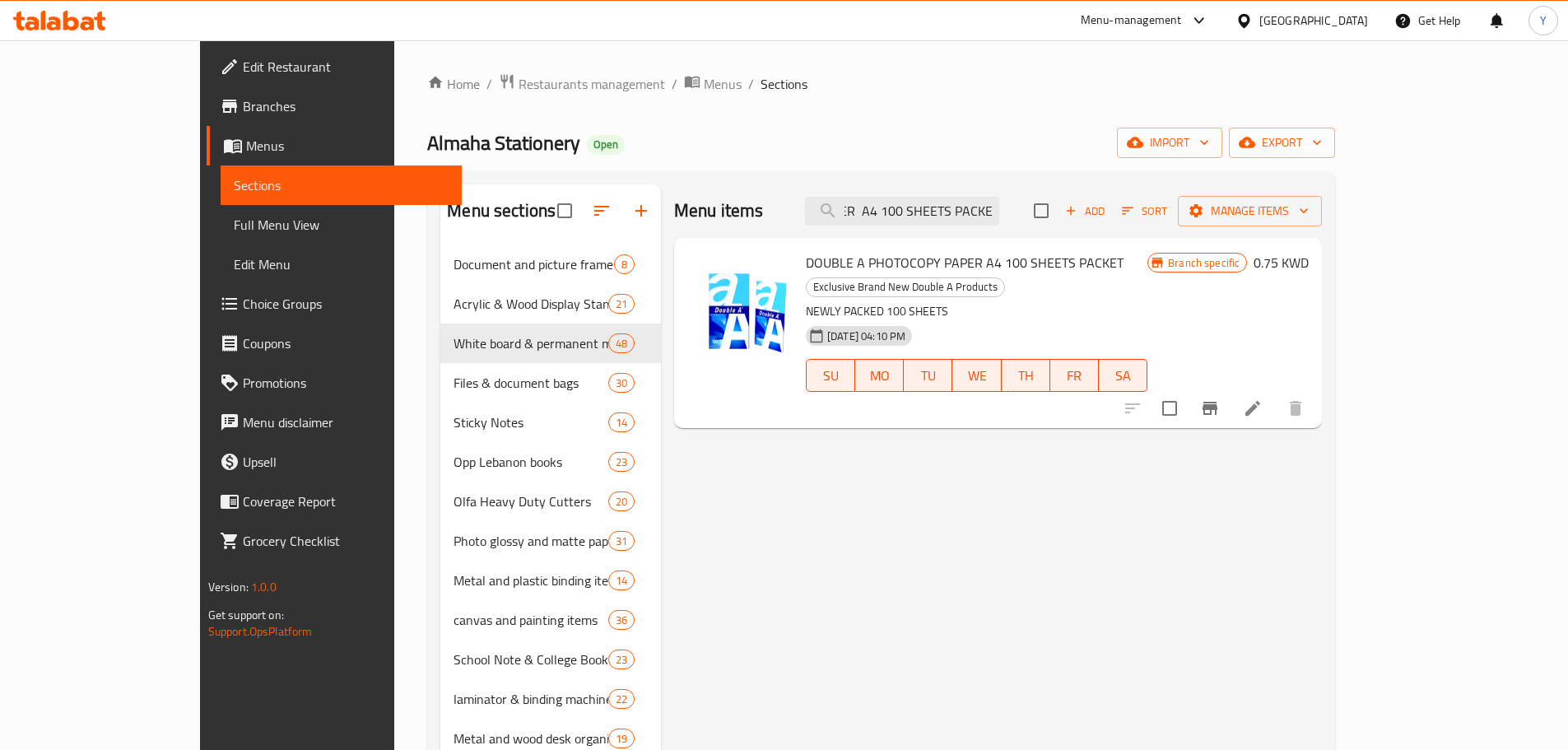
type input "DOUBLE A PHOTOCOPY PAPER A4 100 SHEETS PACKET"
click at [980, 218] on input "DOUBLE A PHOTOCOPY PAPER A4 100 SHEETS PACKET" at bounding box center [901, 211] width 195 height 29
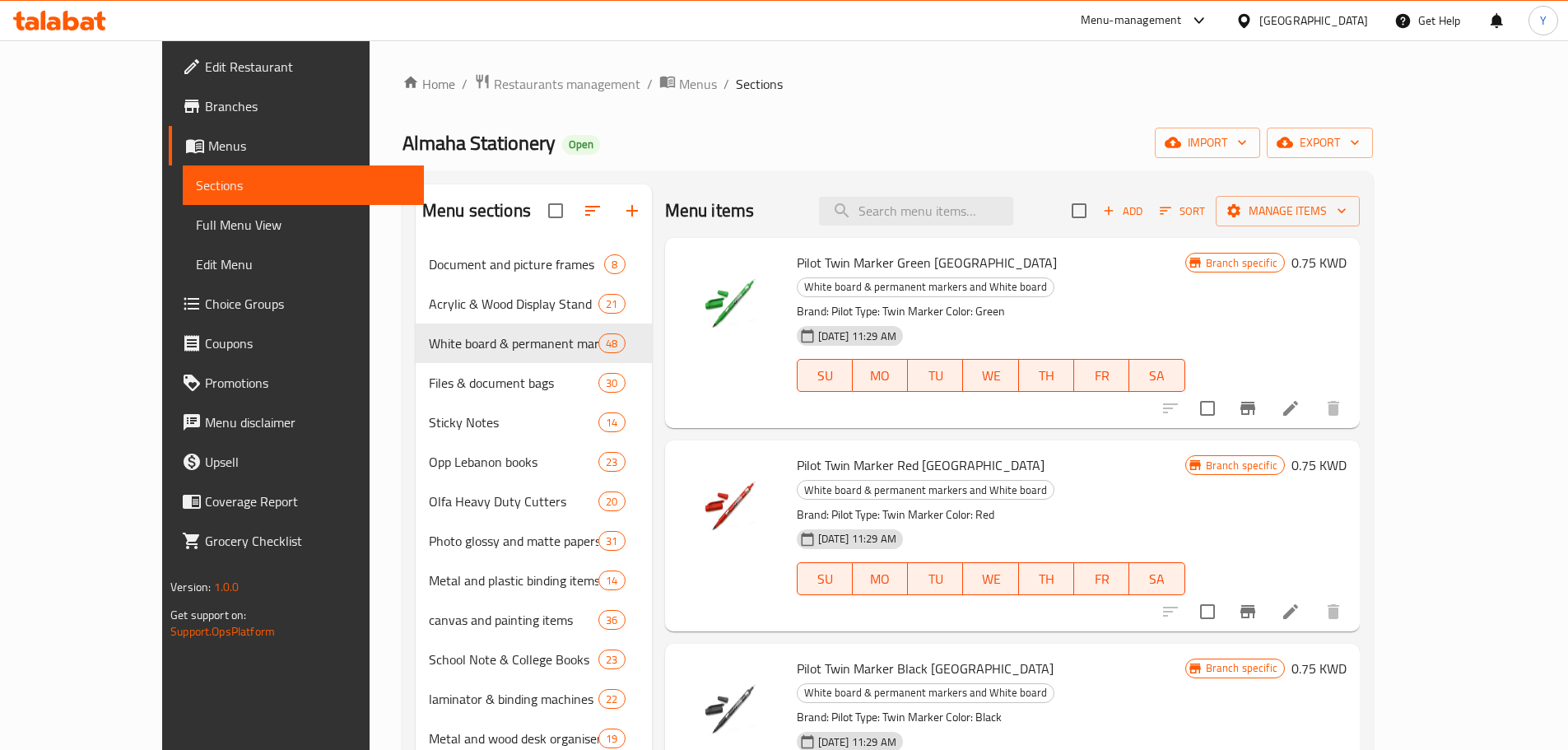
click at [732, 386] on div at bounding box center [731, 333] width 119 height 177
click at [706, 147] on div "Almaha Stationery Open import export" at bounding box center [888, 143] width 971 height 30
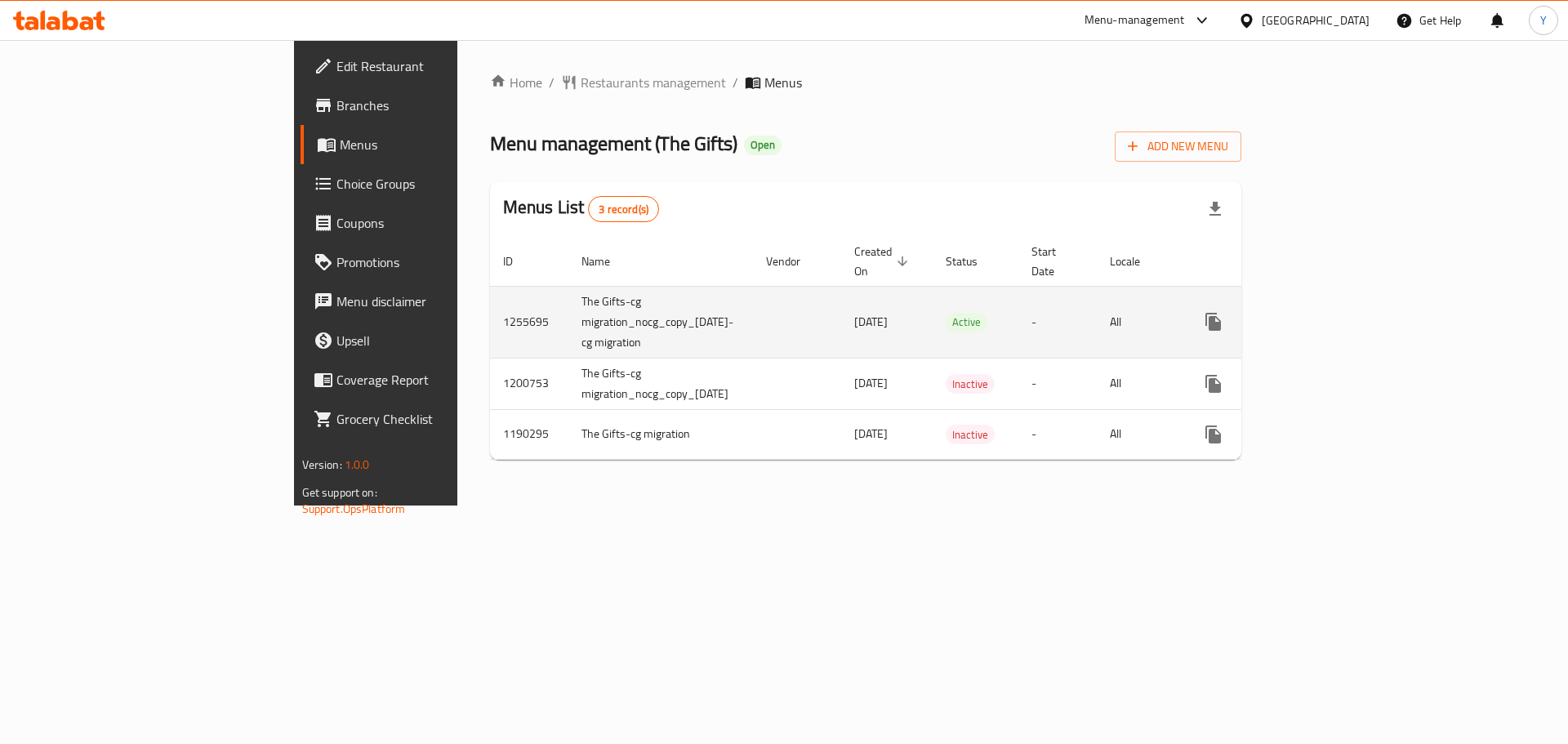
click at [1341, 312] on icon "enhanced table" at bounding box center [1331, 322] width 20 height 20
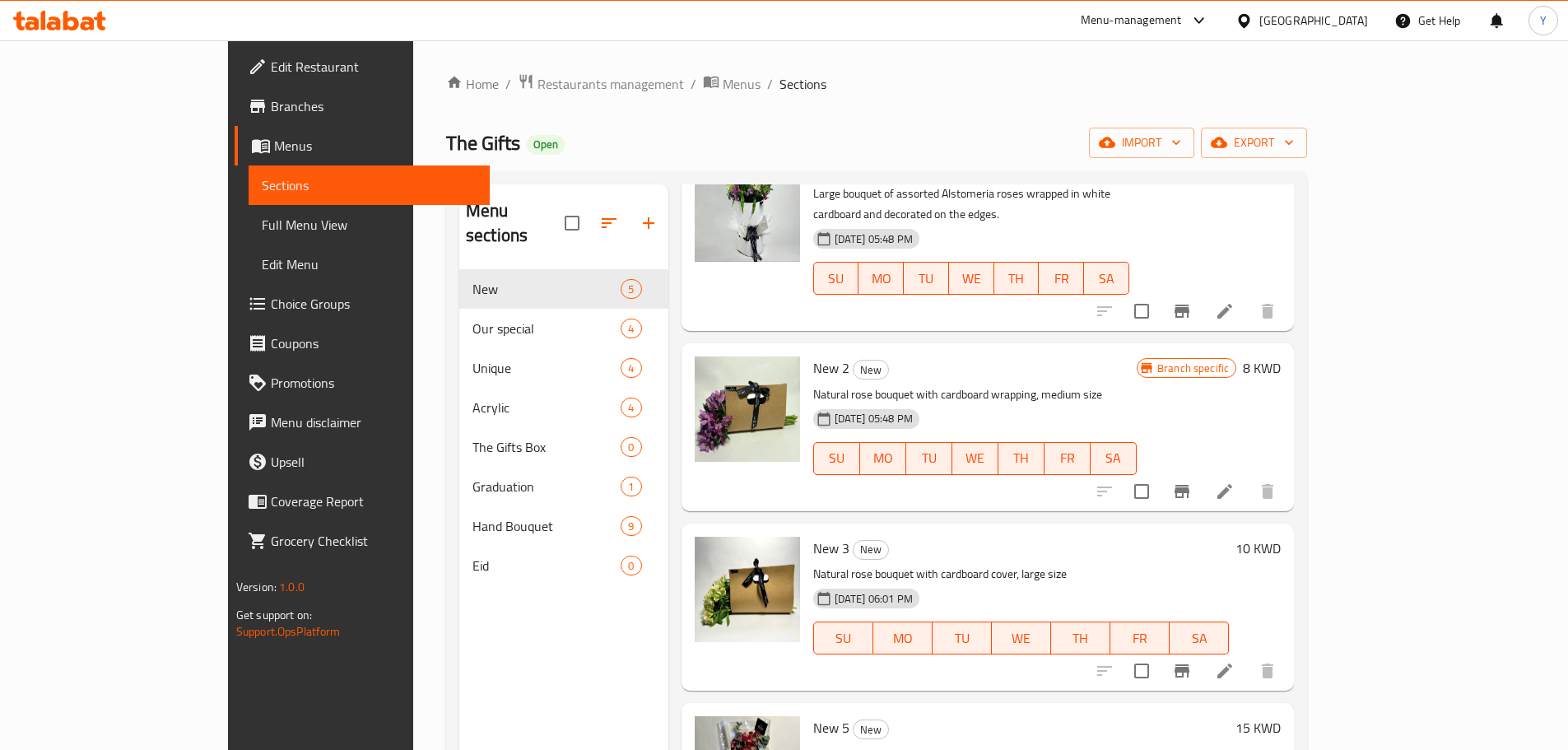
scroll to position [94, 0]
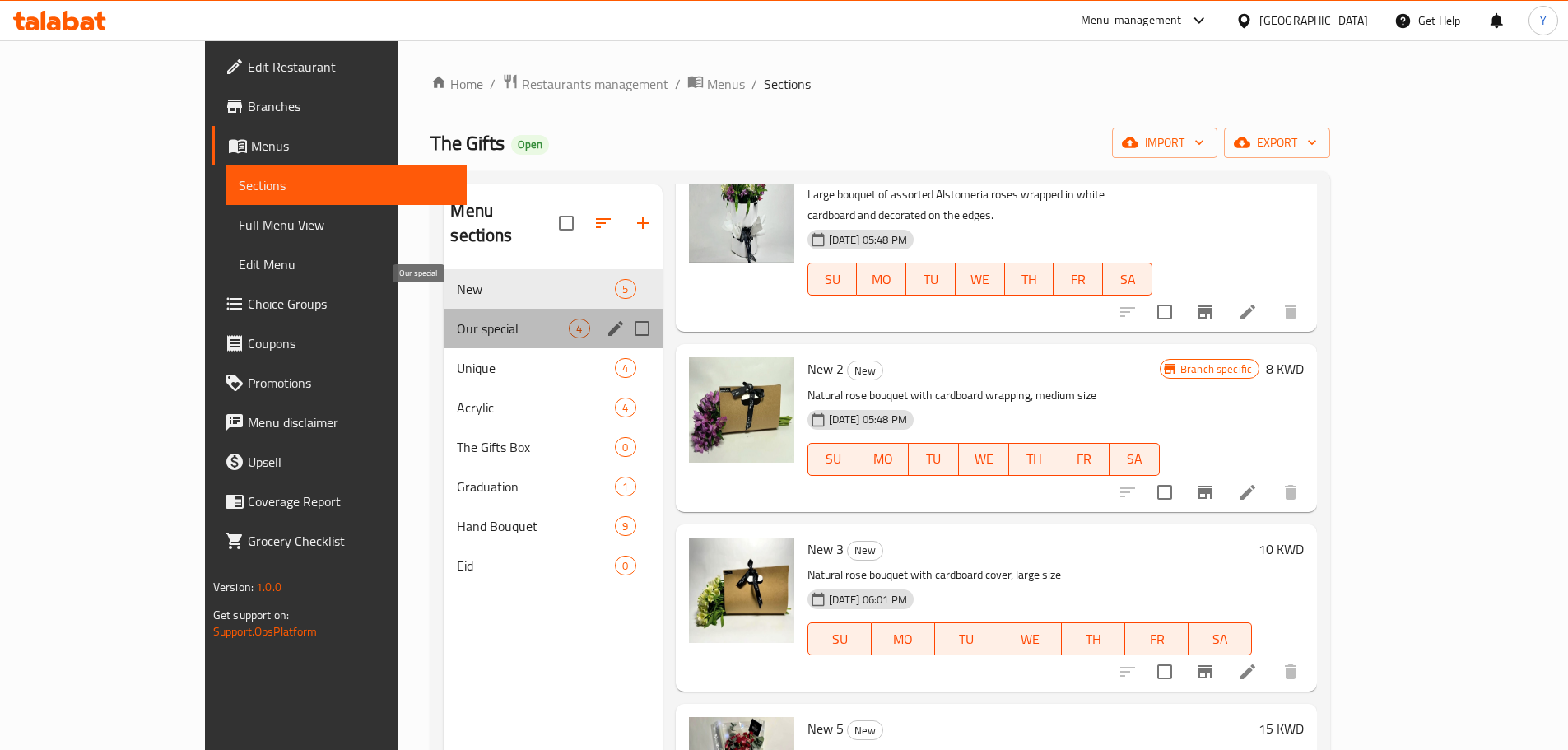
click at [457, 319] on span "Our special" at bounding box center [512, 329] width 112 height 20
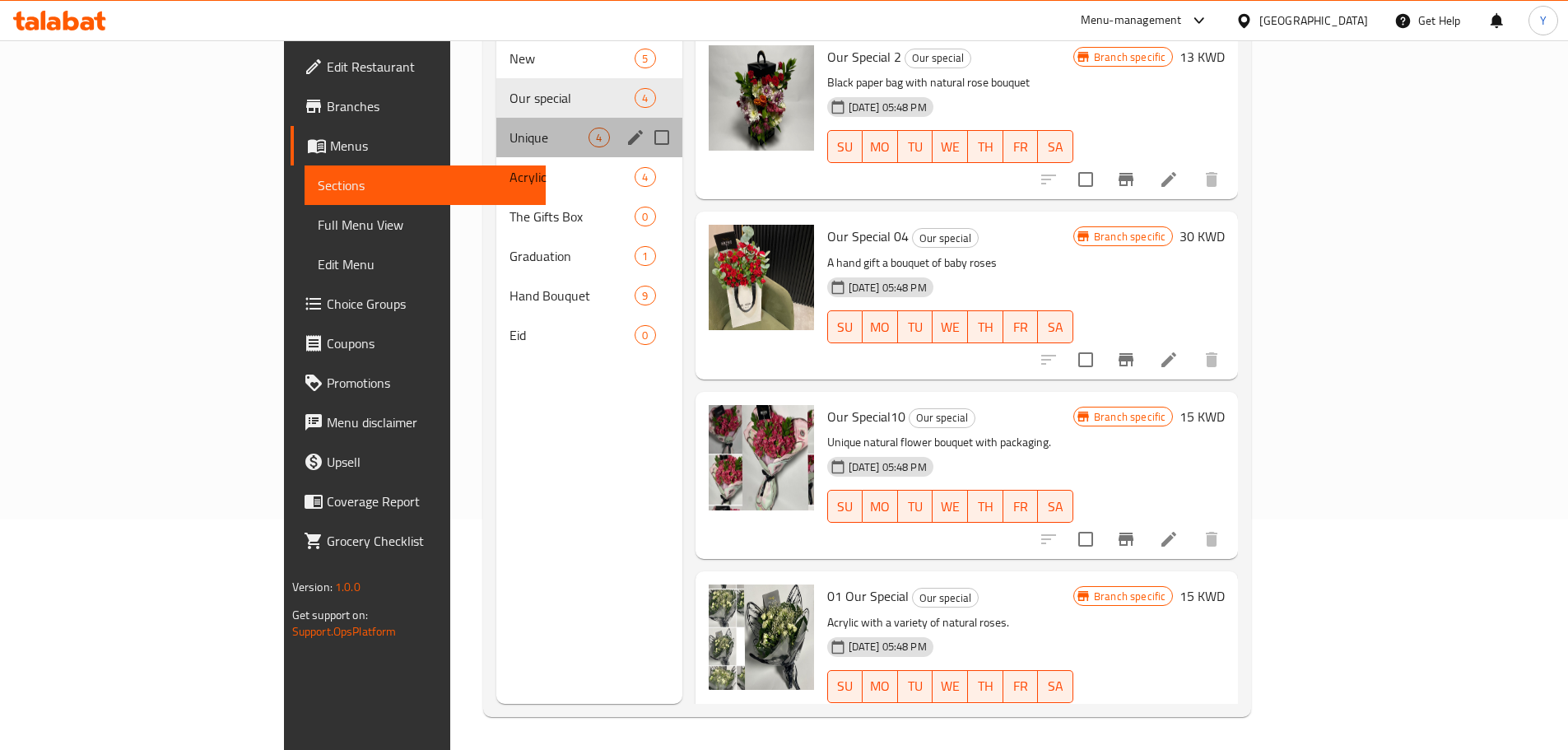
click at [496, 118] on div "Unique 4" at bounding box center [588, 137] width 185 height 39
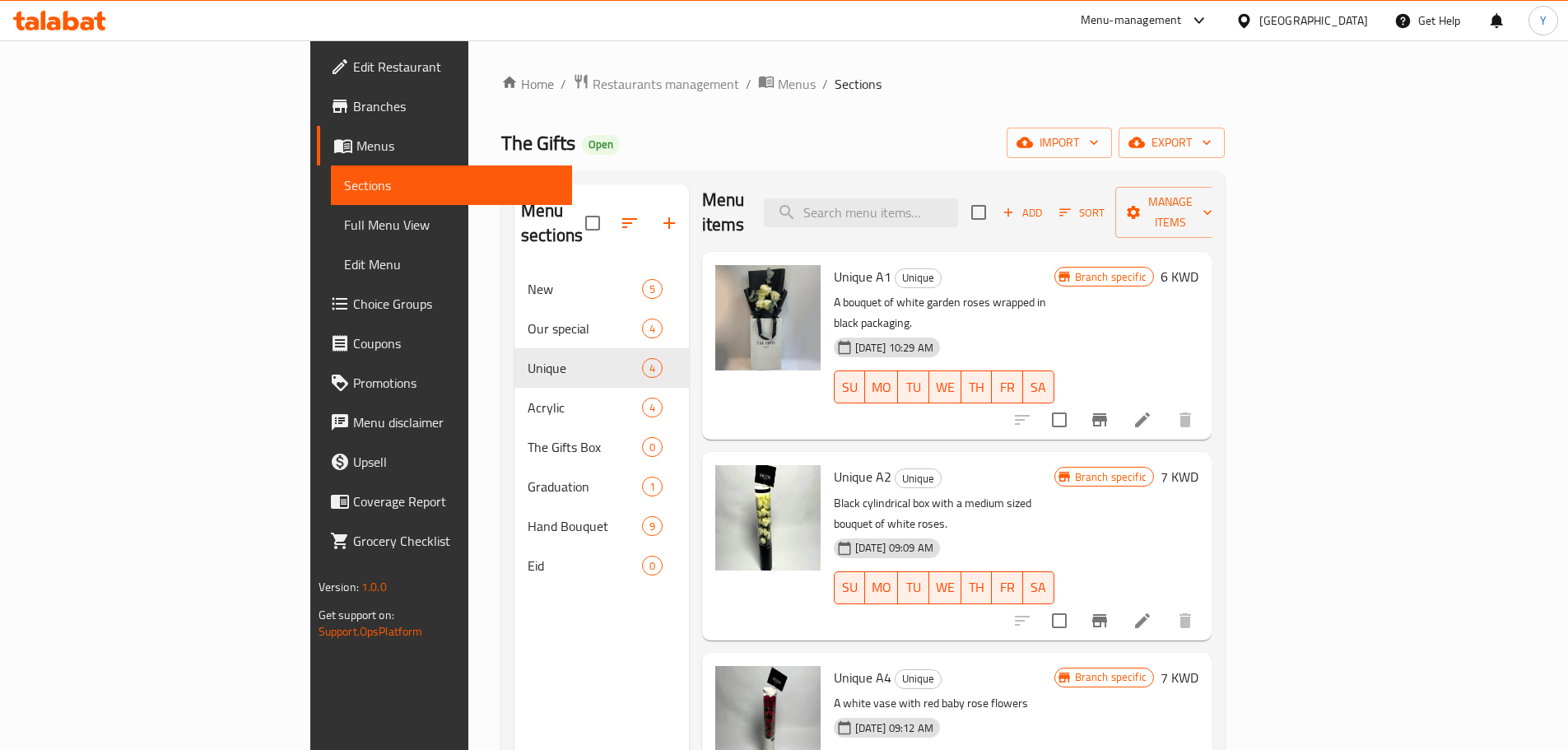
scroll to position [230, 0]
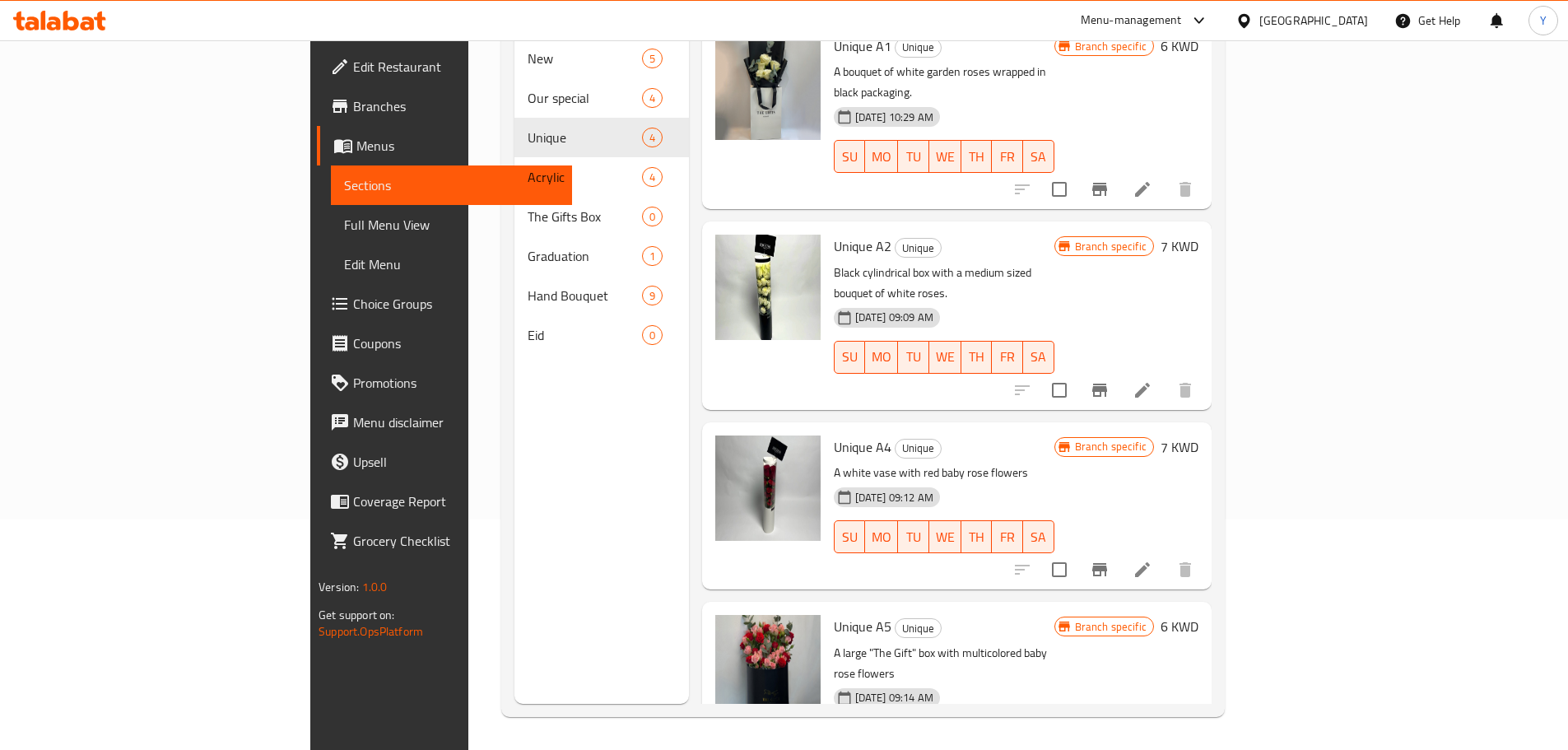
click at [514, 428] on div "Menu sections New 5 Our special 4 Unique 4 Acrylic 4 The Gifts Box 0 Graduation…" at bounding box center [601, 329] width 174 height 750
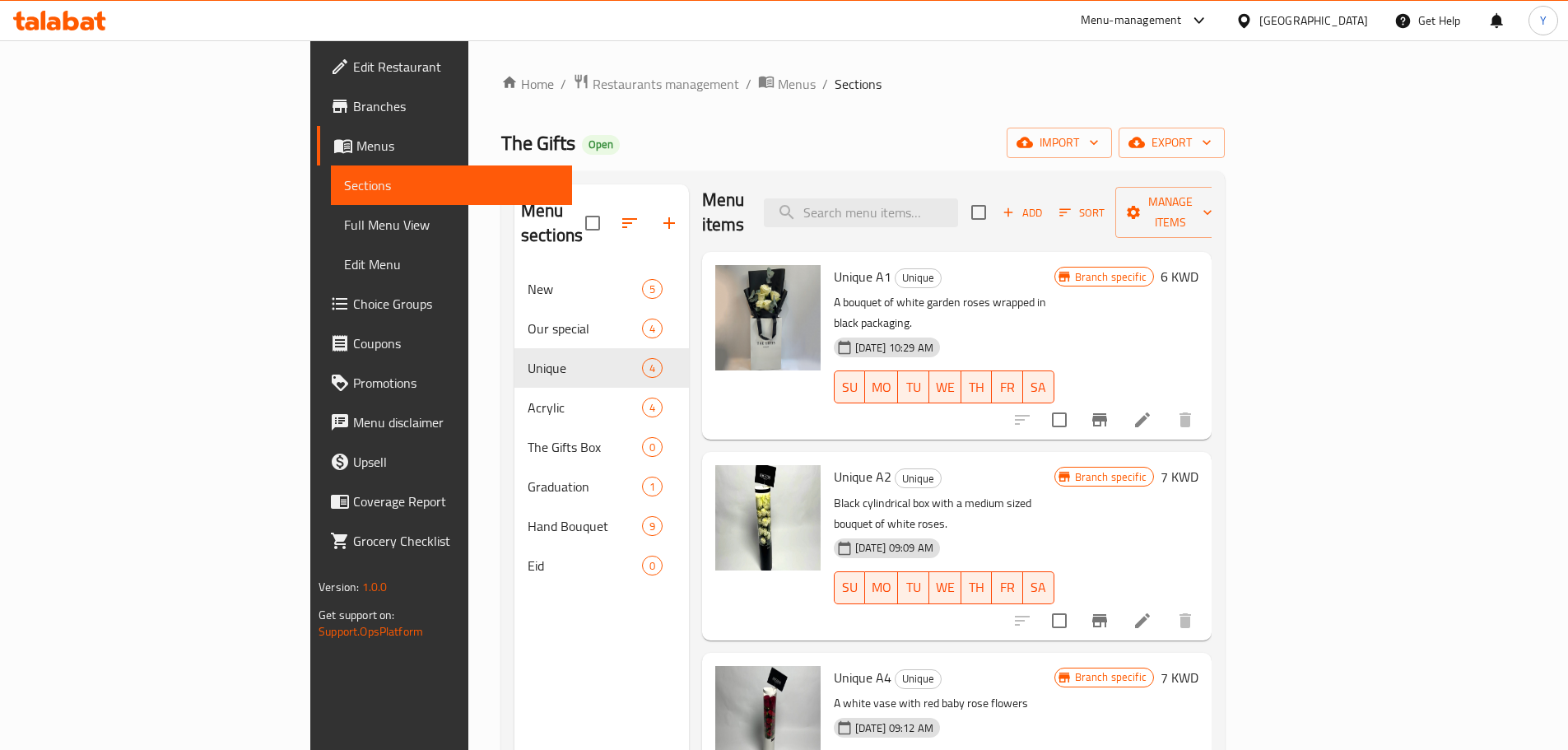
click at [924, 79] on ol "Home / Restaurants management / Menus / Sections" at bounding box center [863, 83] width 723 height 21
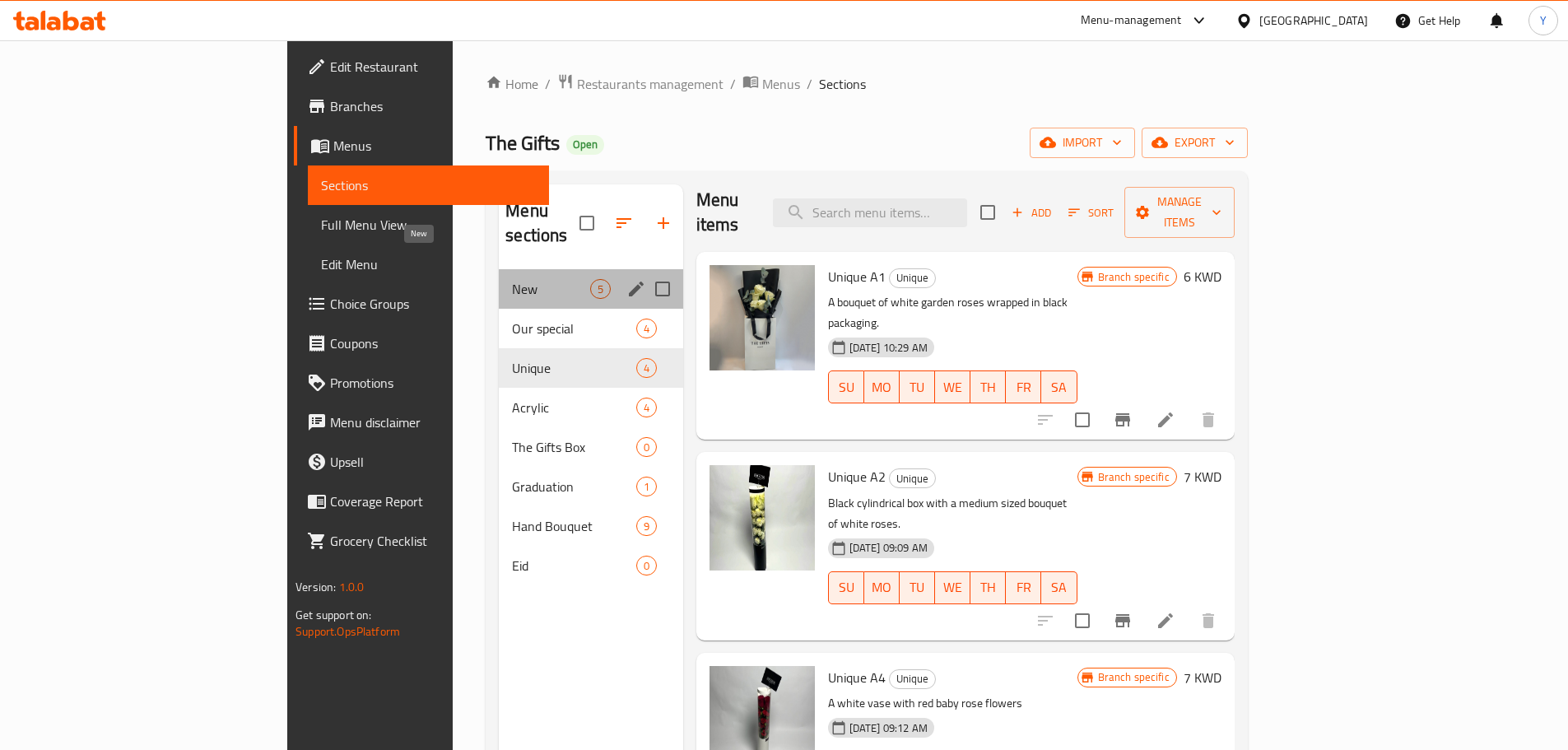
click at [512, 280] on span "New" at bounding box center [551, 290] width 78 height 20
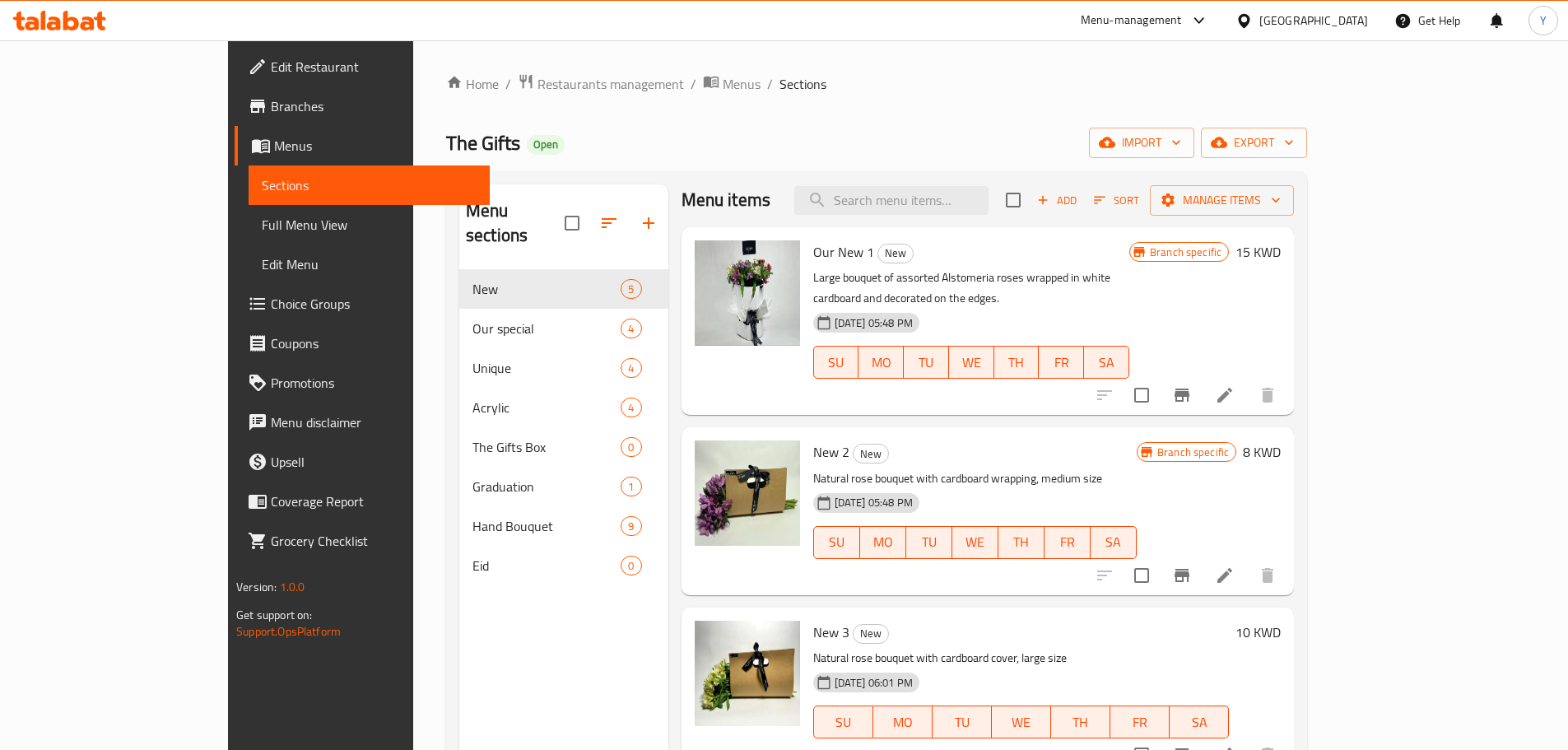
click at [841, 137] on div "The Gifts Open import export" at bounding box center [876, 143] width 861 height 30
click at [1099, 16] on div "Menu-management Kuwait Get Help Y" at bounding box center [784, 20] width 1568 height 39
